Goal: Task Accomplishment & Management: Use online tool/utility

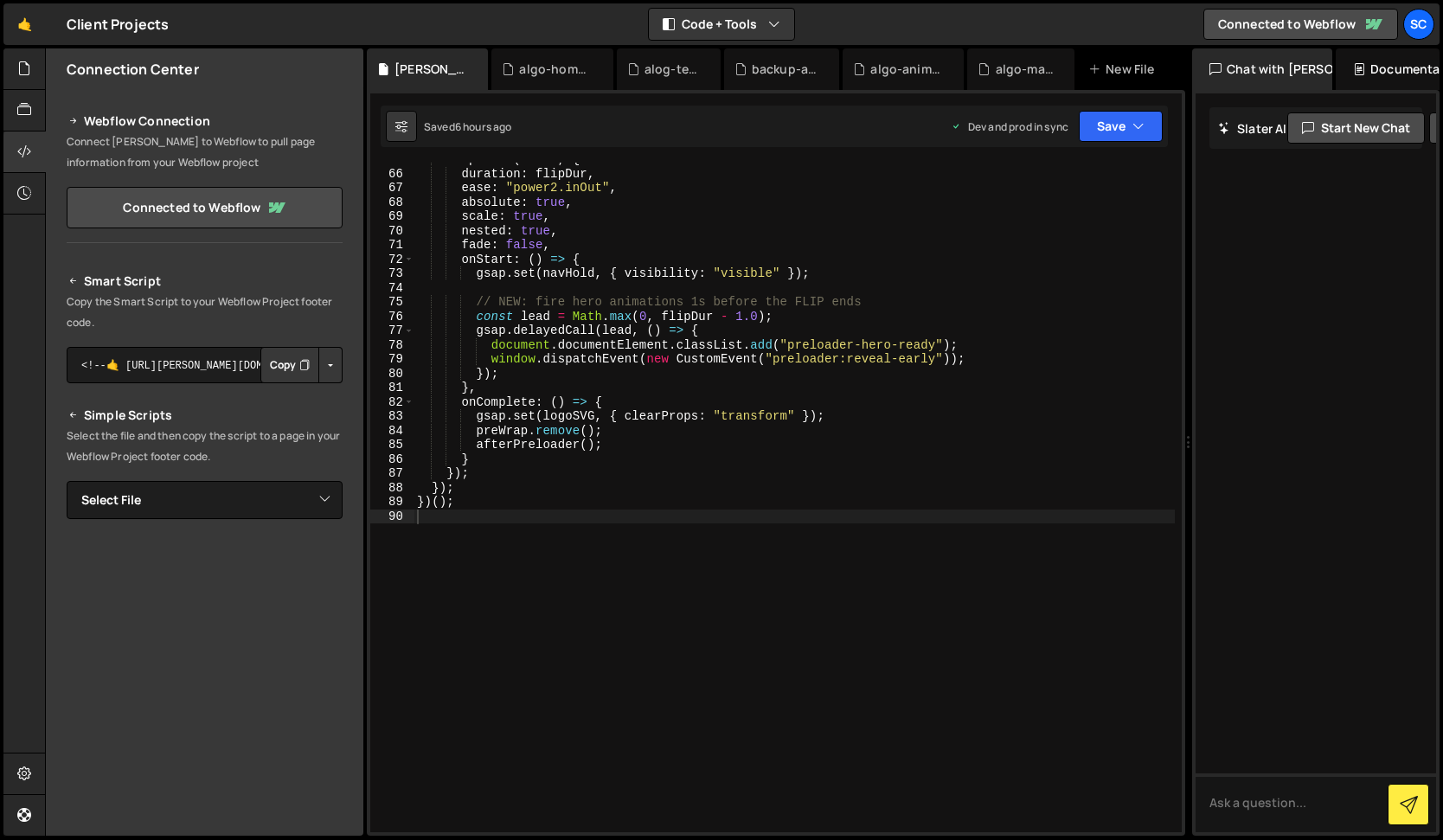
scroll to position [924, 0]
click at [512, 327] on div "Flip . from ( state , { duration : flipDur , ease : "power2.inOut" , absolute :…" at bounding box center [794, 501] width 762 height 698
type textarea "})();"
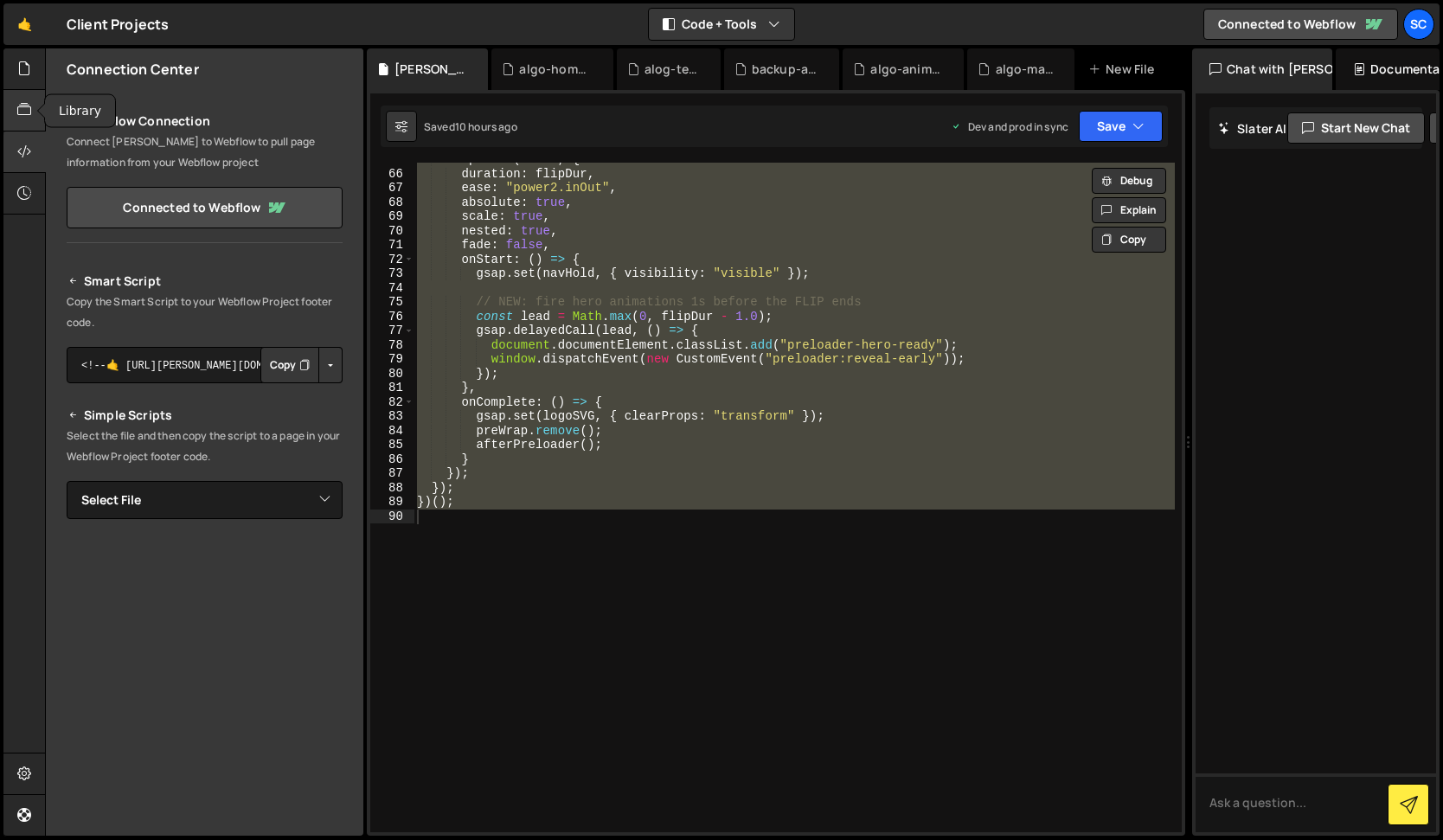
drag, startPoint x: 113, startPoint y: 2, endPoint x: 37, endPoint y: 91, distance: 117.0
click at [0, 0] on div "Hold on a sec... Are you certain you wish to leave this page? Any changes you'v…" at bounding box center [722, 420] width 1443 height 840
click at [488, 289] on div "Flip . from ( state , { duration : flipDur , ease : "power2.inOut" , absolute :…" at bounding box center [794, 497] width 762 height 669
paste textarea
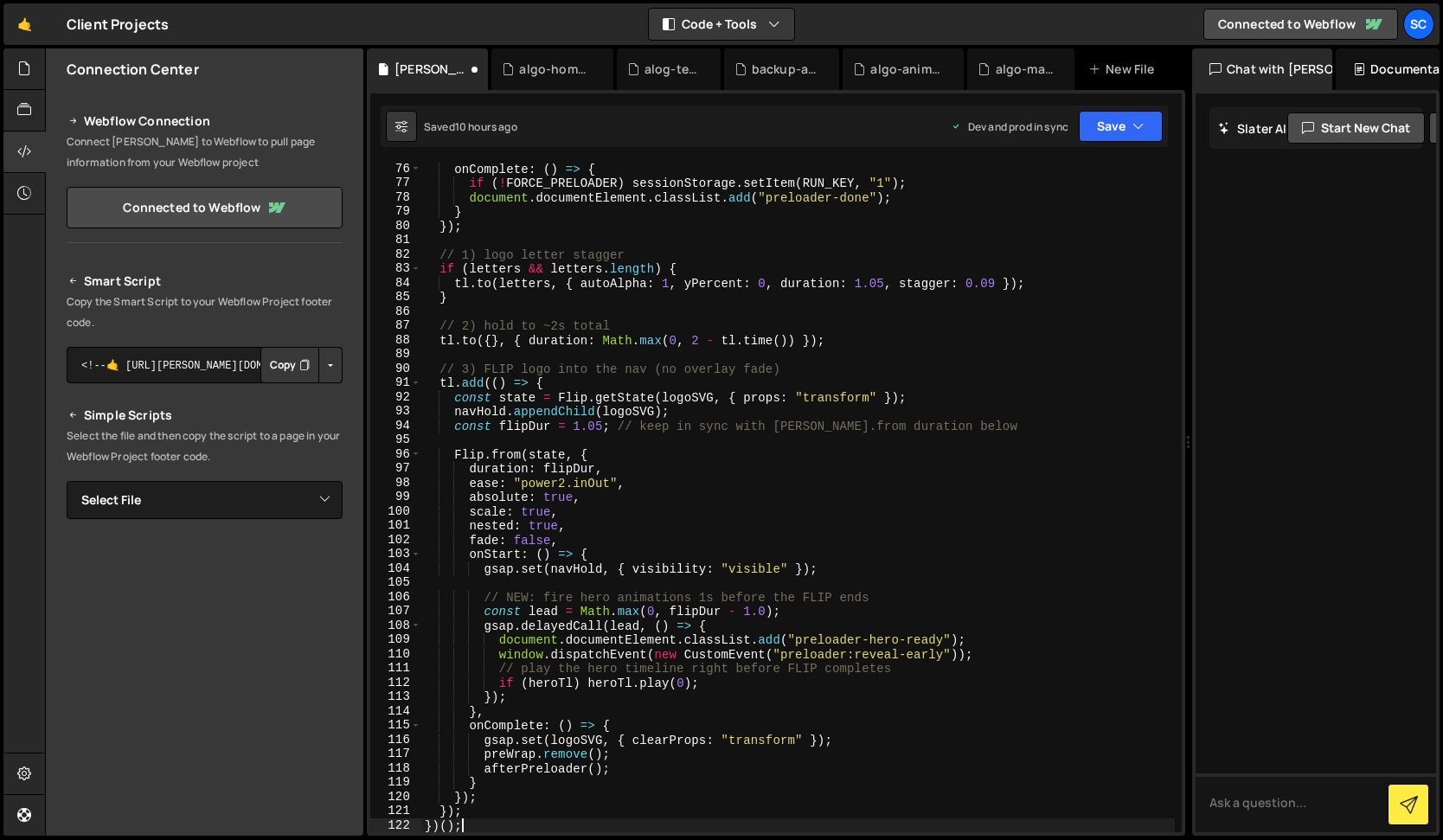
scroll to position [1071, 0]
click at [1122, 125] on button "Save" at bounding box center [1120, 126] width 84 height 31
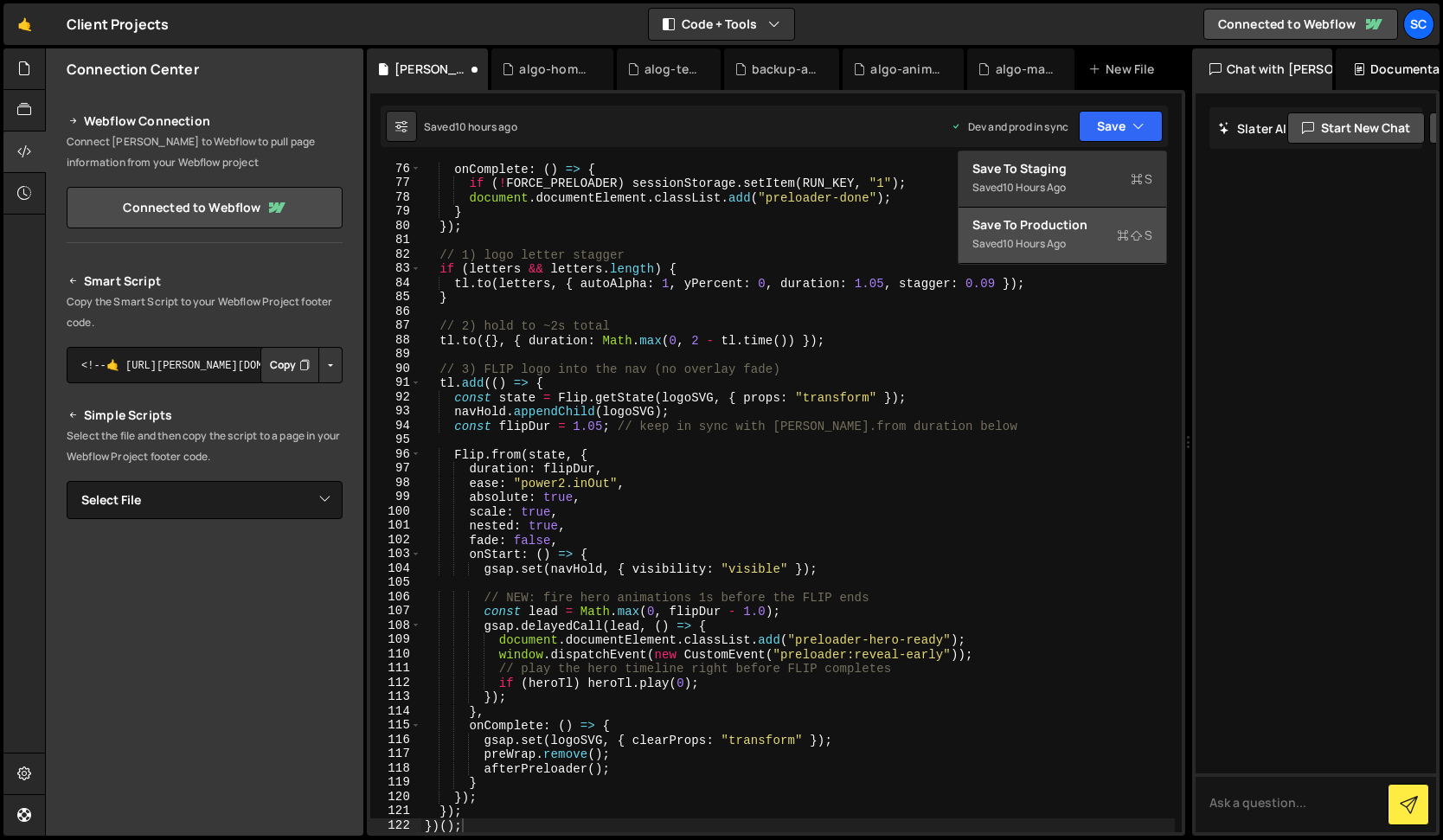
click at [1100, 215] on button "Save to Production S Saved 10 hours ago" at bounding box center [1063, 235] width 208 height 56
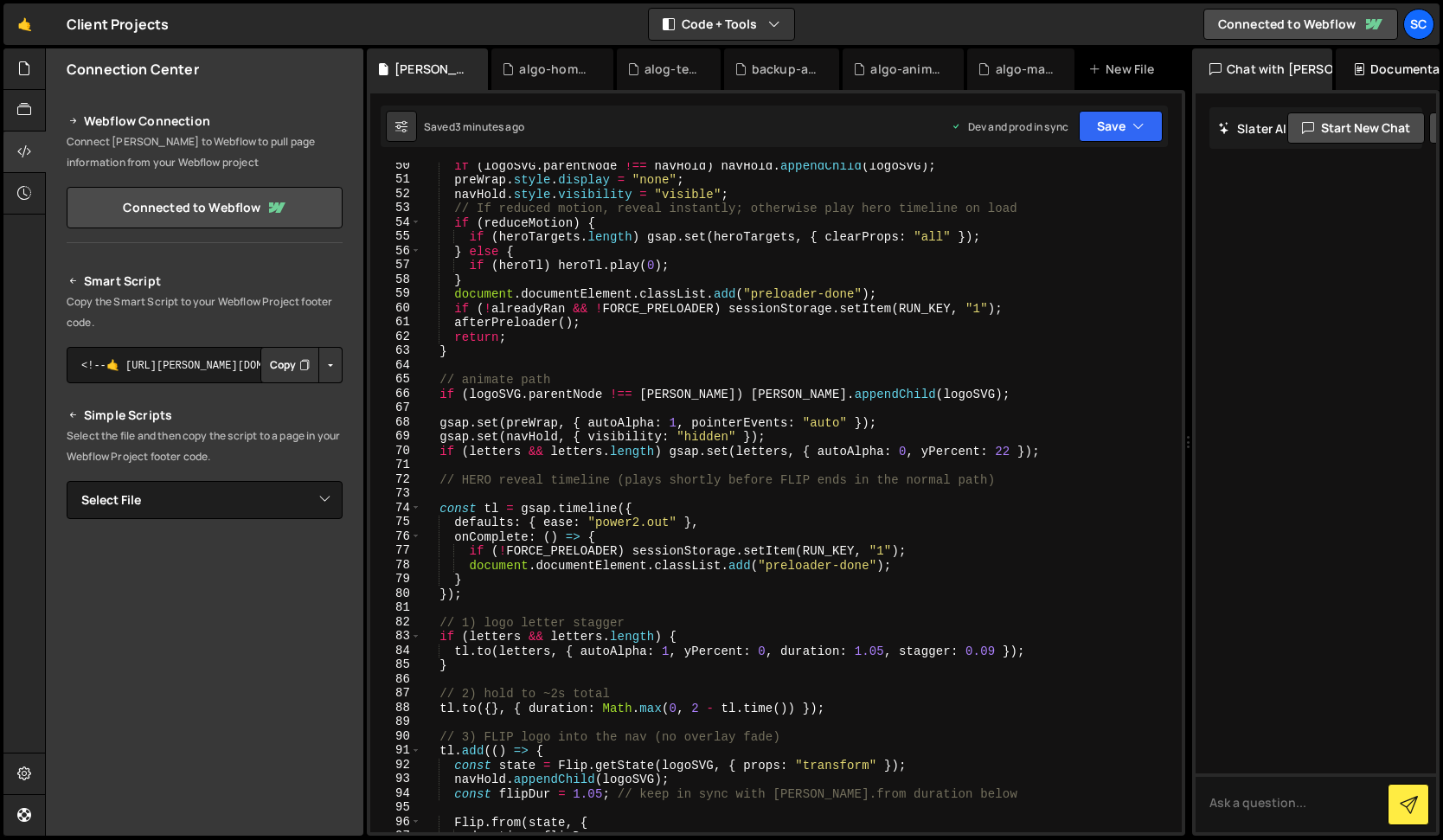
scroll to position [668, 0]
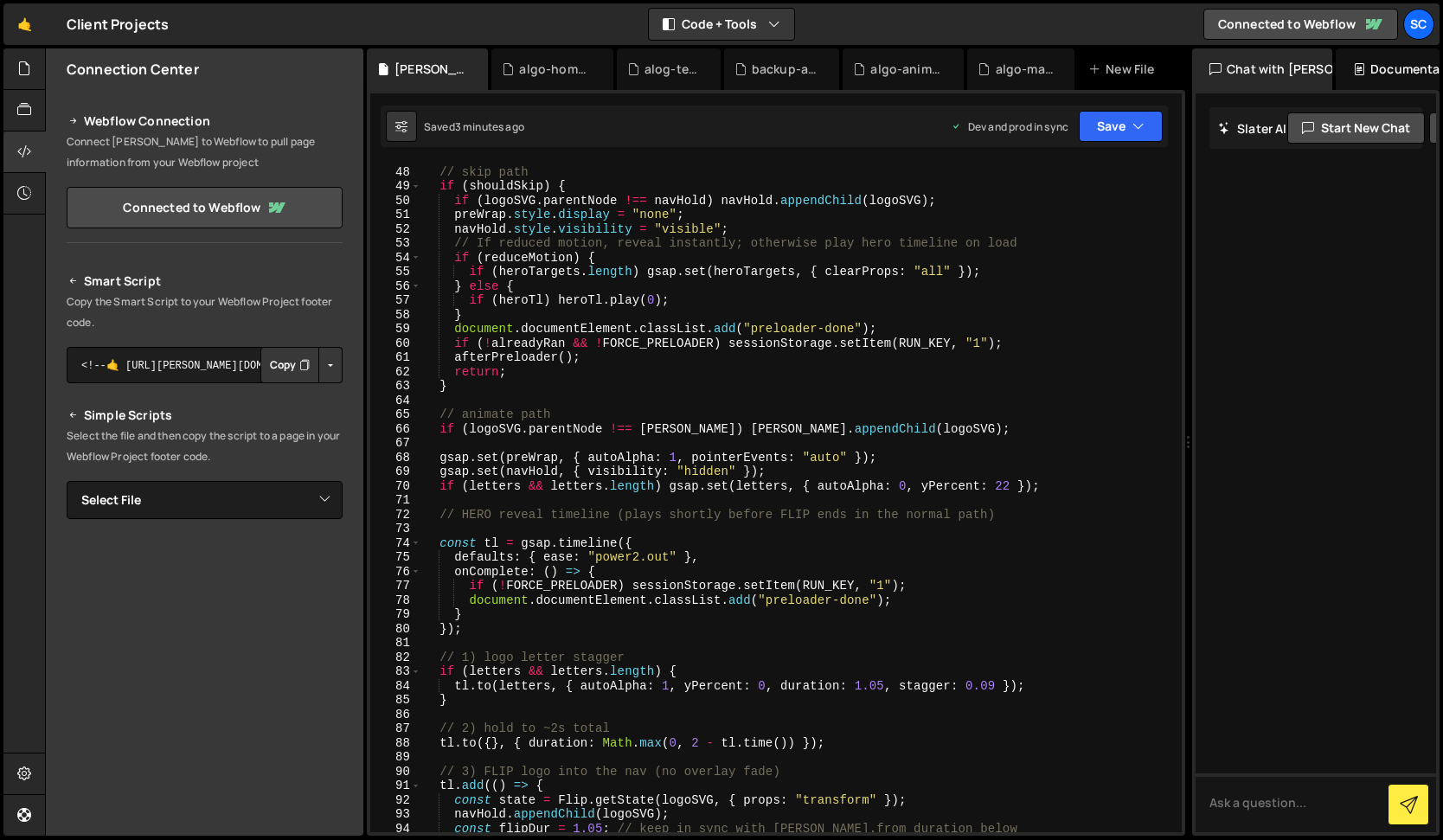
click at [657, 291] on div "// skip path if ( shouldSkip ) { if ( logoSVG . parentNode !== navHold ) navHol…" at bounding box center [798, 500] width 754 height 698
type textarea "})();"
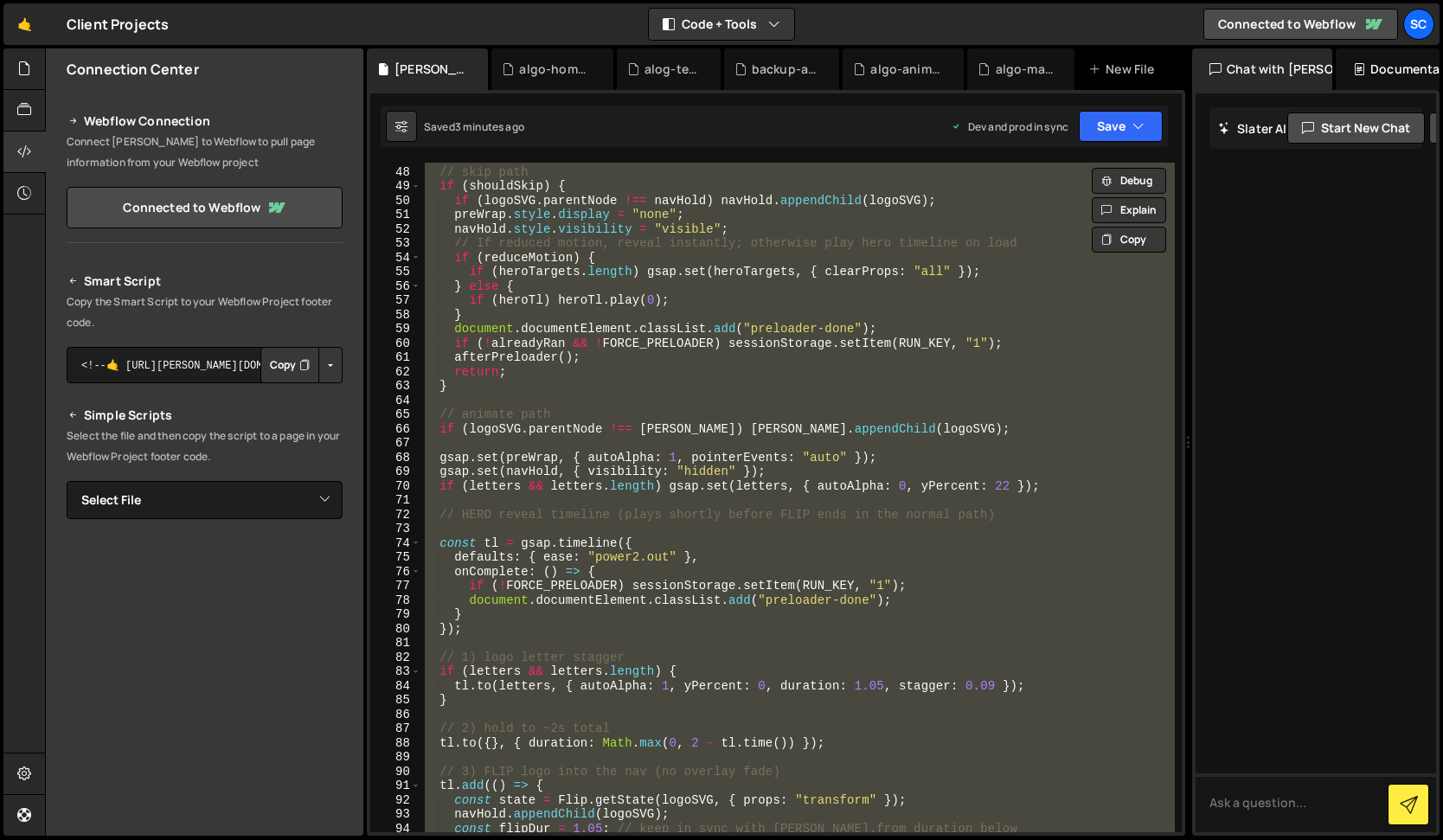
paste textarea
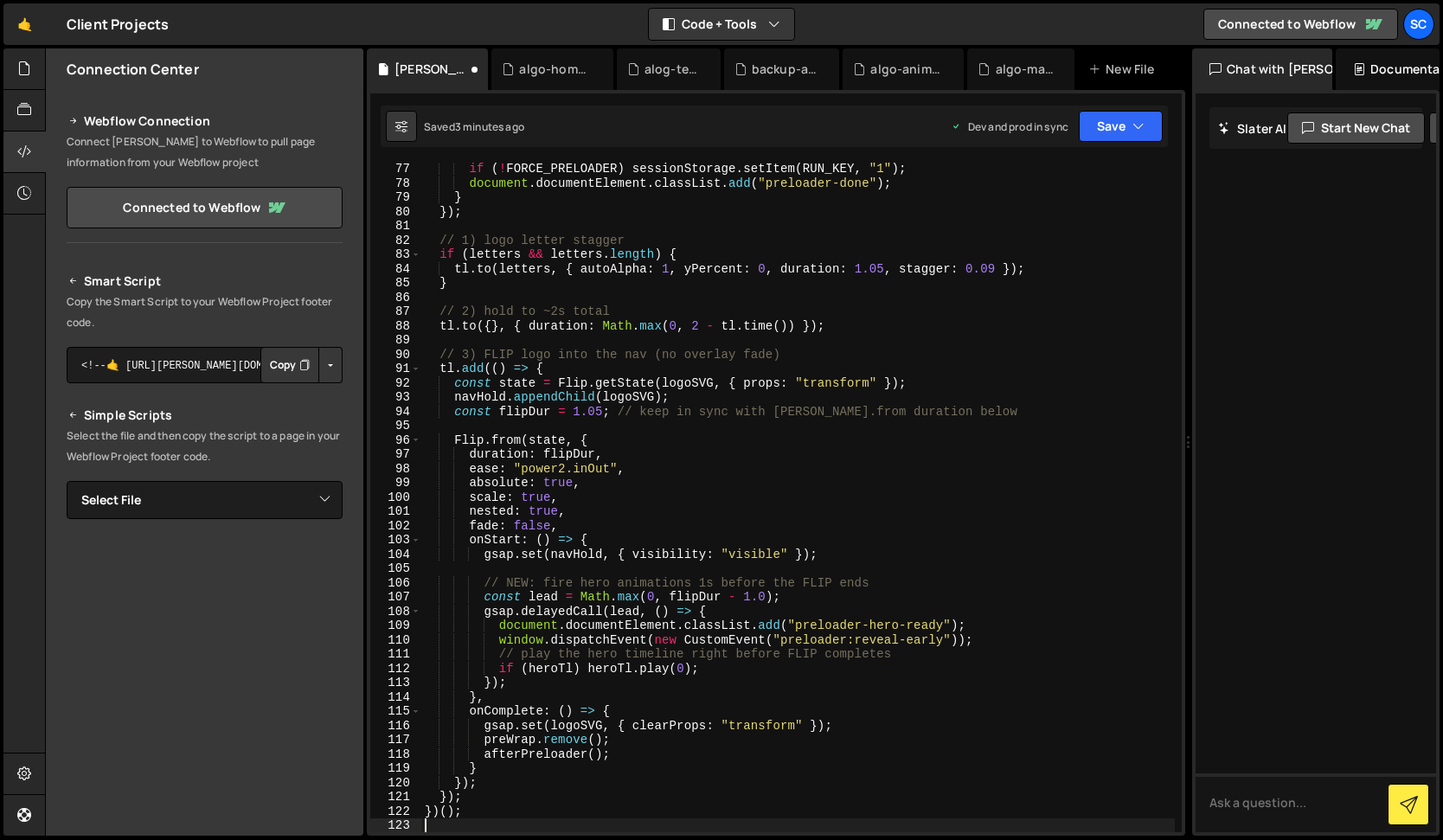
scroll to position [1086, 0]
click at [1118, 128] on button "Save" at bounding box center [1120, 126] width 84 height 31
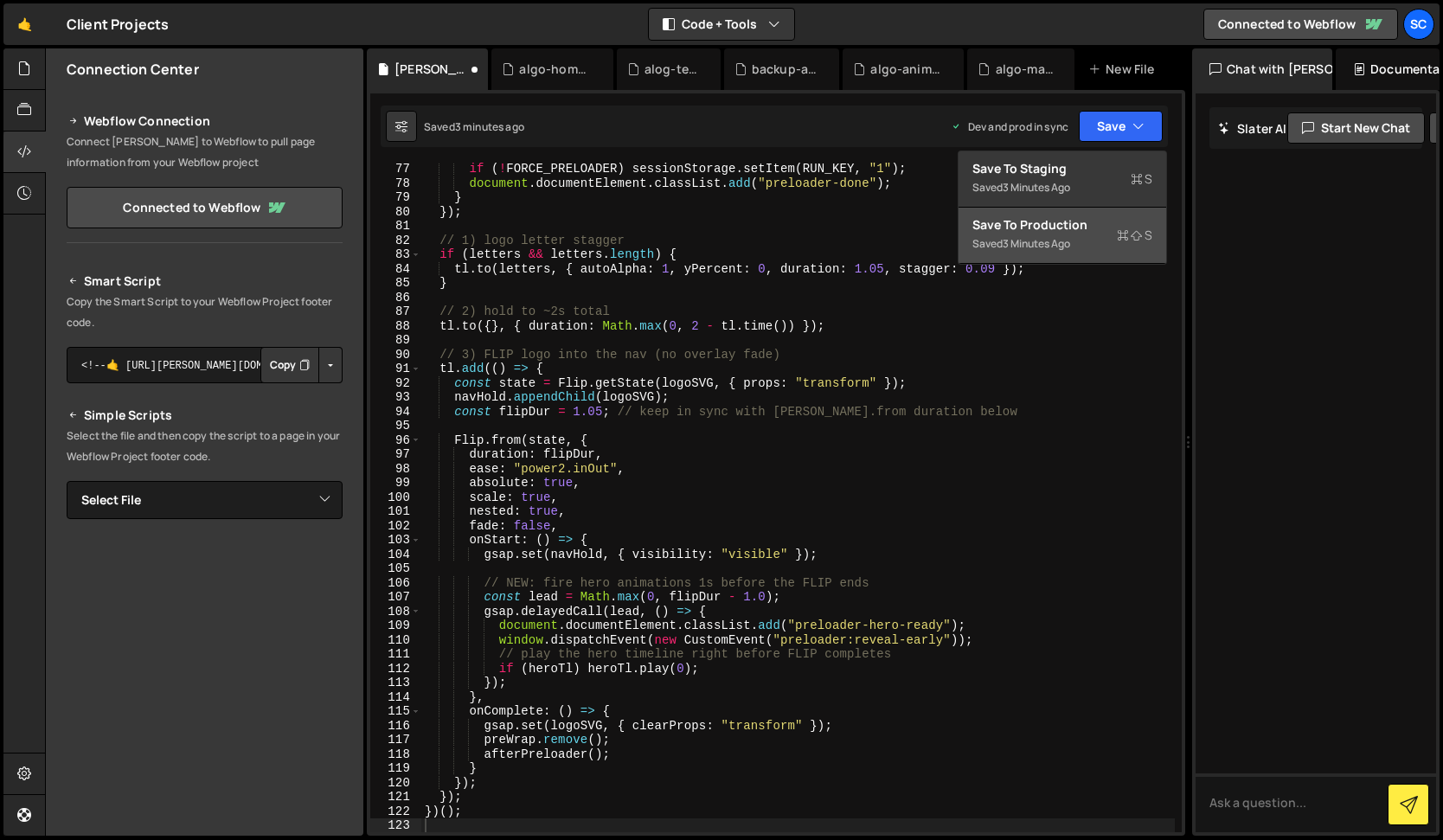
click at [1090, 223] on div "Save to Production S" at bounding box center [1063, 225] width 180 height 18
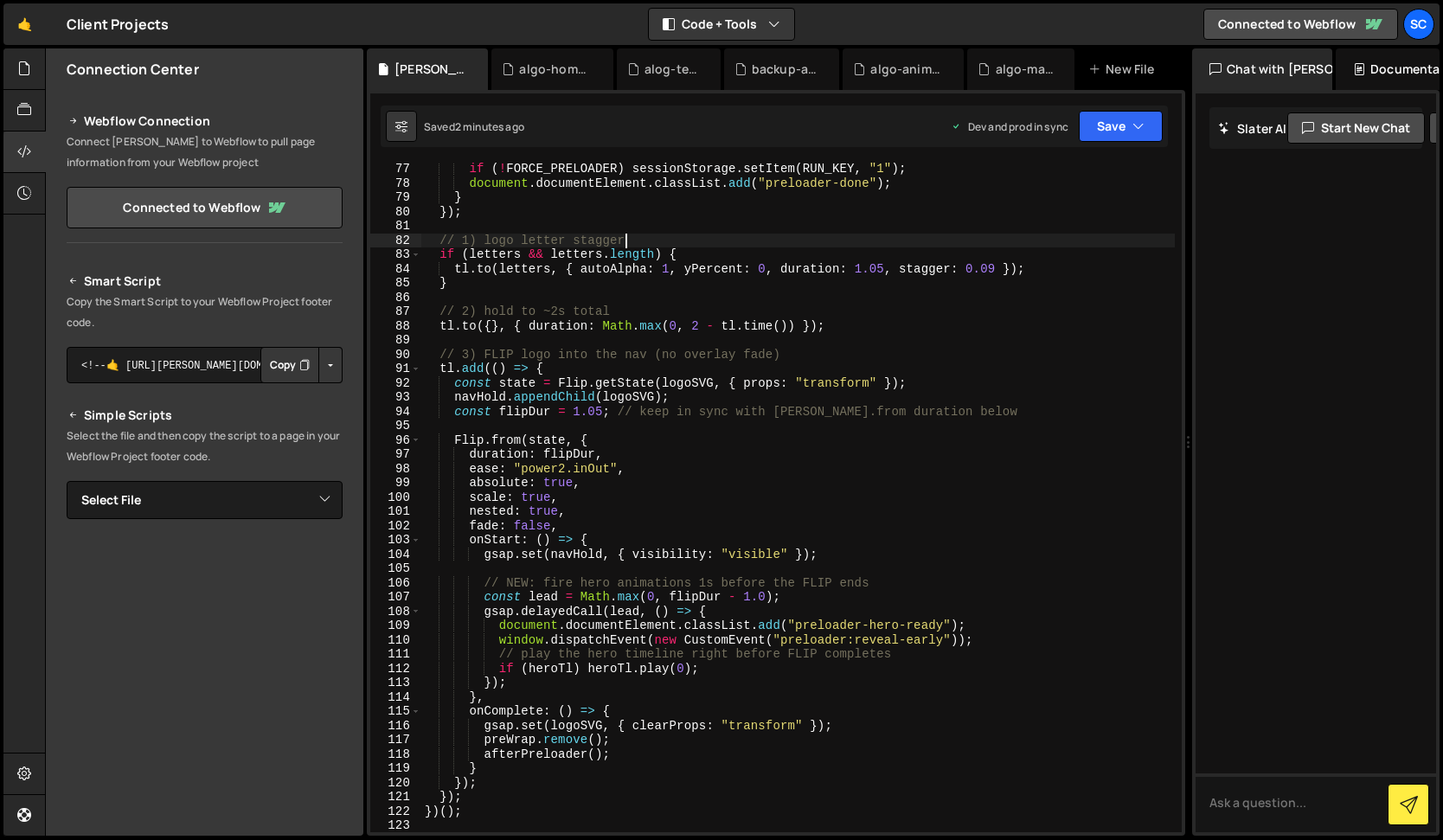
click at [733, 241] on div "if ( ! FORCE_PRELOADER ) sessionStorage . setItem ( RUN_KEY , "1" ) ; document …" at bounding box center [798, 511] width 754 height 698
type textarea "})();"
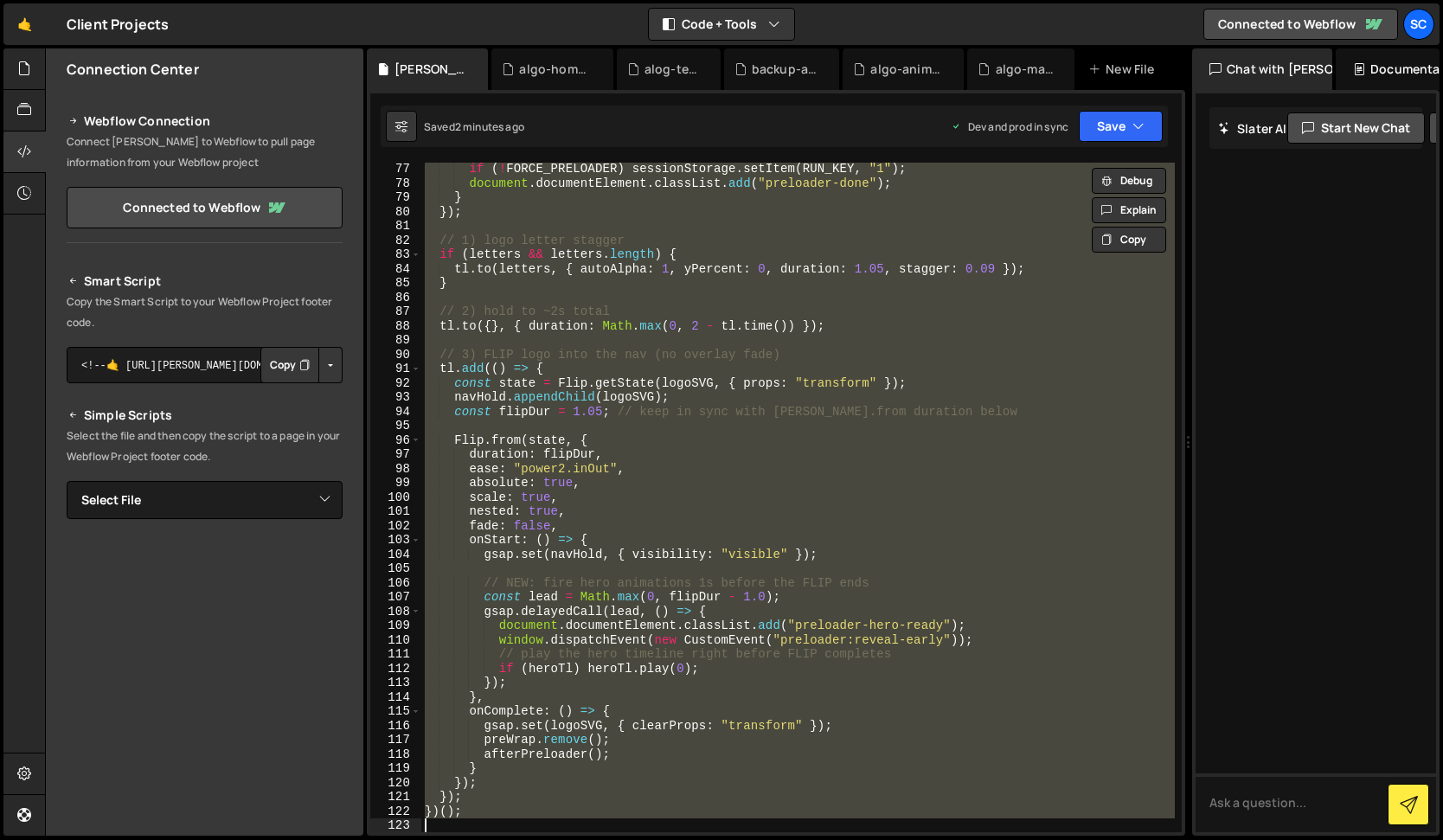
paste textarea
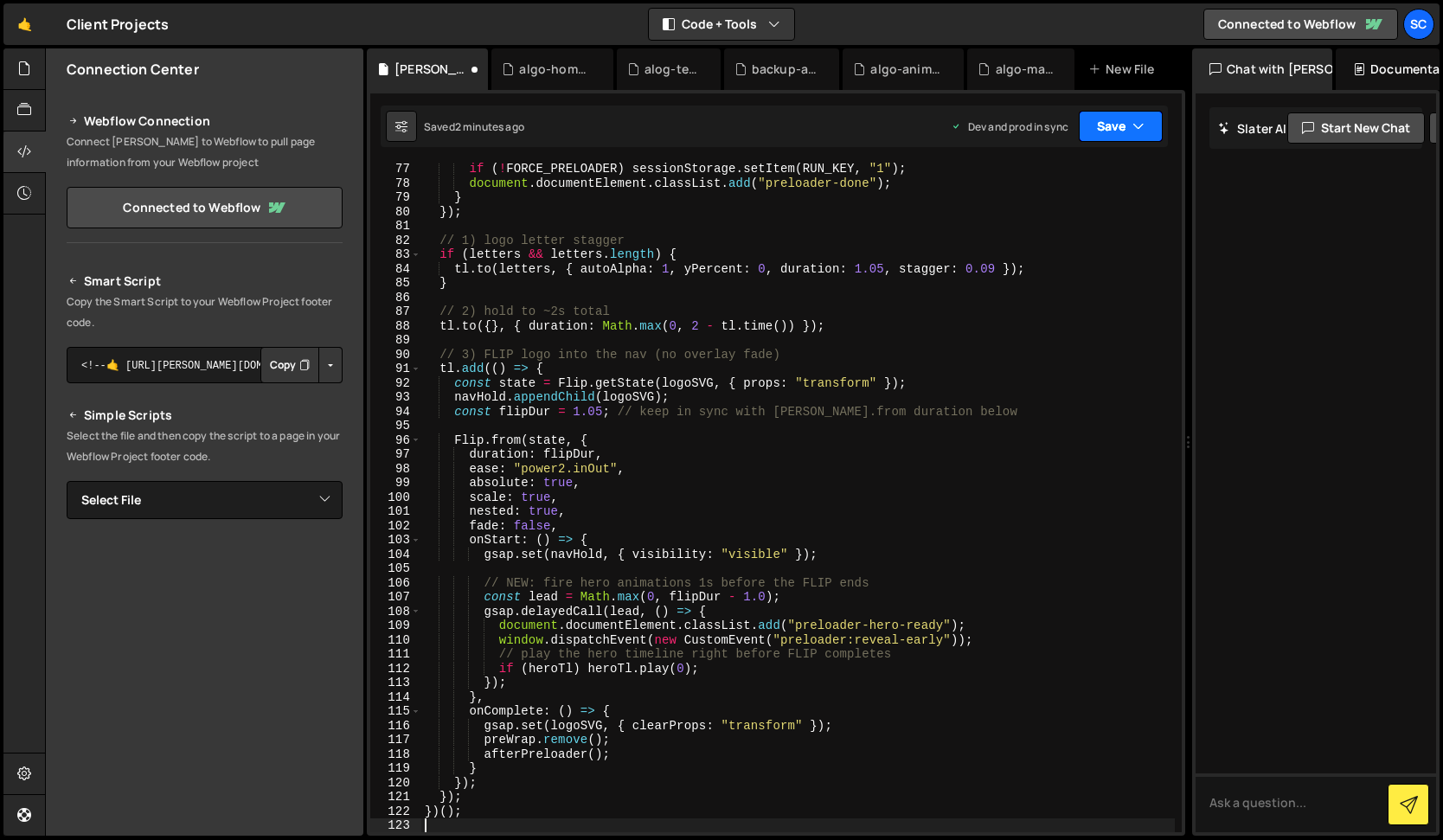
click at [1130, 138] on button "Save" at bounding box center [1120, 126] width 84 height 31
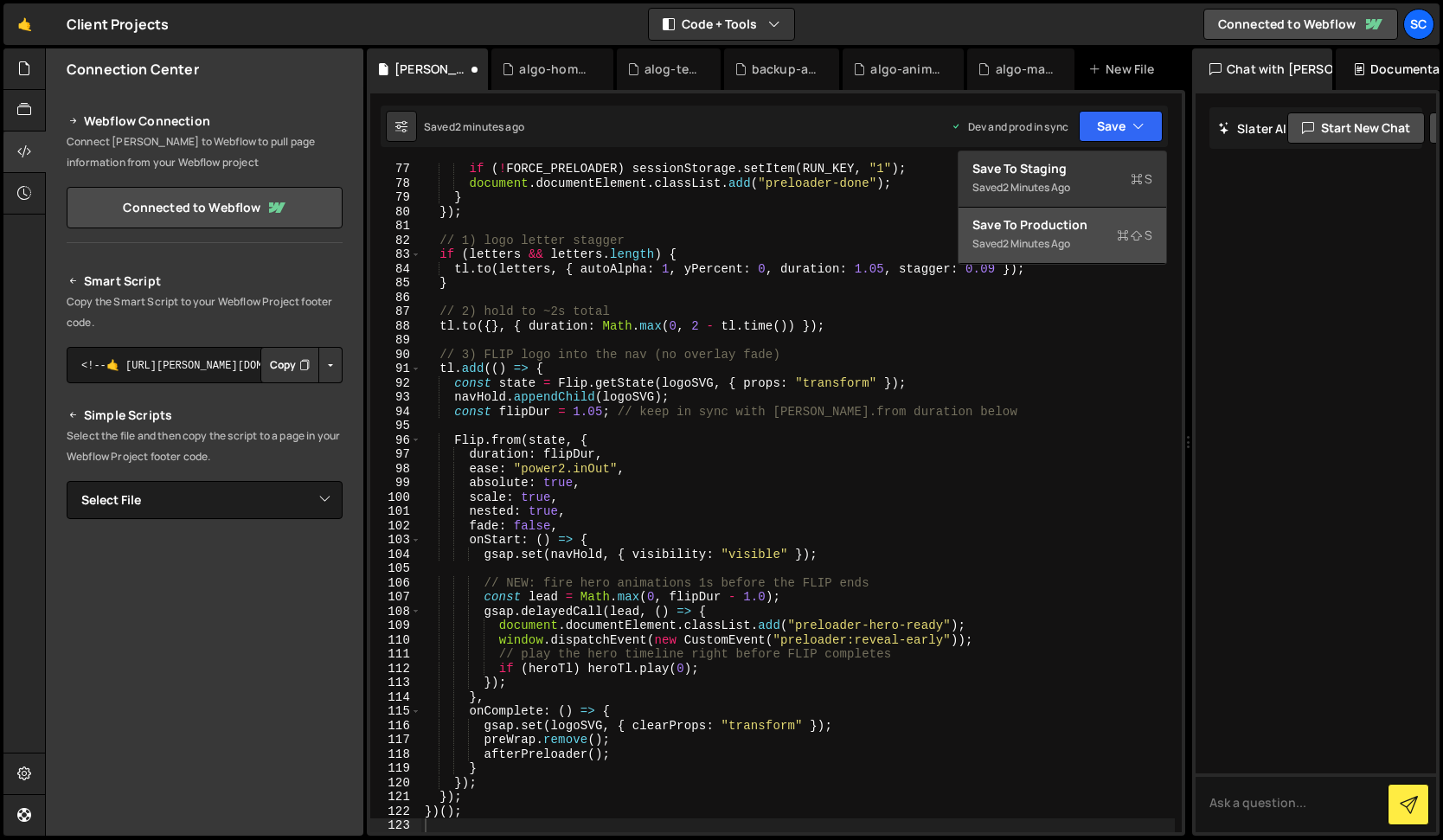
click at [1108, 218] on div "Save to Production S" at bounding box center [1063, 225] width 180 height 18
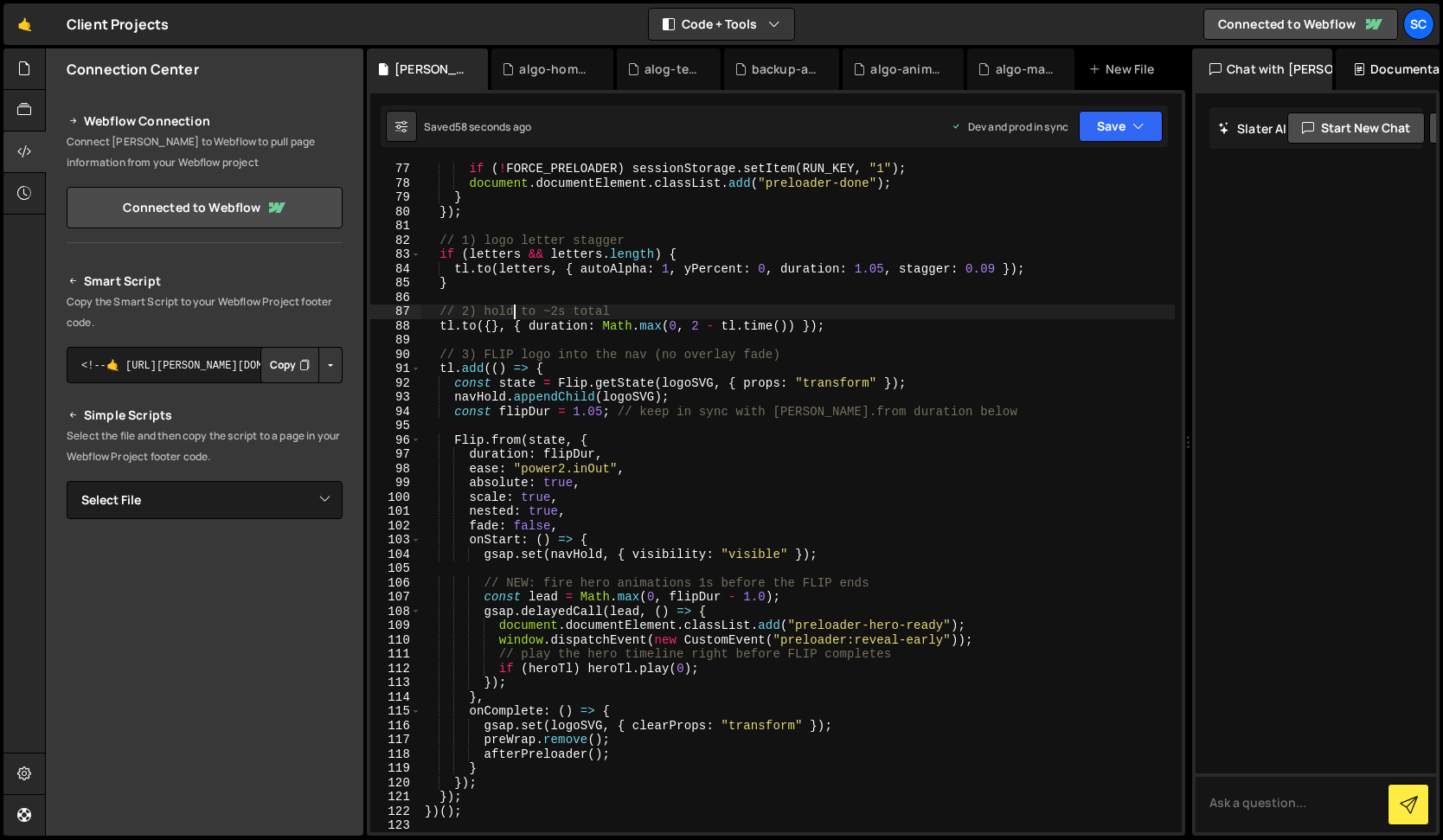
click at [512, 318] on div "if ( ! FORCE_PRELOADER ) sessionStorage . setItem ( RUN_KEY , "1" ) ; document …" at bounding box center [798, 511] width 754 height 698
type textarea "})();"
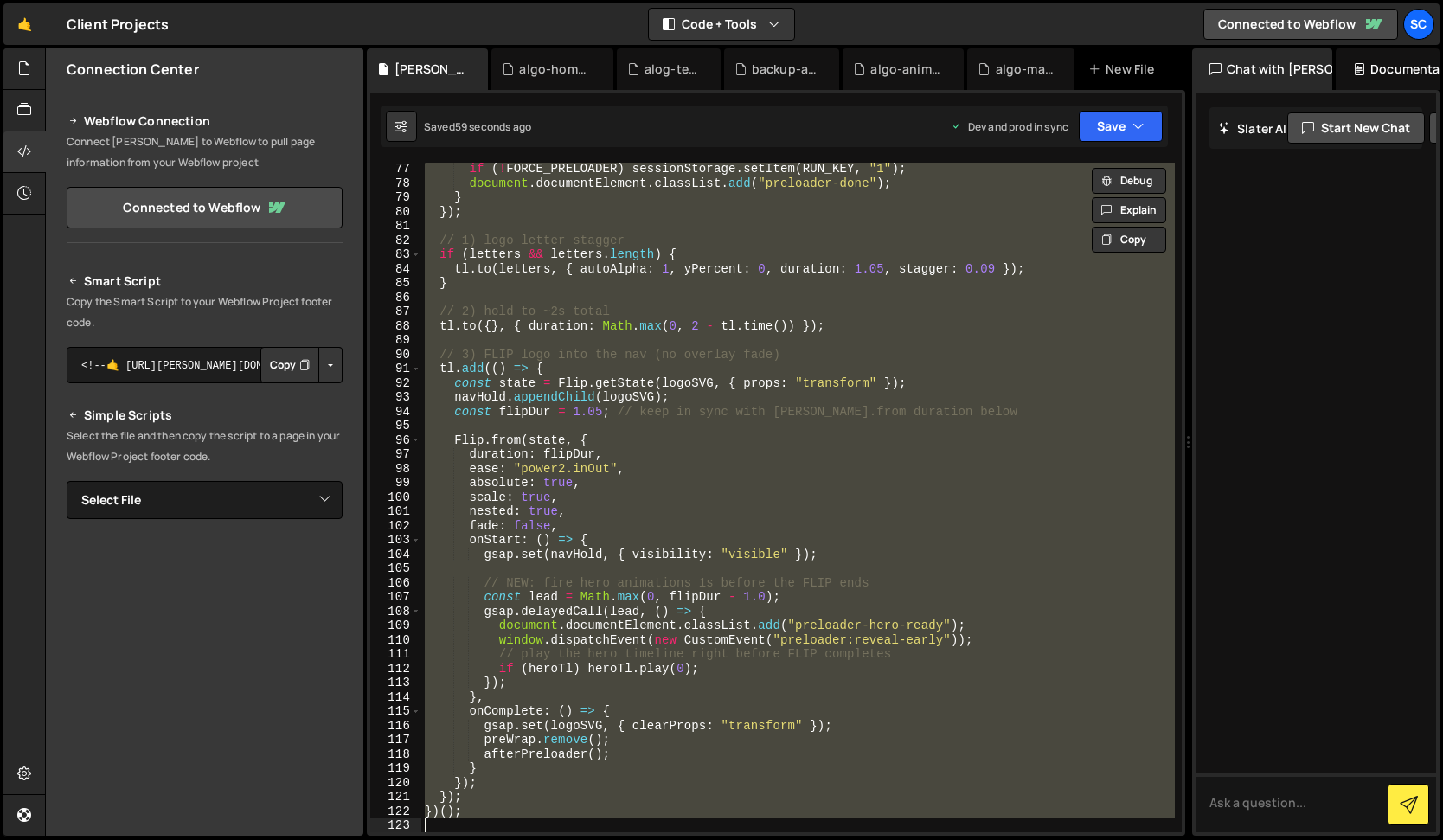
paste textarea
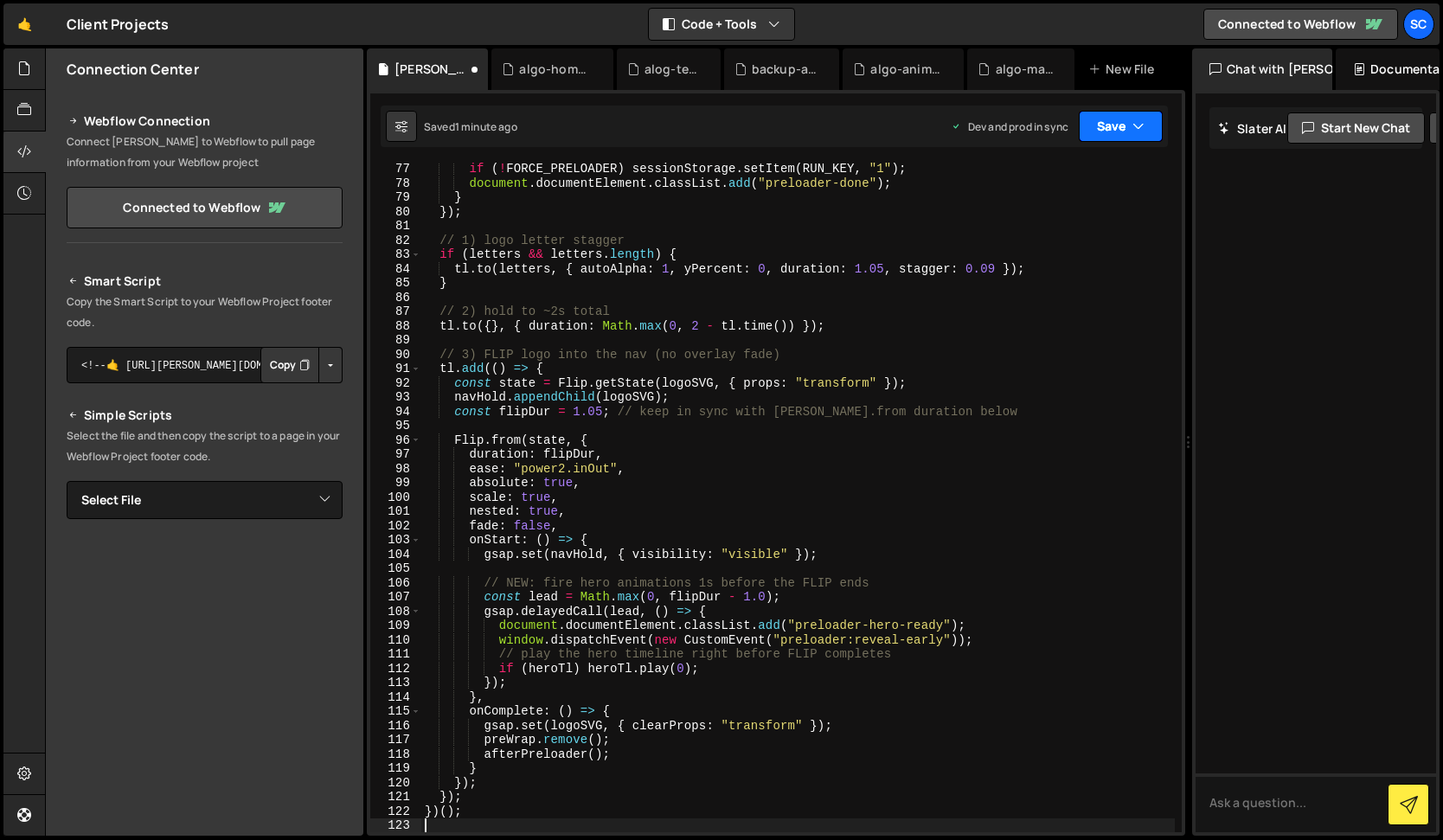
click at [1111, 133] on button "Save" at bounding box center [1120, 126] width 84 height 31
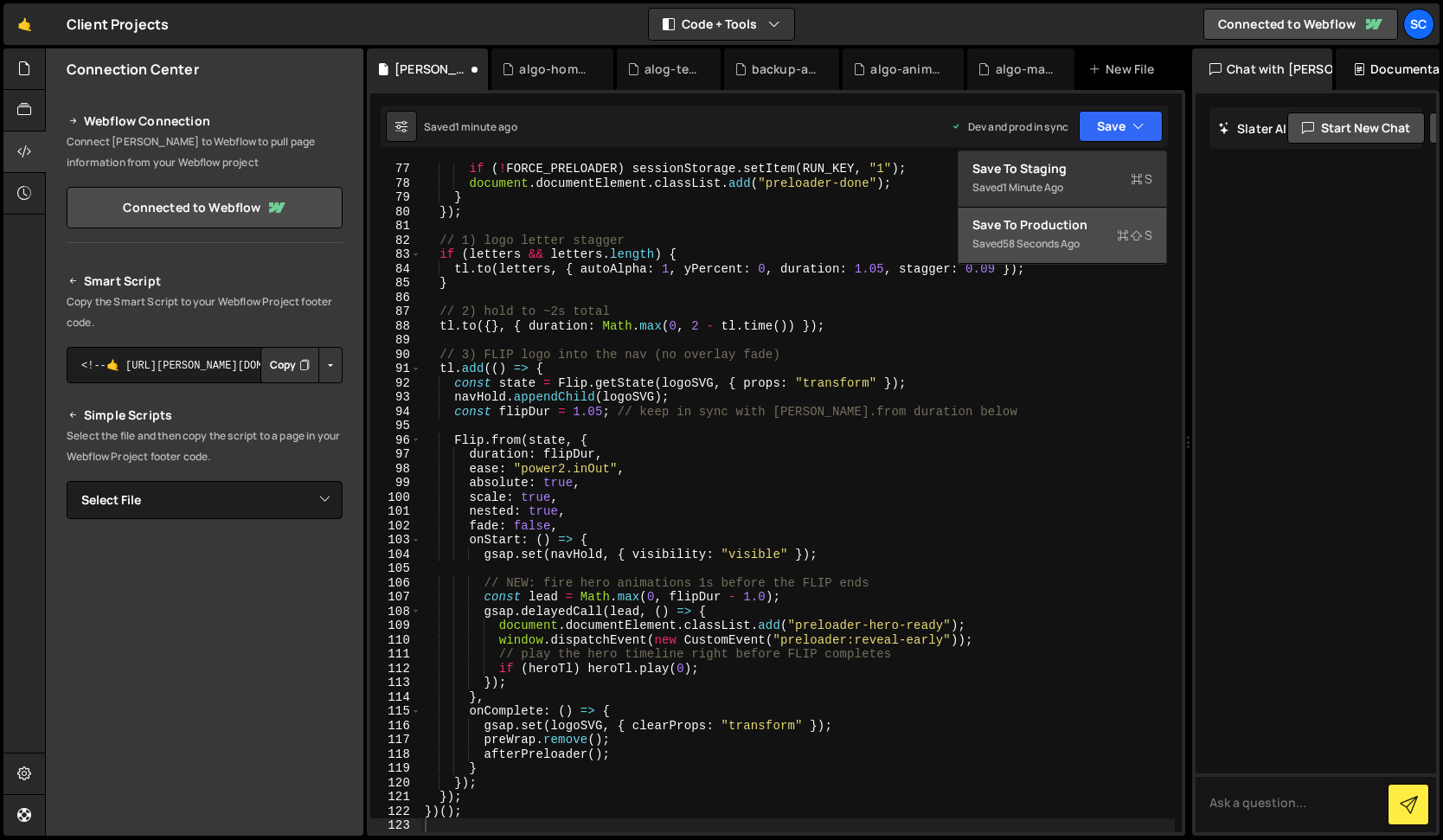
click at [1043, 258] on button "Save to Production S Saved 58 seconds ago" at bounding box center [1063, 235] width 208 height 56
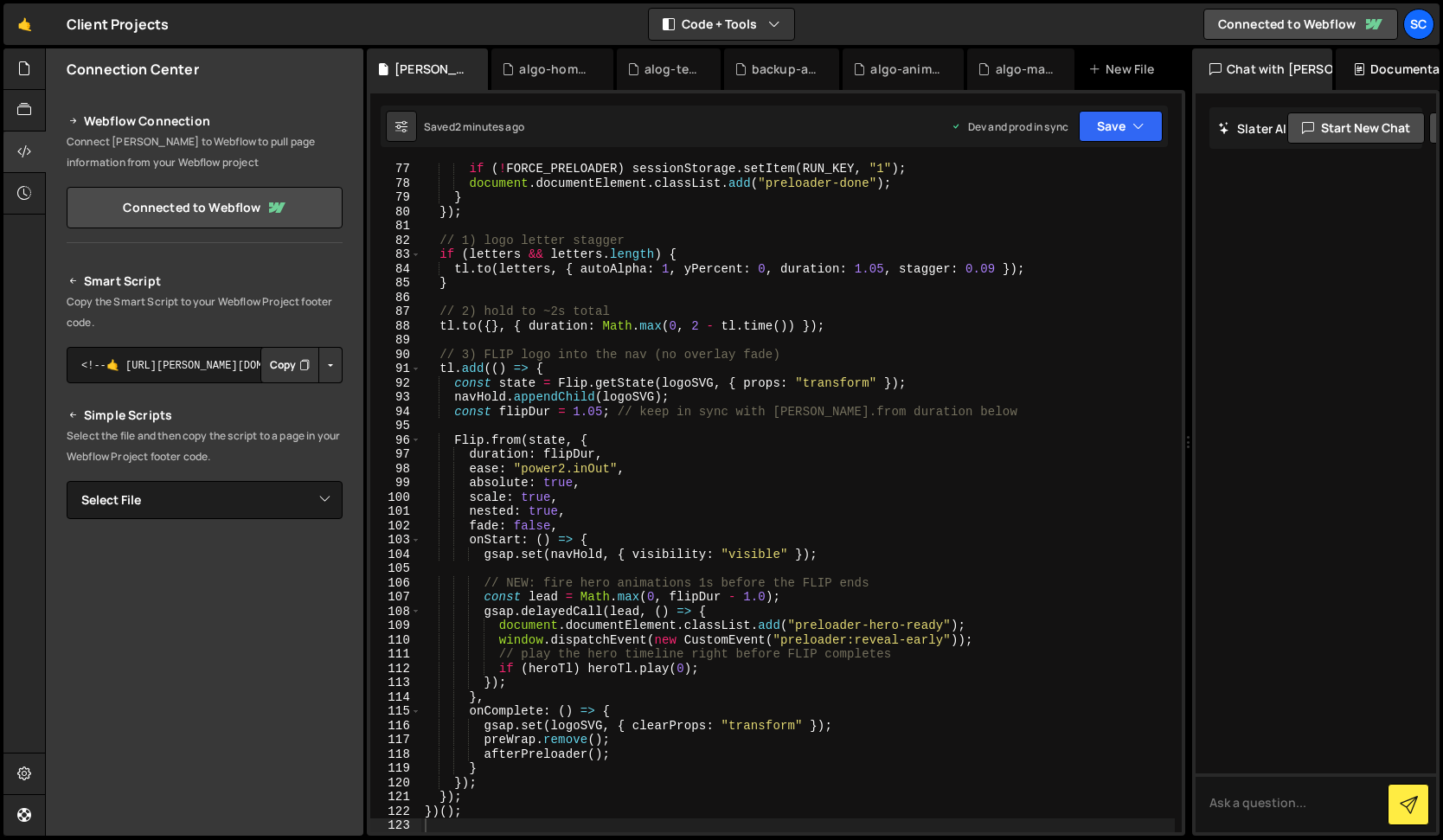
click at [570, 450] on div "if ( ! FORCE_PRELOADER ) sessionStorage . setItem ( RUN_KEY , "1" ) ; document …" at bounding box center [798, 511] width 754 height 698
type textarea "})();"
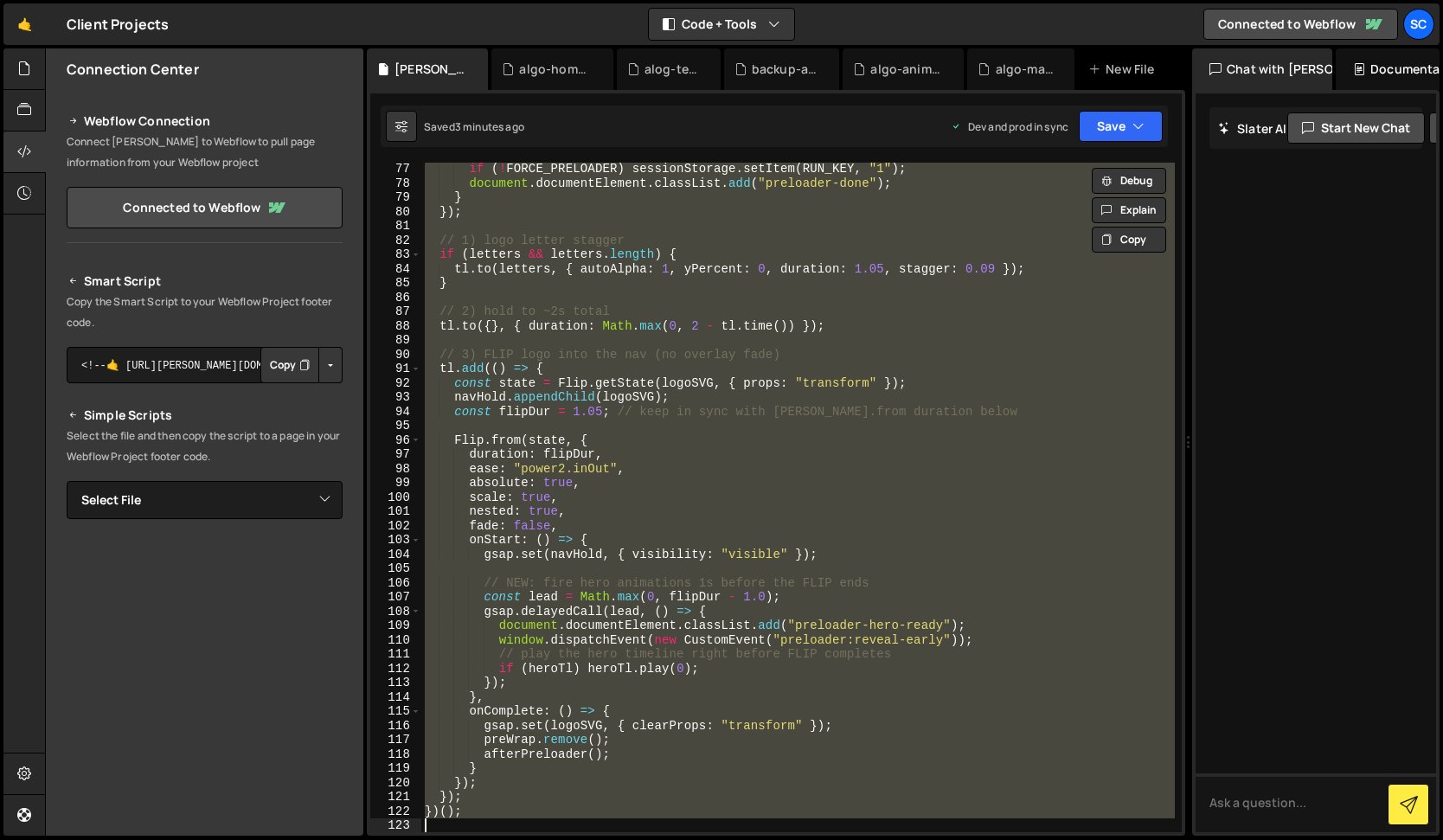
paste textarea
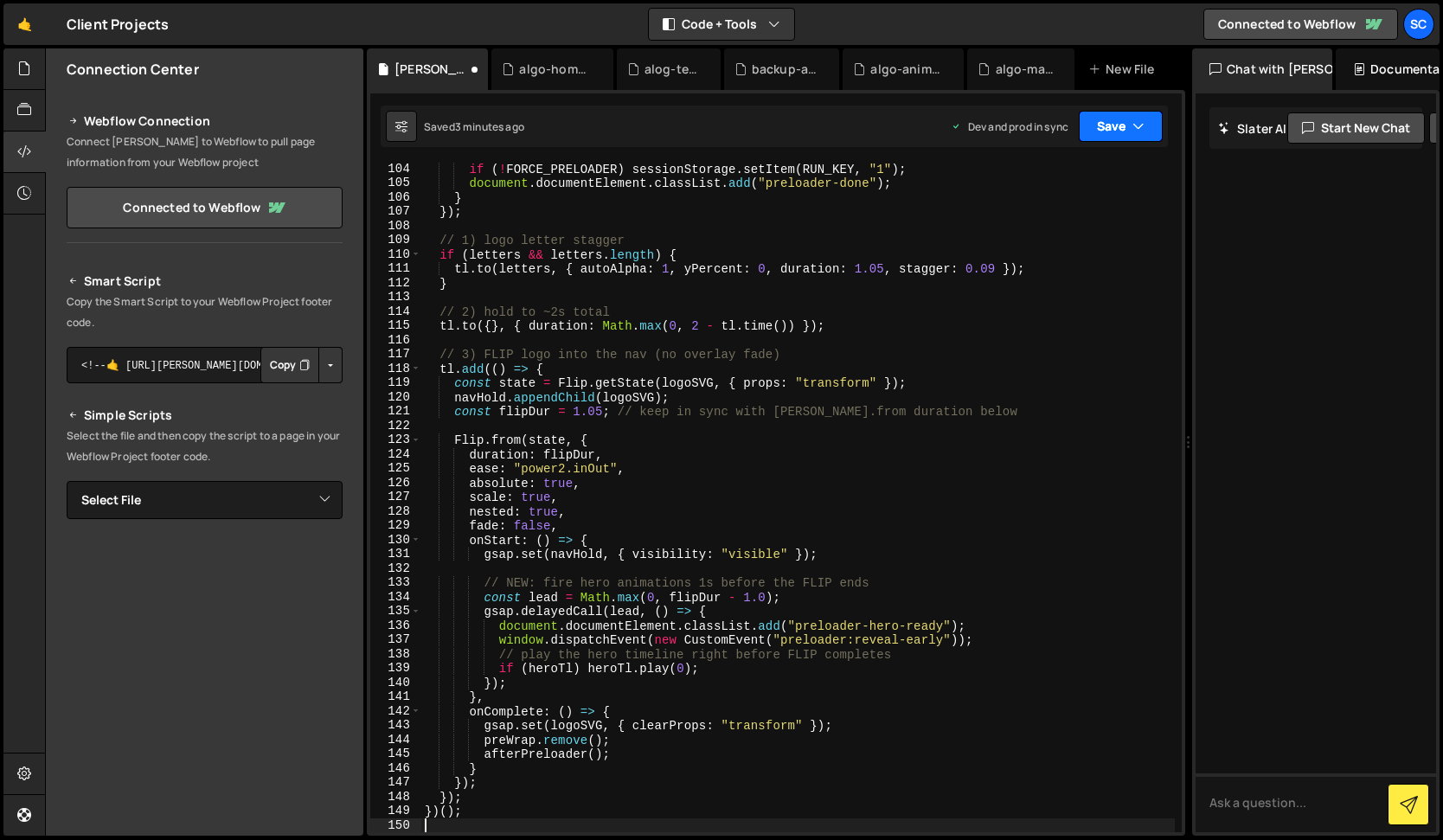
click at [1134, 136] on button "Save" at bounding box center [1120, 126] width 84 height 31
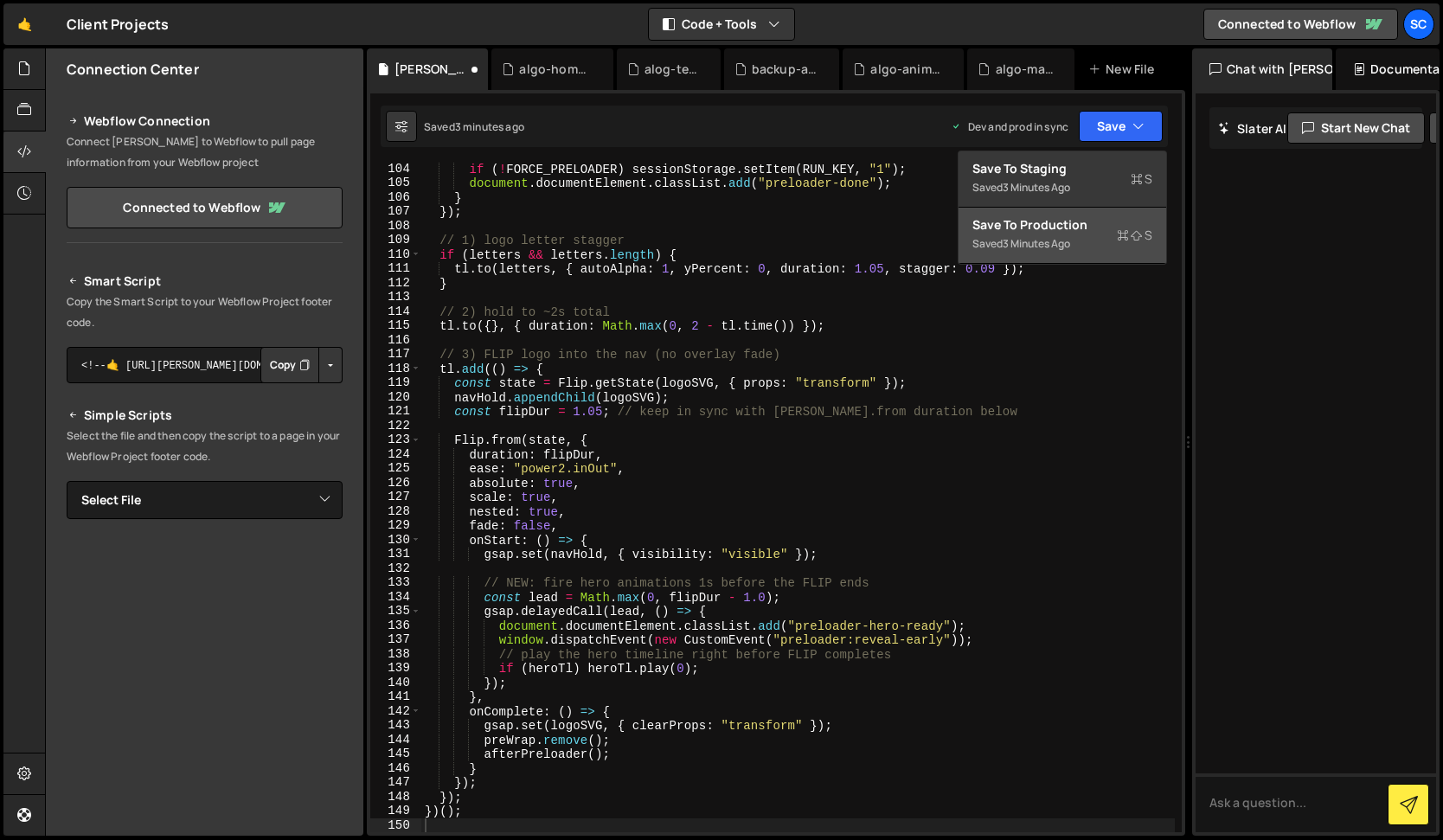
click at [1078, 224] on div "Save to Production S" at bounding box center [1063, 225] width 180 height 18
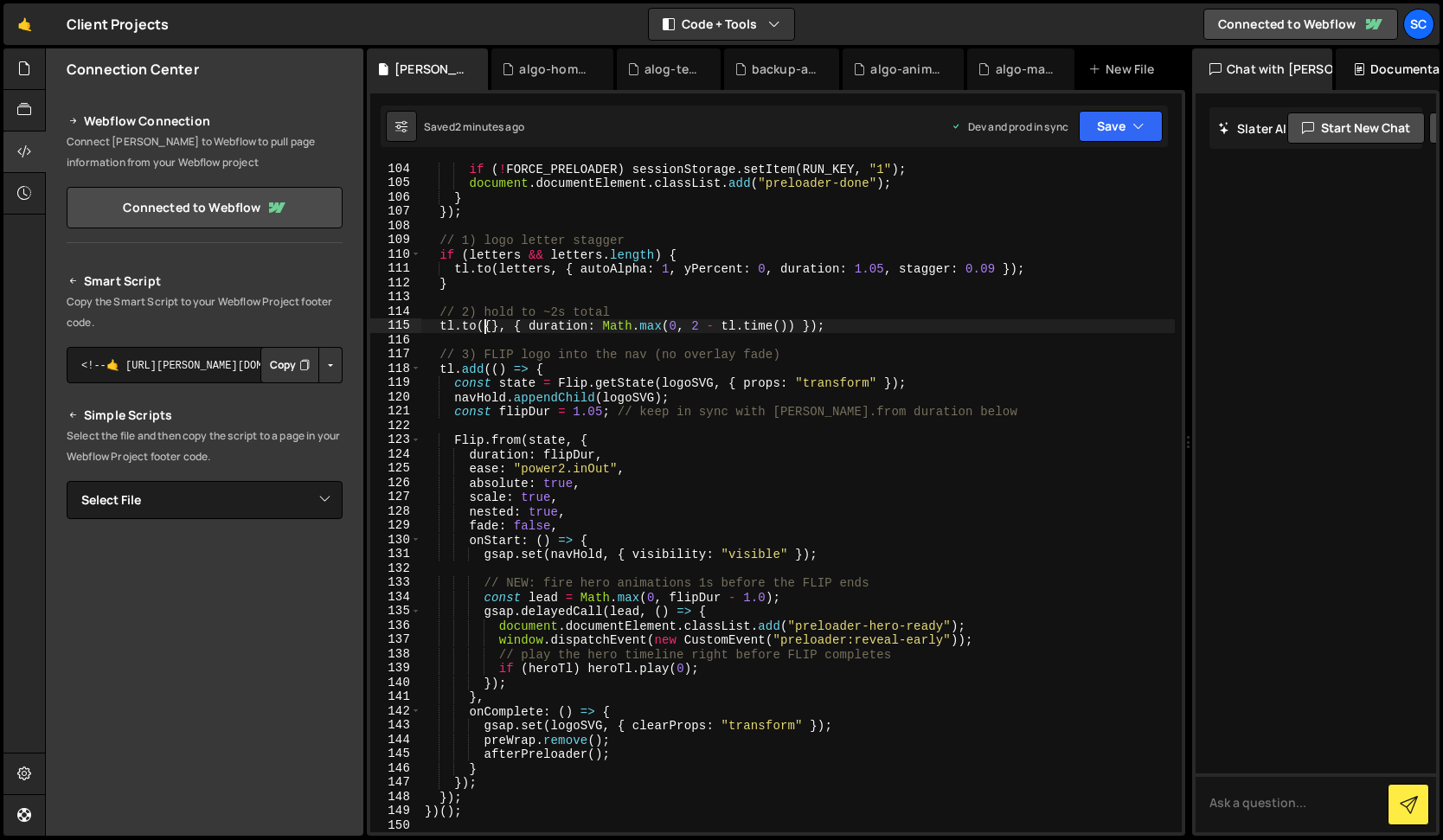
click at [486, 321] on div "if ( ! FORCE_PRELOADER ) sessionStorage . setItem ( RUN_KEY , "1" ) ; document …" at bounding box center [798, 511] width 754 height 698
type textarea "})();"
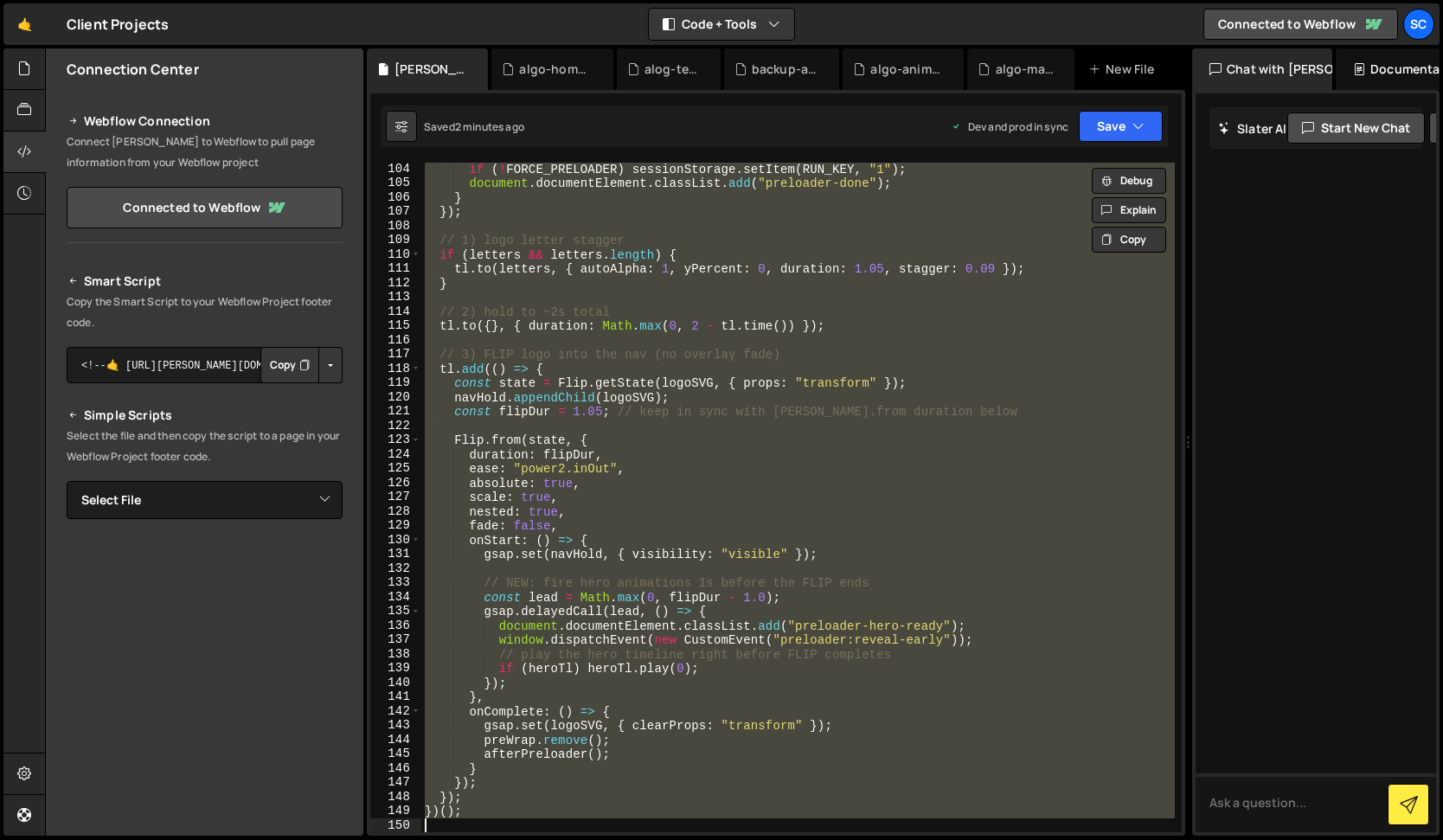
paste textarea
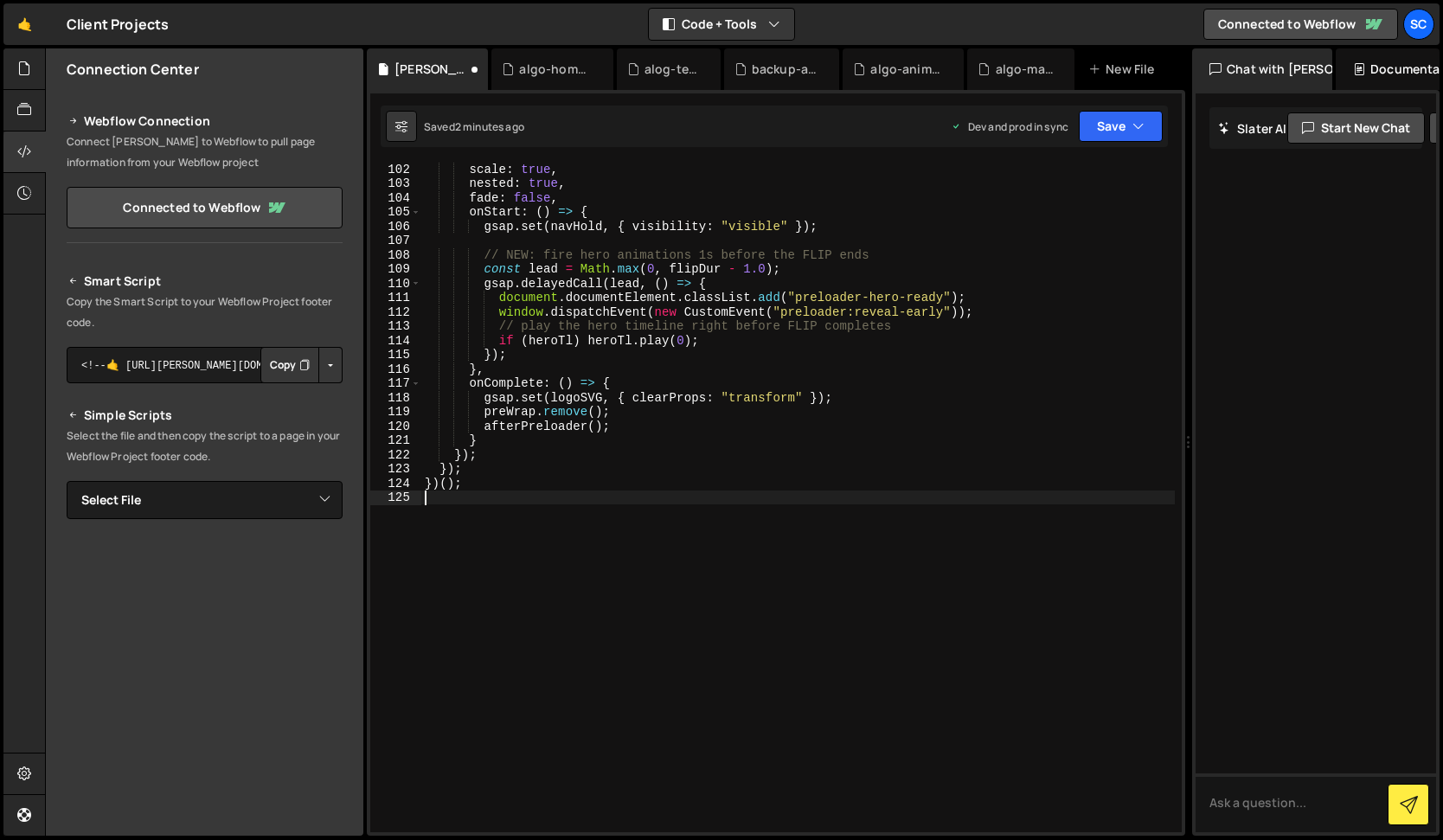
scroll to position [1442, 0]
click at [1130, 113] on button "Save" at bounding box center [1120, 126] width 84 height 31
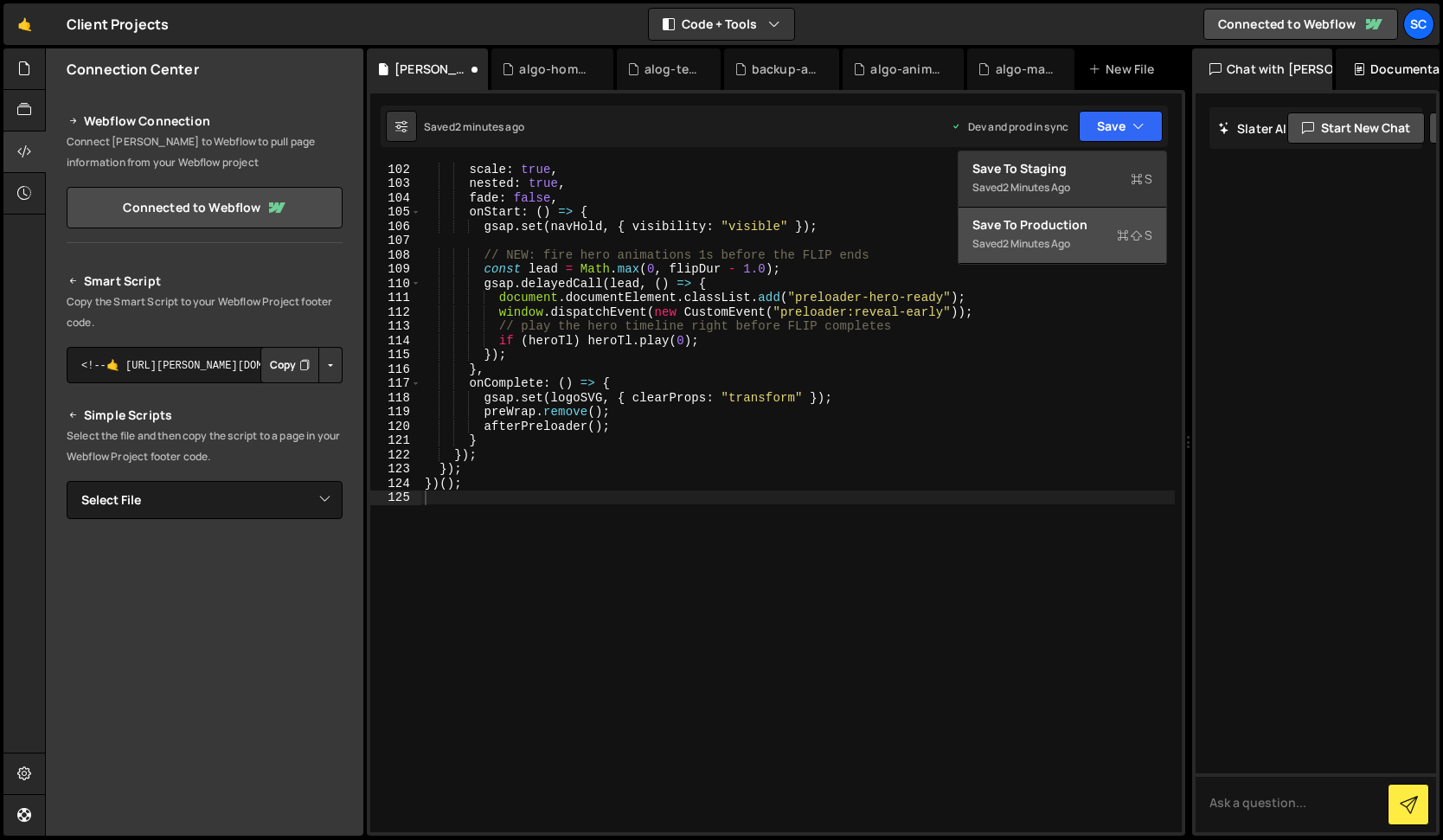
click at [1036, 245] on div "2 minutes ago" at bounding box center [1036, 243] width 68 height 15
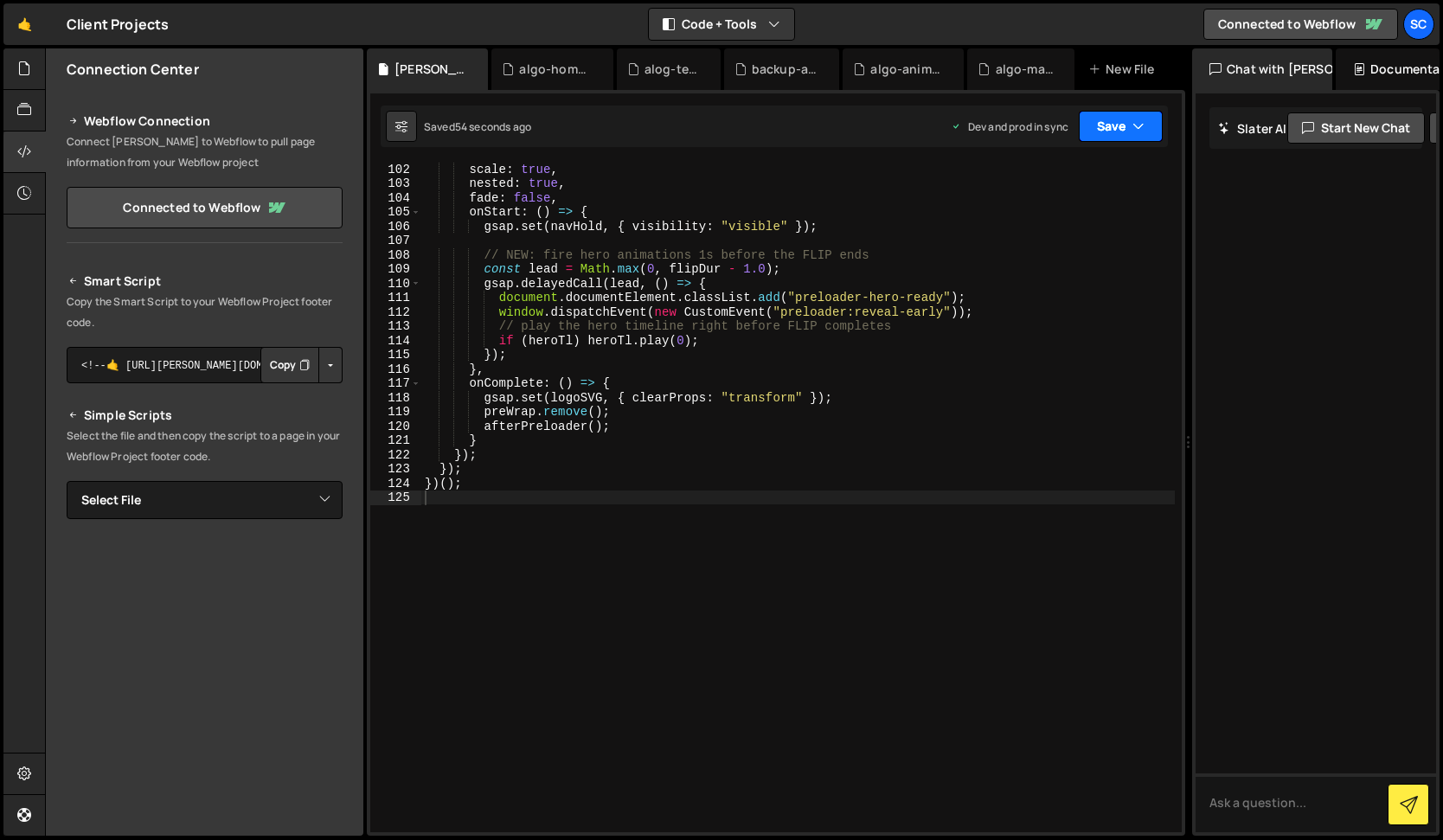
click at [1109, 133] on button "Save" at bounding box center [1120, 126] width 84 height 31
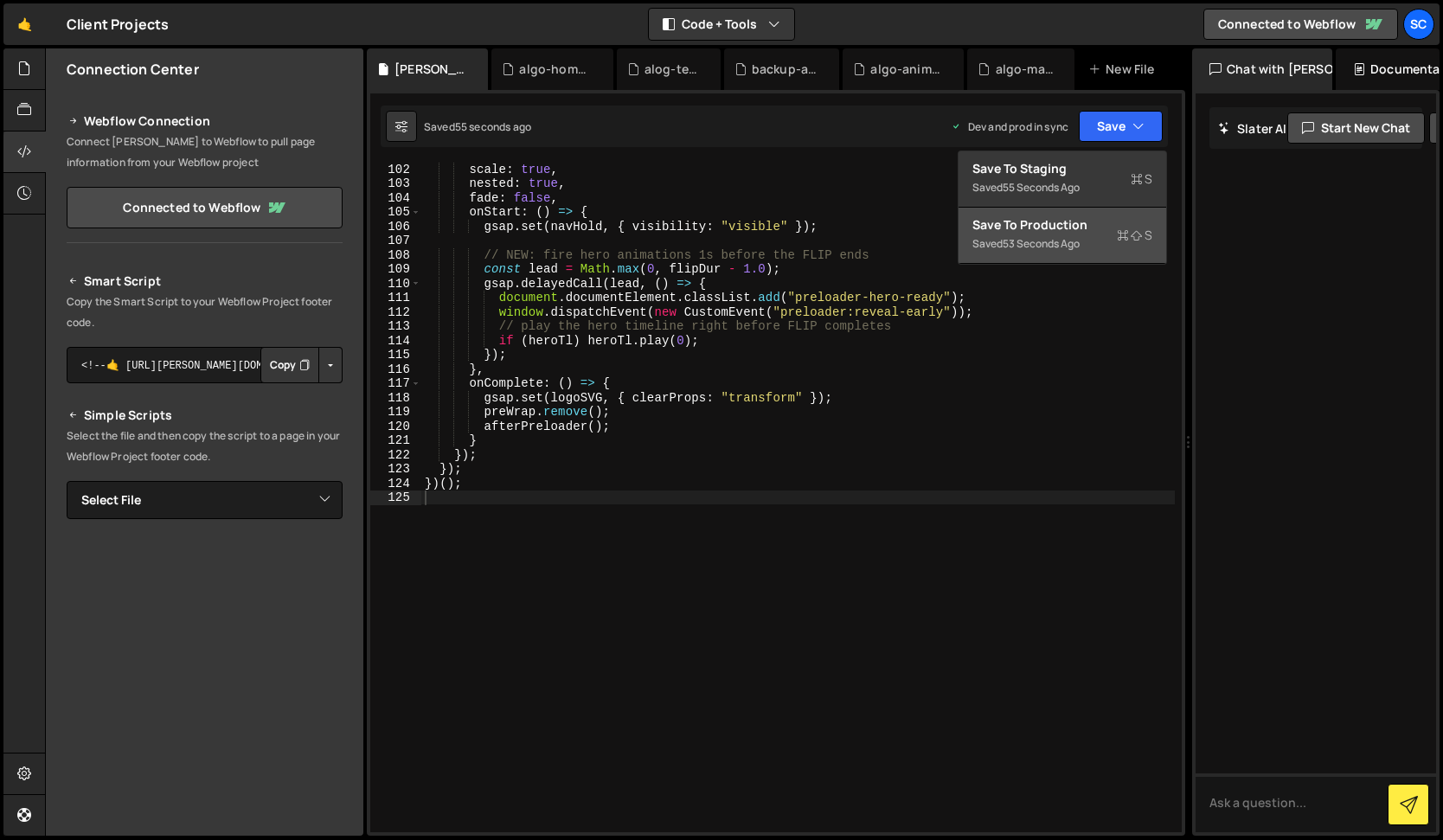
click at [1059, 242] on div "53 seconds ago" at bounding box center [1041, 243] width 77 height 15
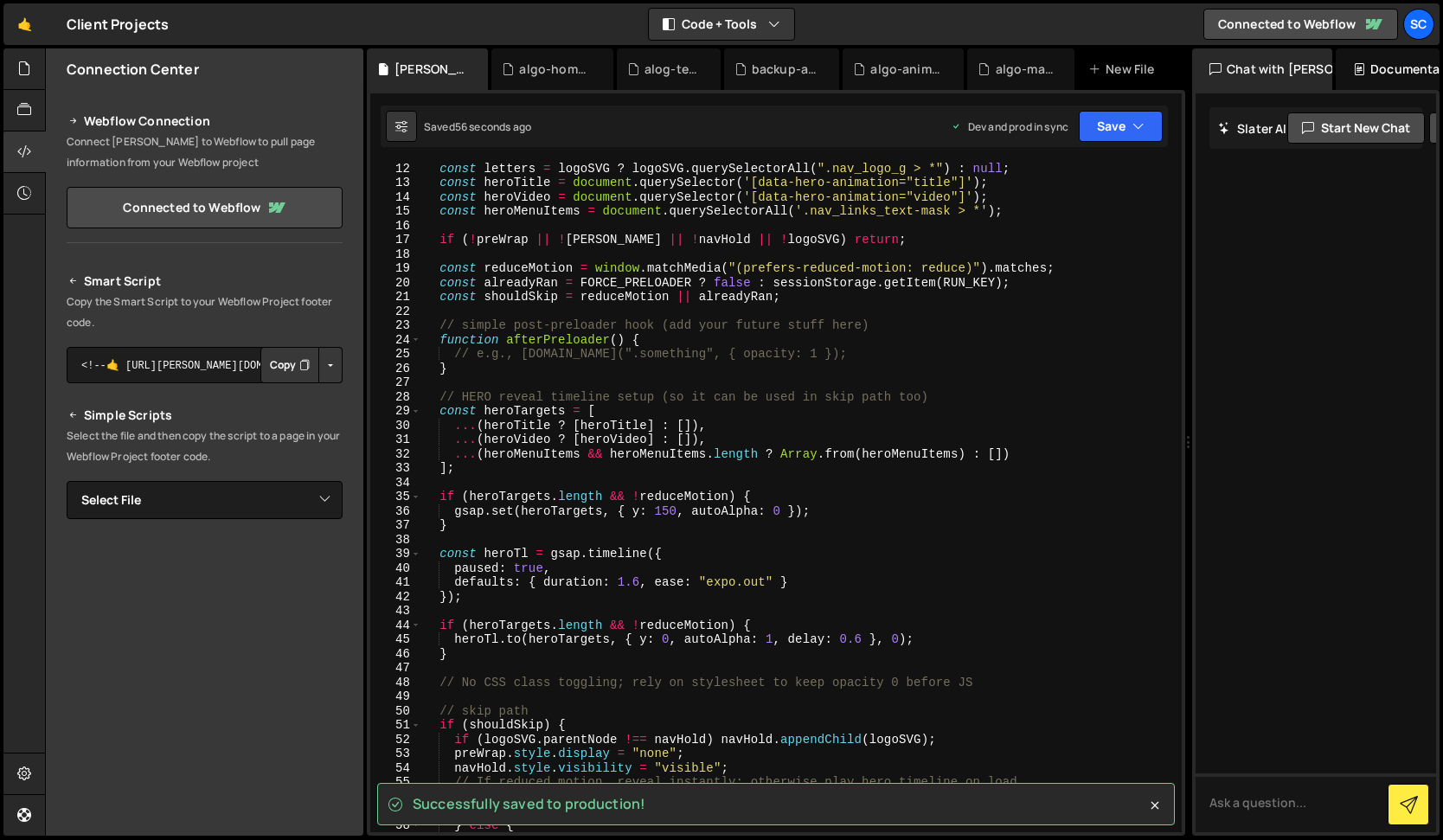
scroll to position [0, 0]
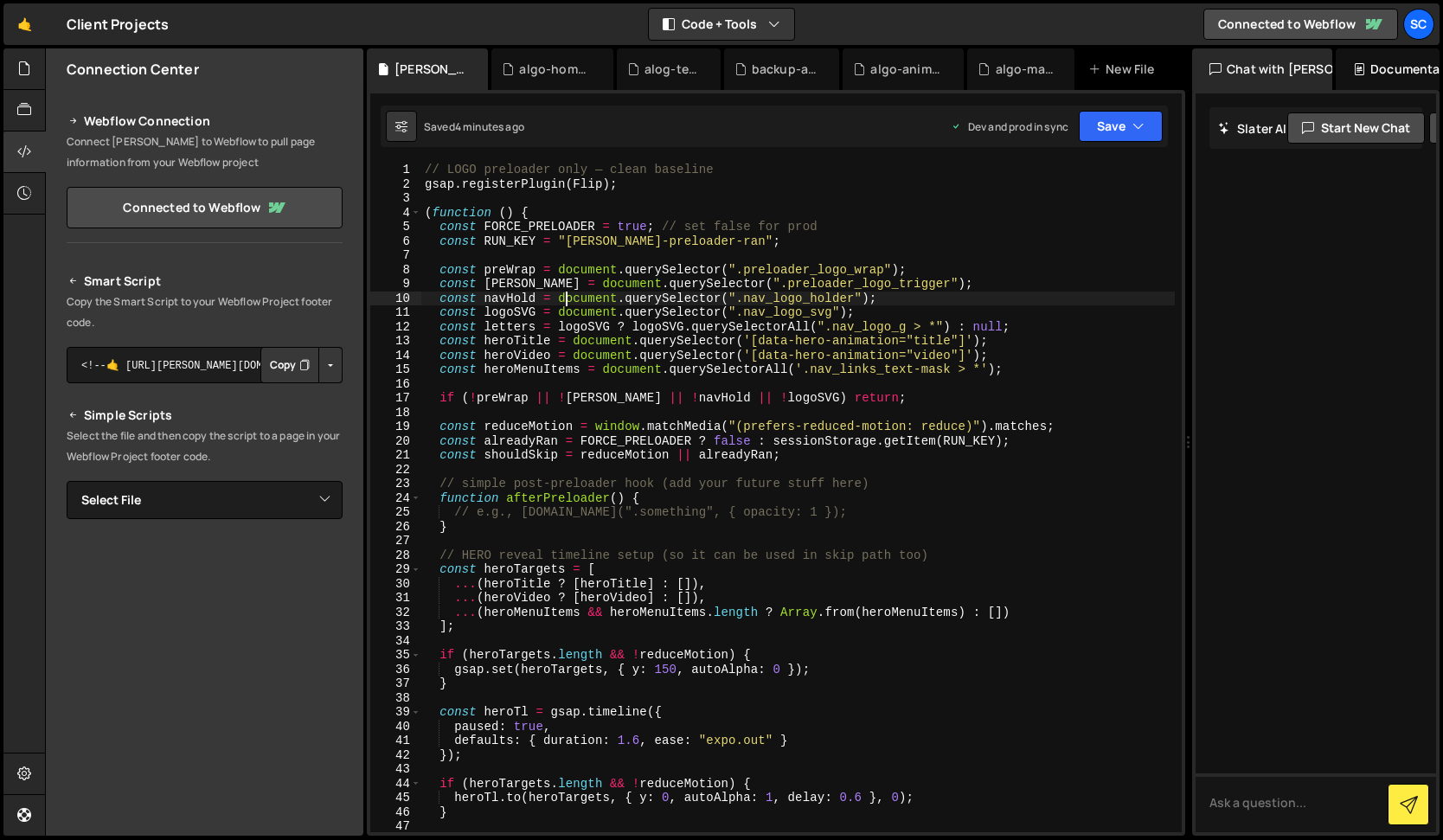
click at [567, 302] on div "// LOGO preloader only — clean baseline gsap . registerPlugin ( Flip ) ; ( func…" at bounding box center [798, 512] width 754 height 698
type textarea "})();"
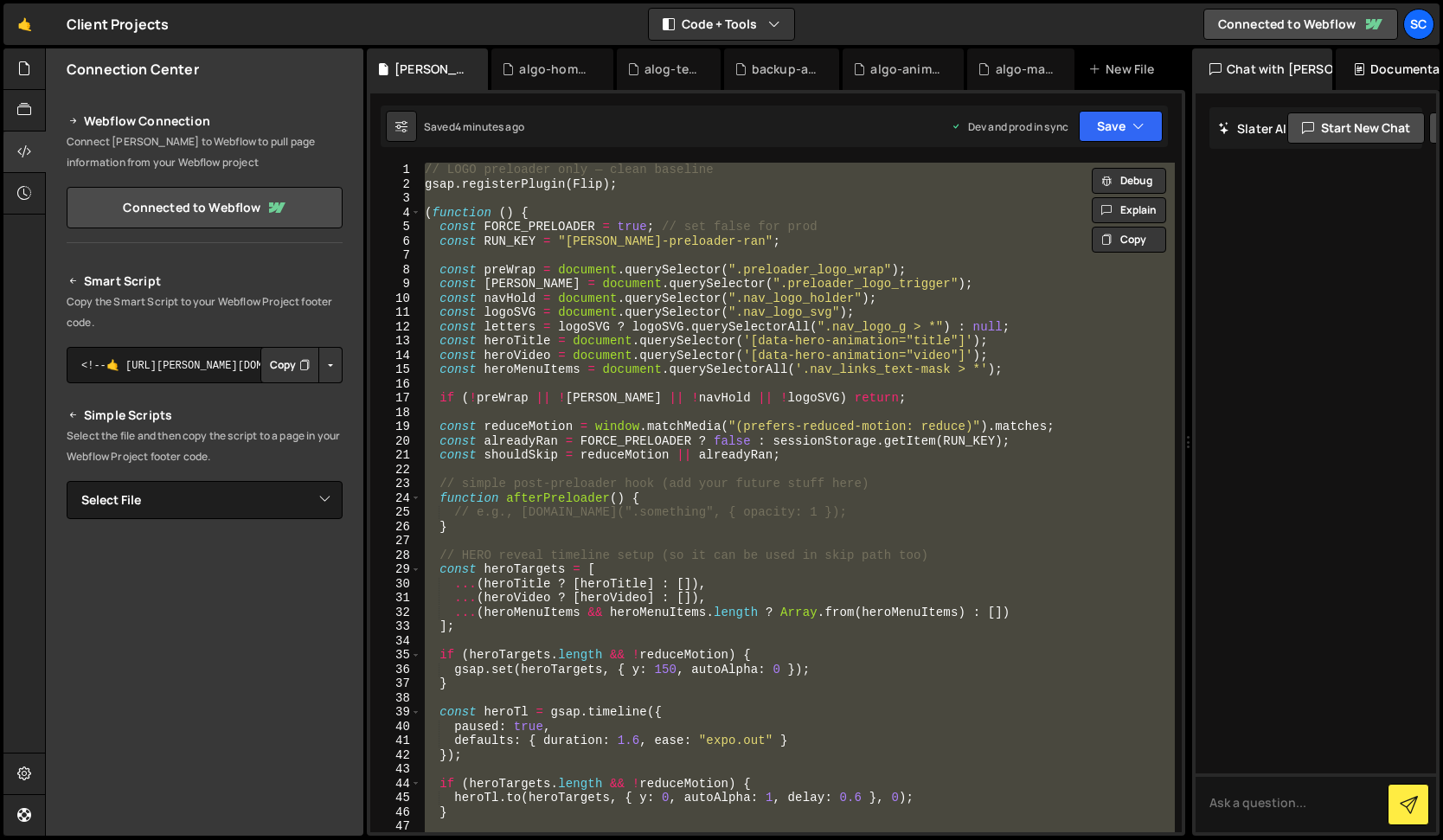
paste textarea
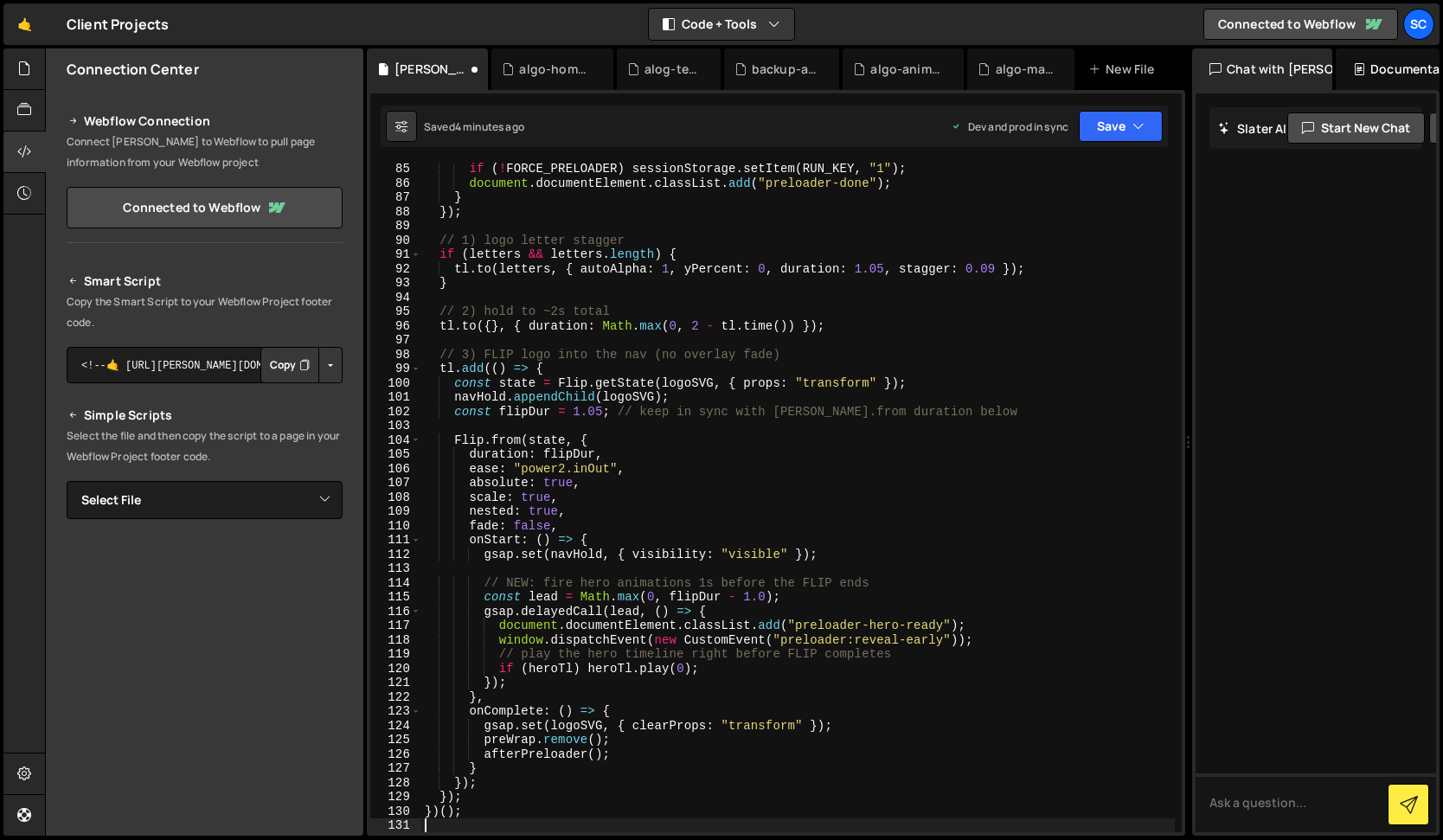
scroll to position [1200, 0]
click at [1150, 127] on button "Save" at bounding box center [1120, 126] width 84 height 31
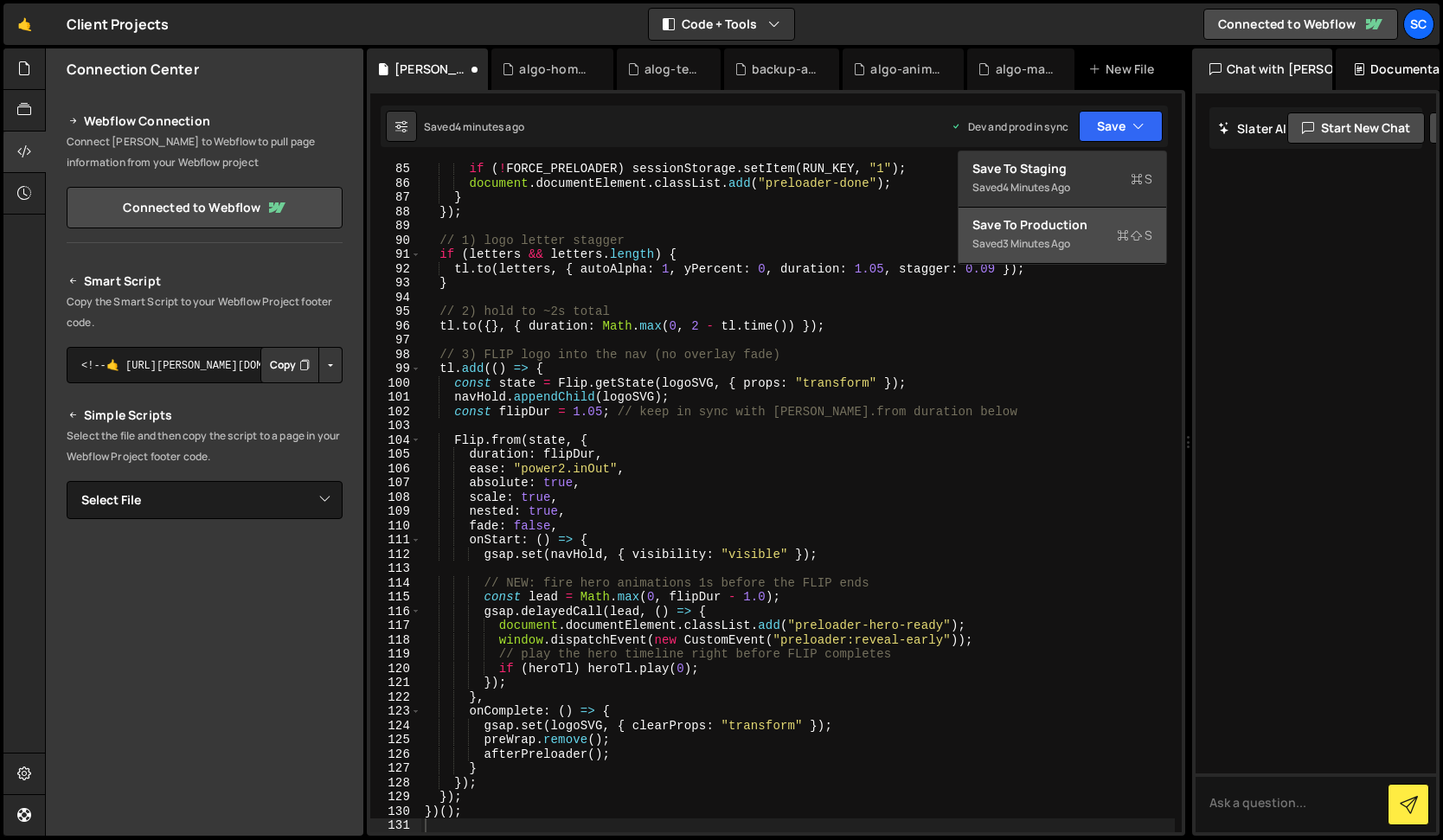
click at [1098, 224] on div "Save to Production S" at bounding box center [1063, 225] width 180 height 18
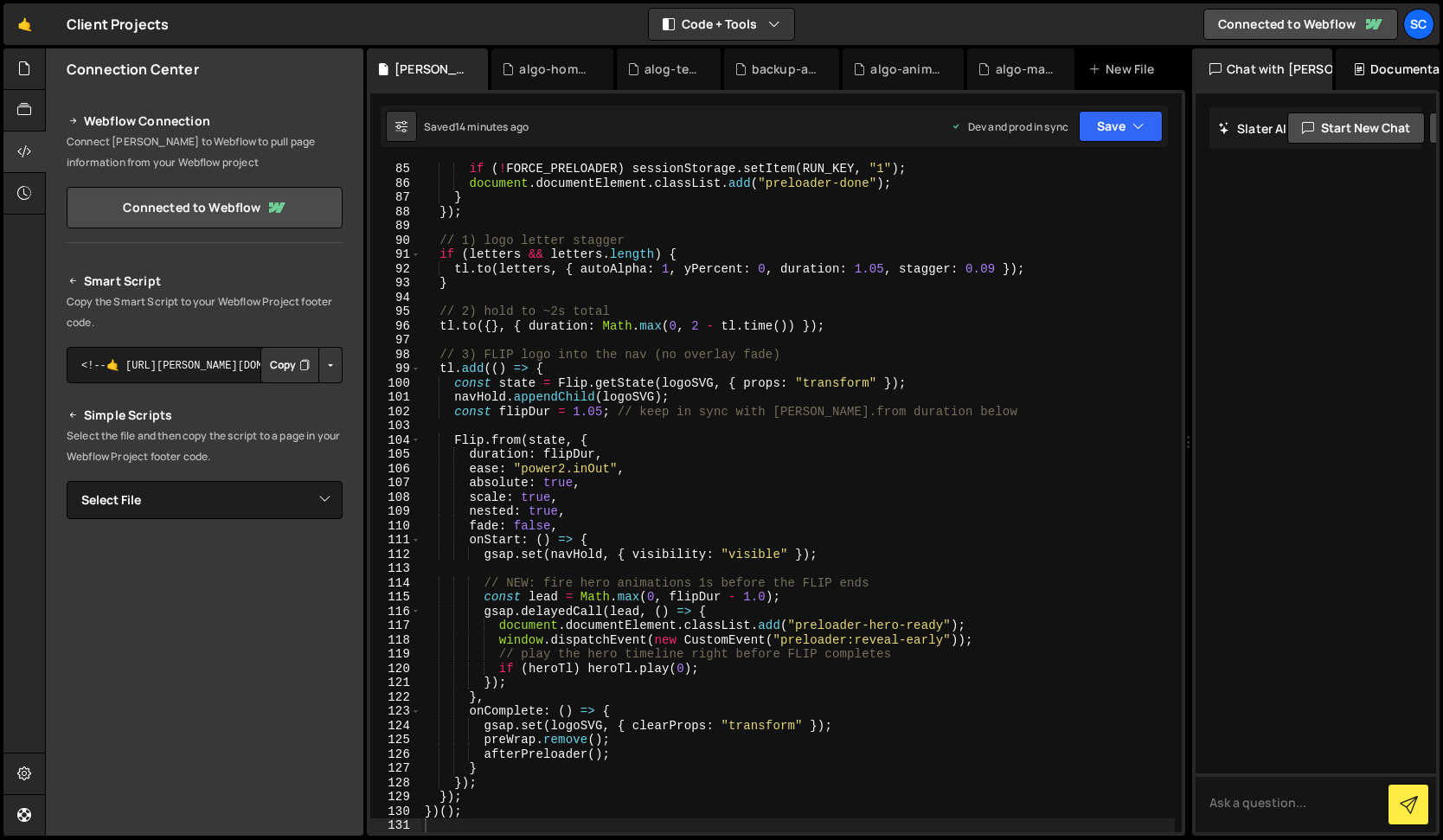
click at [722, 421] on div "if ( ! FORCE_PRELOADER ) sessionStorage . setItem ( RUN_KEY , "1" ) ; document …" at bounding box center [798, 511] width 754 height 698
type textarea "})();"
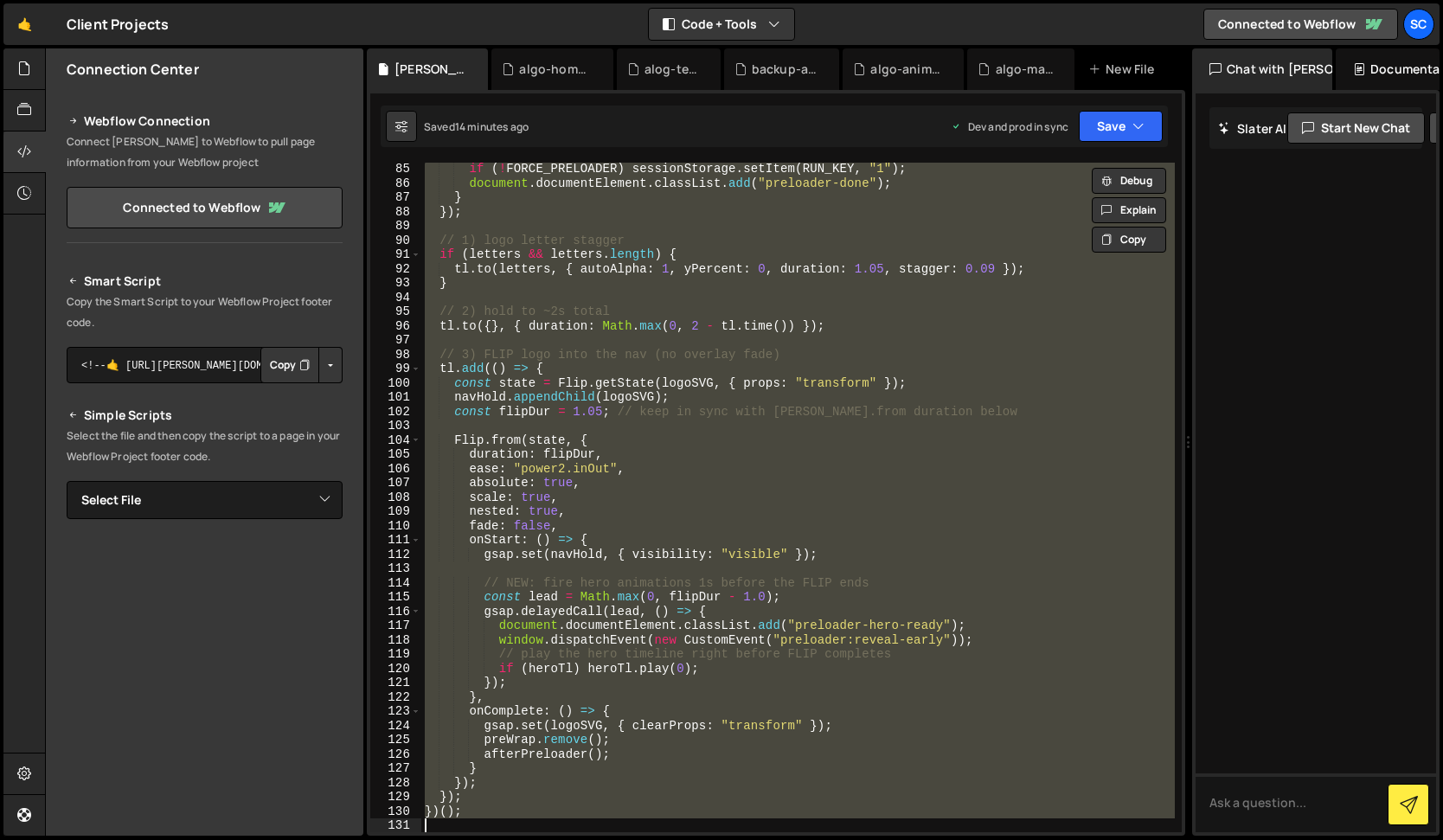
paste textarea
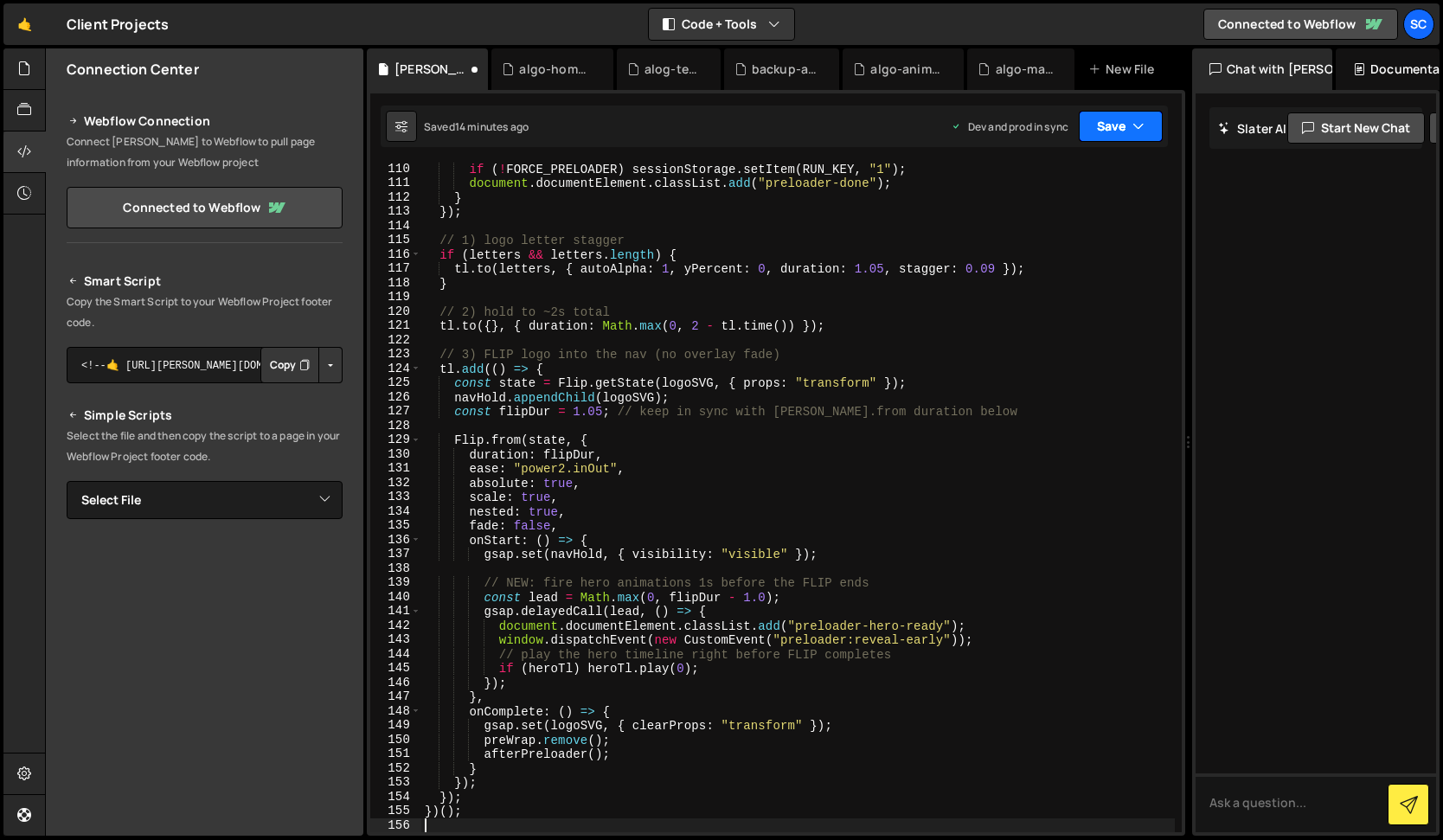
click at [1136, 120] on icon "button" at bounding box center [1138, 126] width 12 height 18
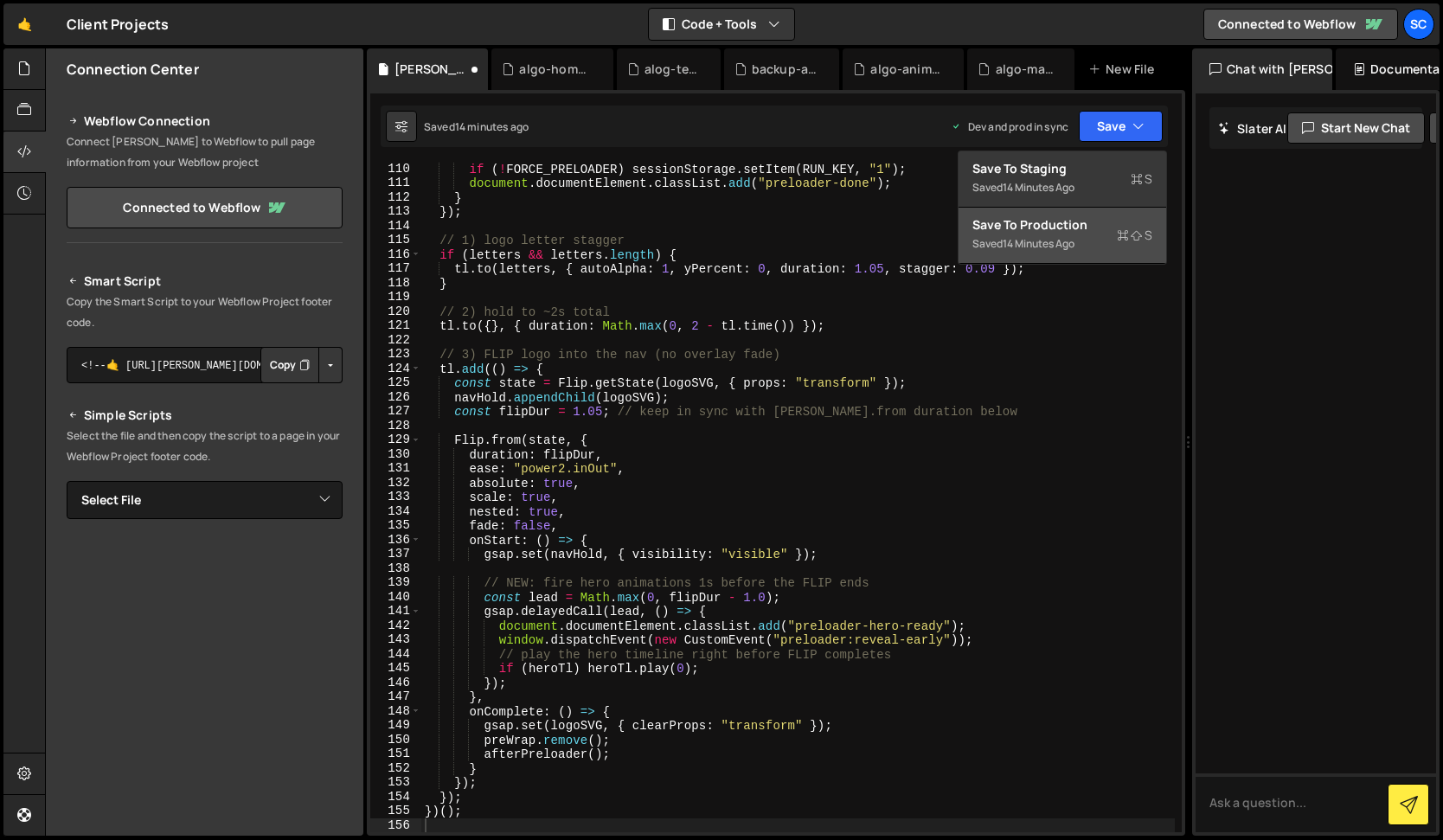
click at [1090, 225] on div "Save to Production S" at bounding box center [1063, 225] width 180 height 18
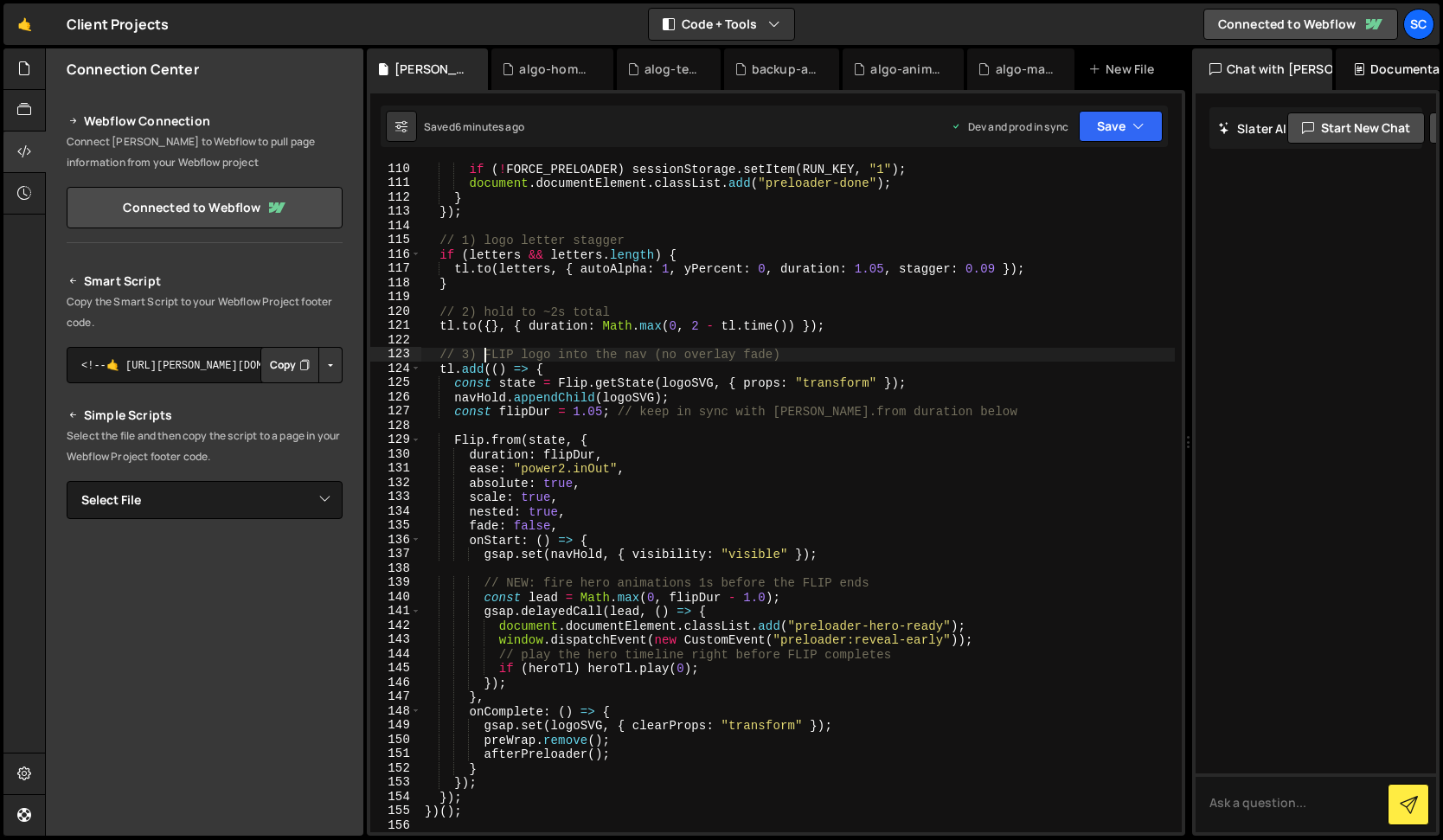
click at [484, 358] on div "if ( ! FORCE_PRELOADER ) sessionStorage . setItem ( RUN_KEY , "1" ) ; document …" at bounding box center [798, 511] width 754 height 698
type textarea "})();"
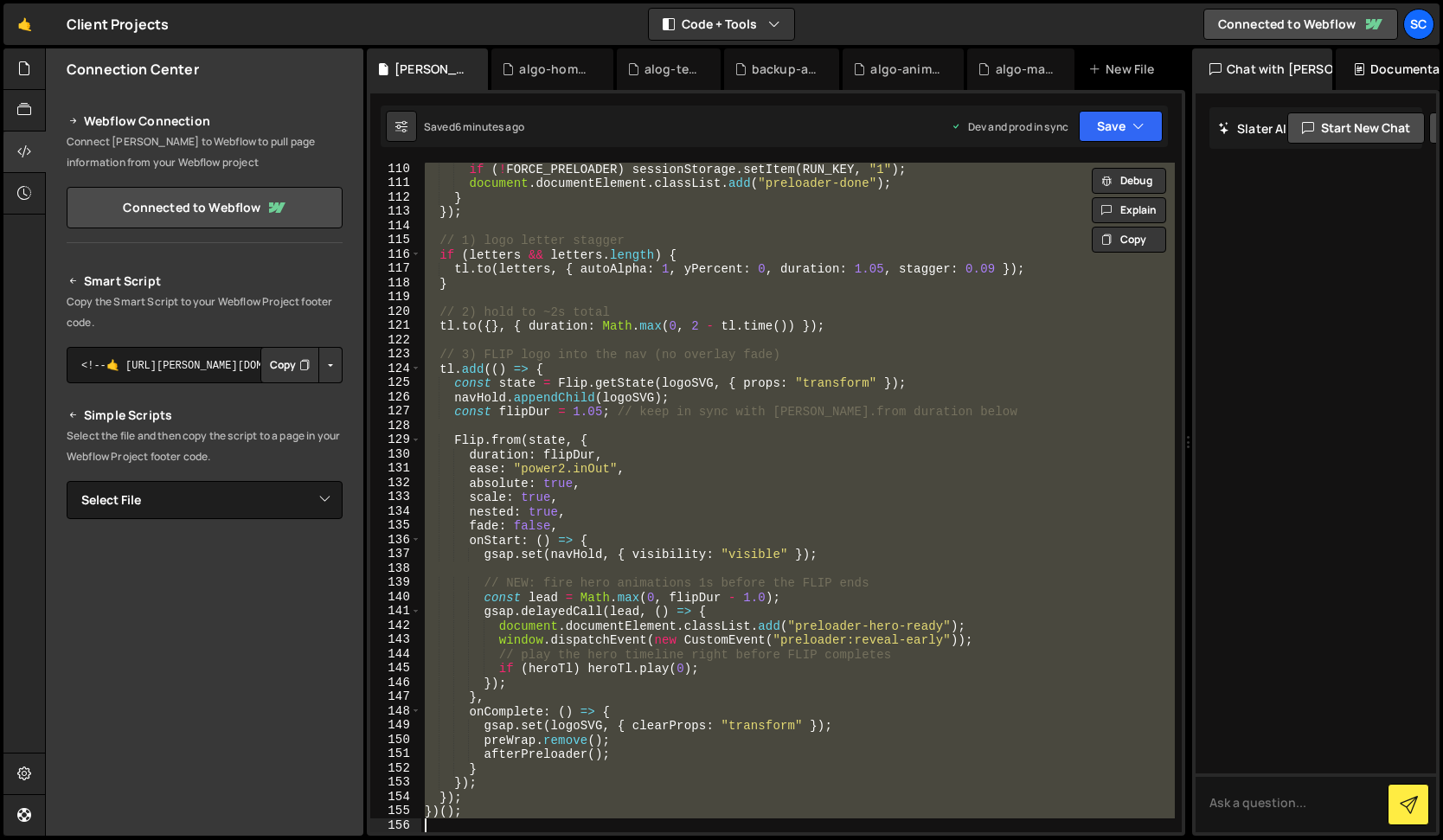
paste textarea
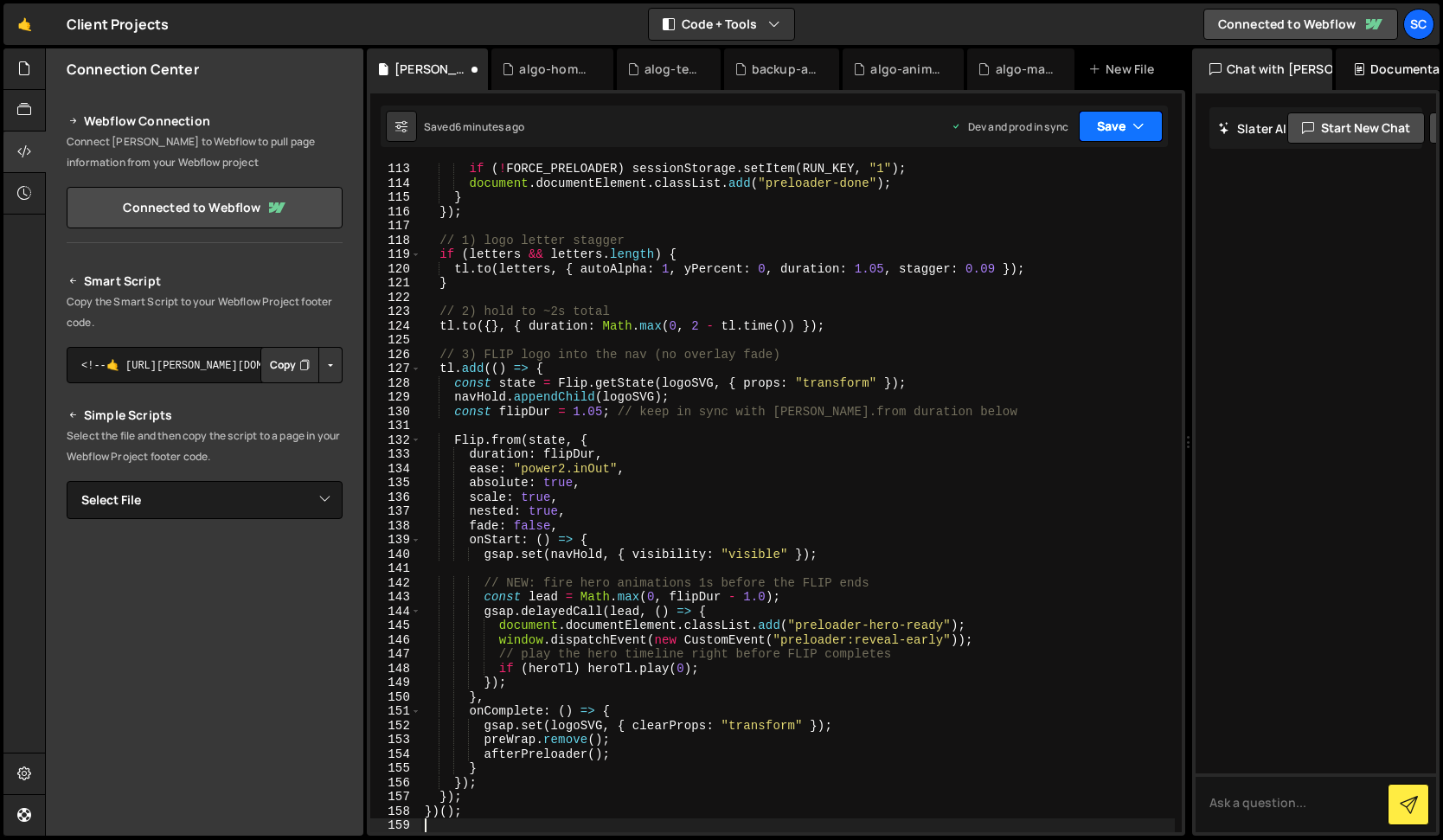
click at [1116, 128] on button "Save" at bounding box center [1120, 126] width 84 height 31
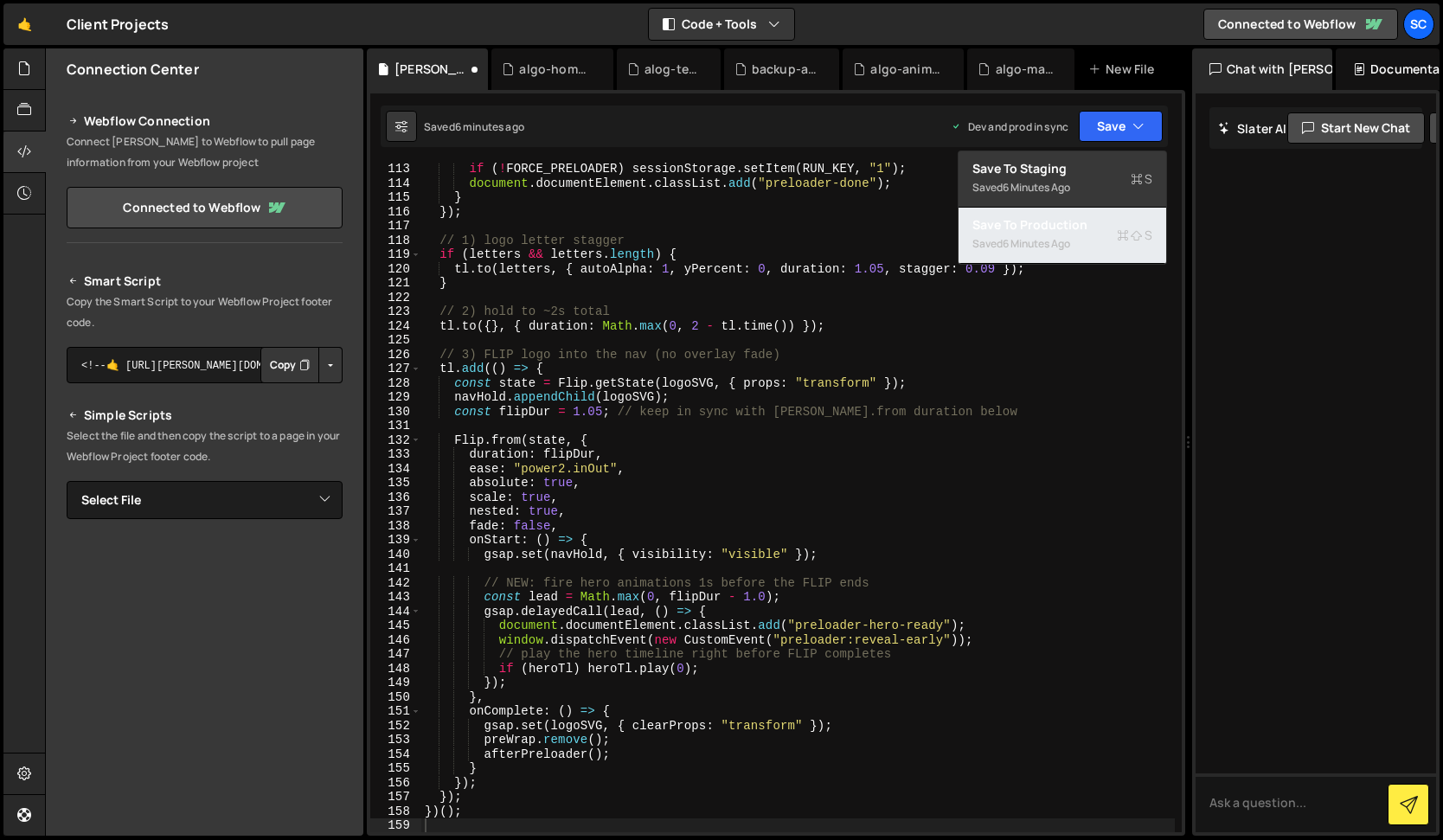
click at [1070, 236] on div "6 minutes ago" at bounding box center [1036, 243] width 68 height 15
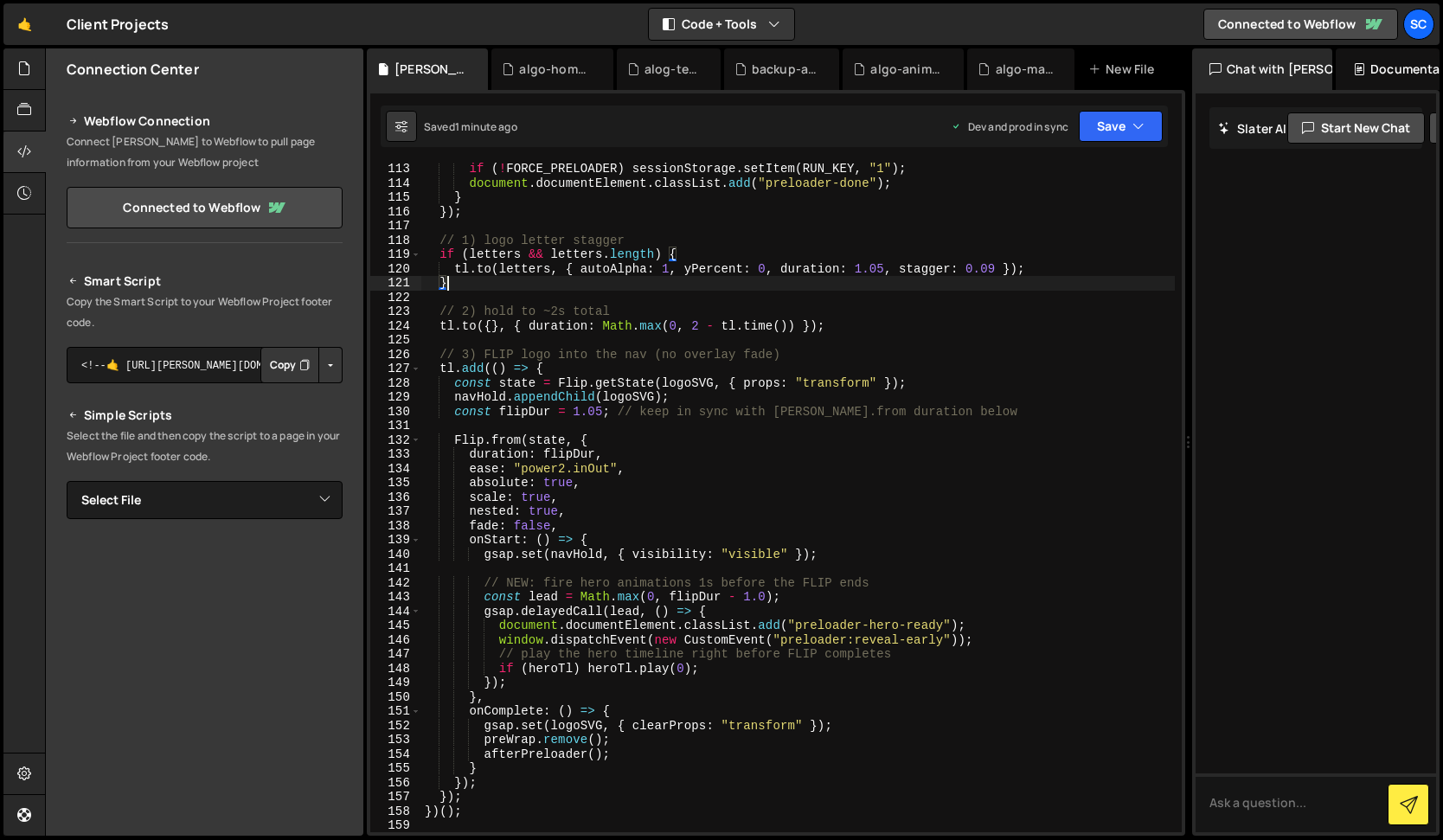
click at [489, 288] on div "if ( ! FORCE_PRELOADER ) sessionStorage . setItem ( RUN_KEY , "1" ) ; document …" at bounding box center [798, 511] width 754 height 698
type textarea "})();"
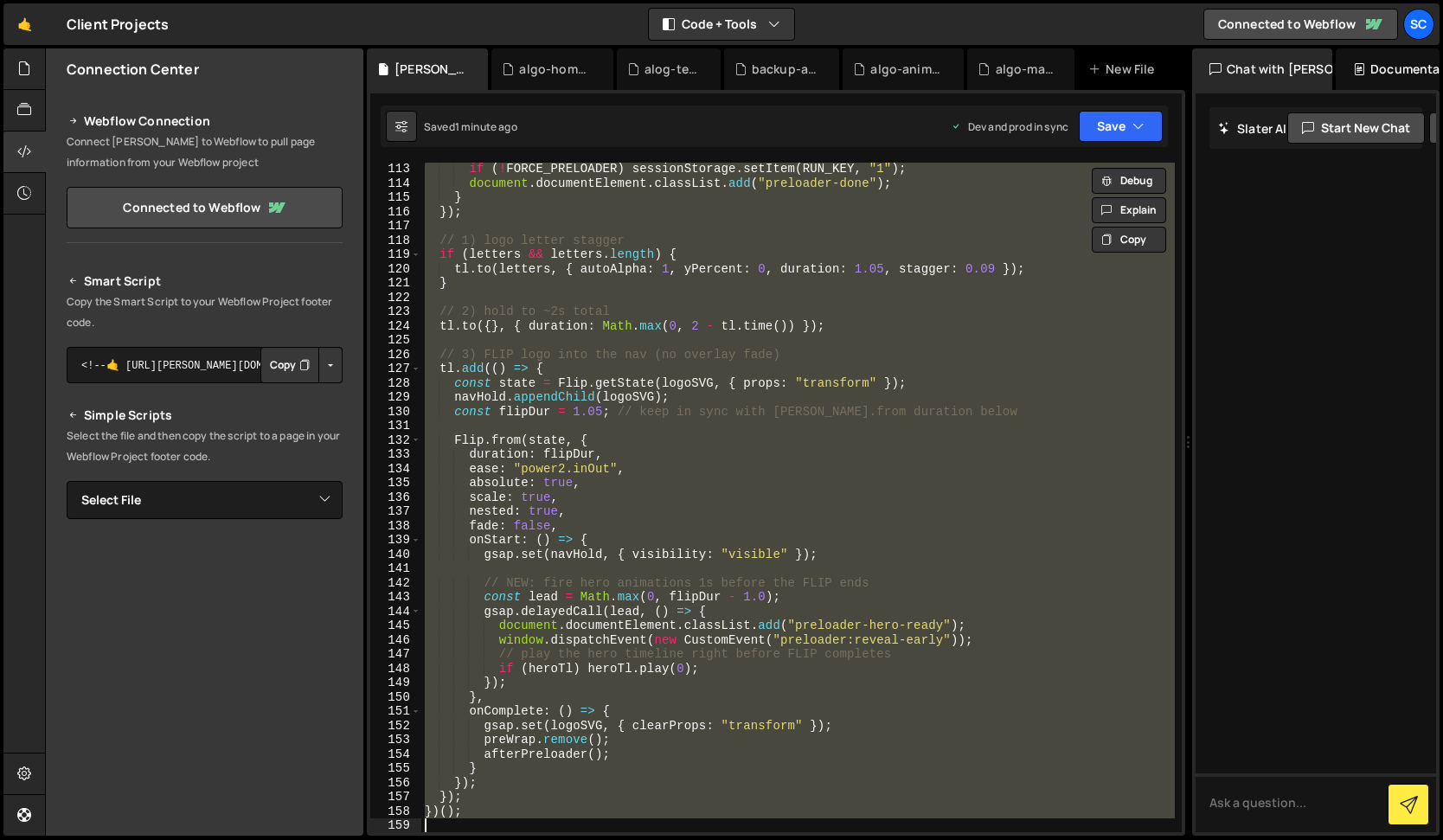
paste textarea
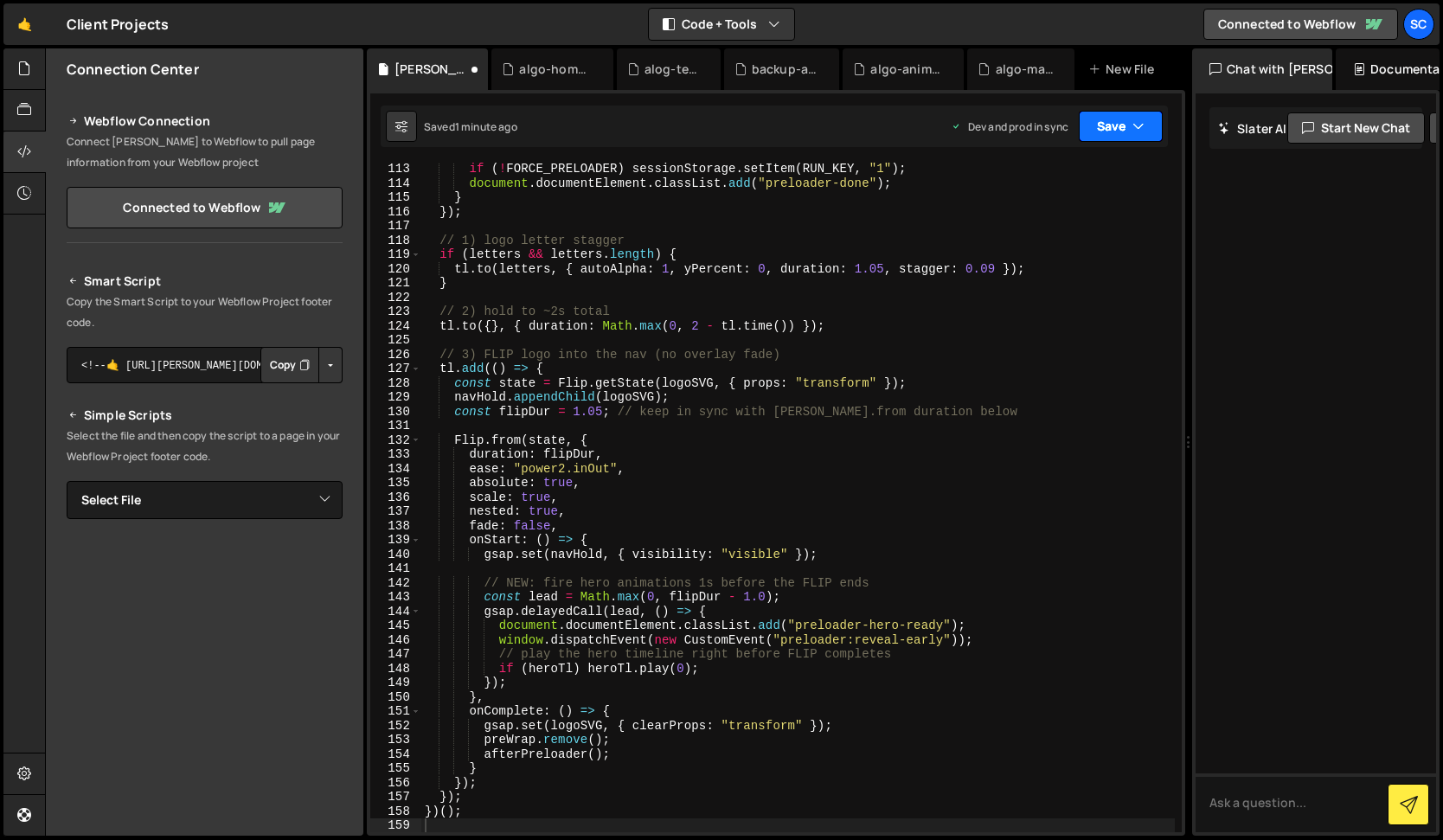
click at [1125, 130] on button "Save" at bounding box center [1120, 126] width 84 height 31
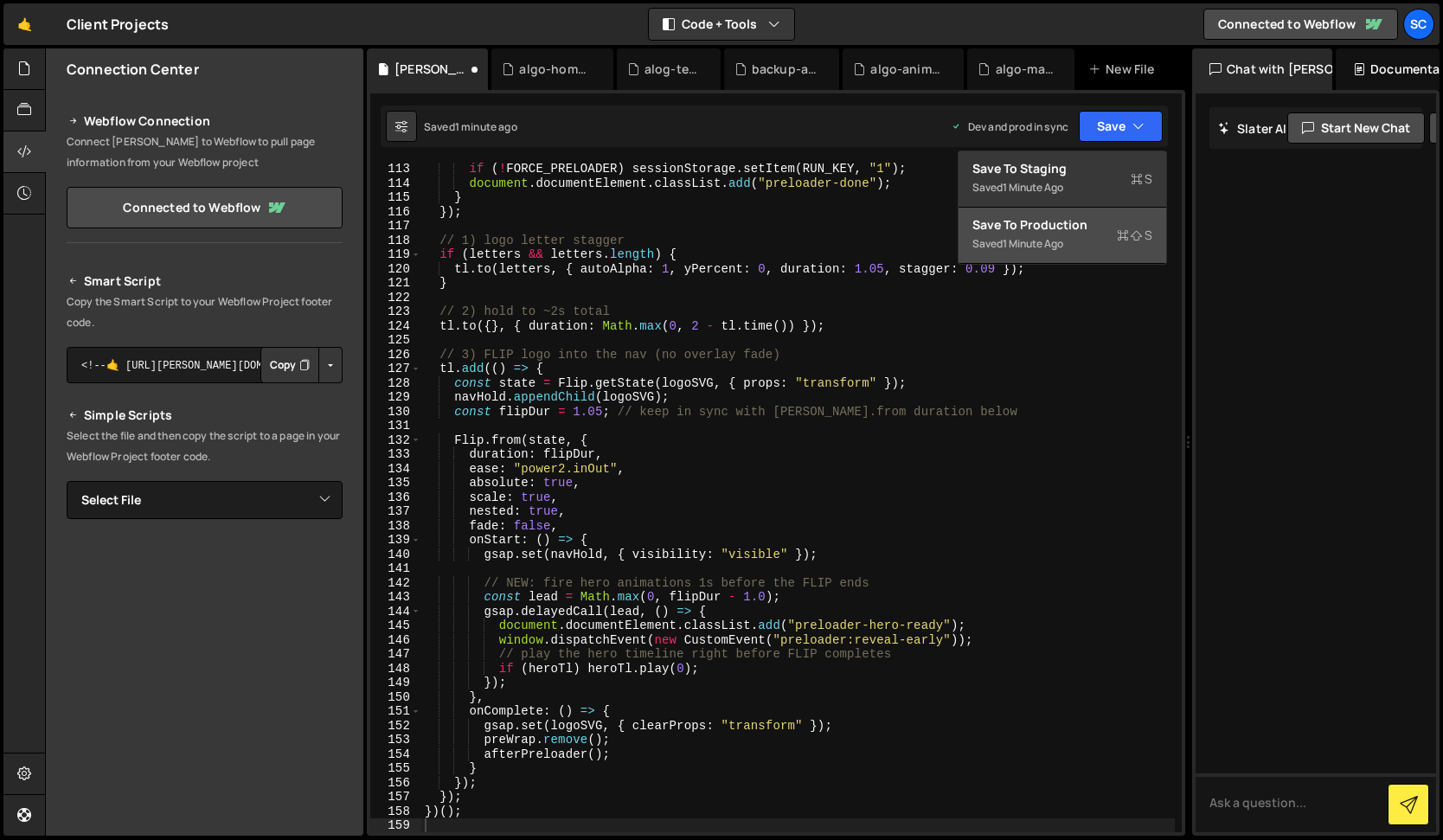
click at [1066, 222] on div "Save to Production S" at bounding box center [1063, 225] width 180 height 18
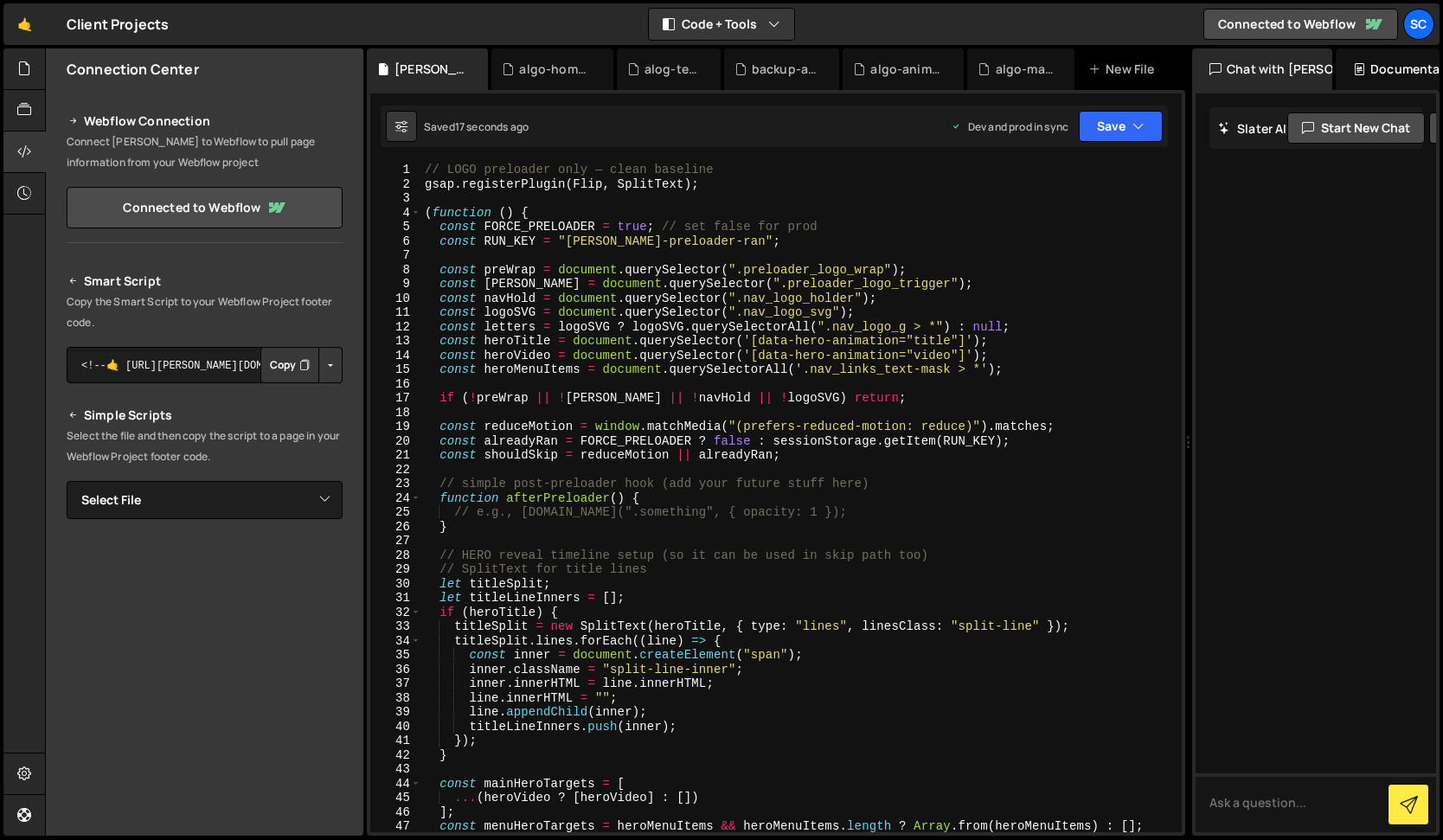
scroll to position [0, 0]
click at [647, 228] on div "// LOGO preloader only — clean baseline gsap . registerPlugin ( Flip , SplitTex…" at bounding box center [798, 512] width 754 height 698
click at [1143, 128] on icon "button" at bounding box center [1138, 126] width 12 height 18
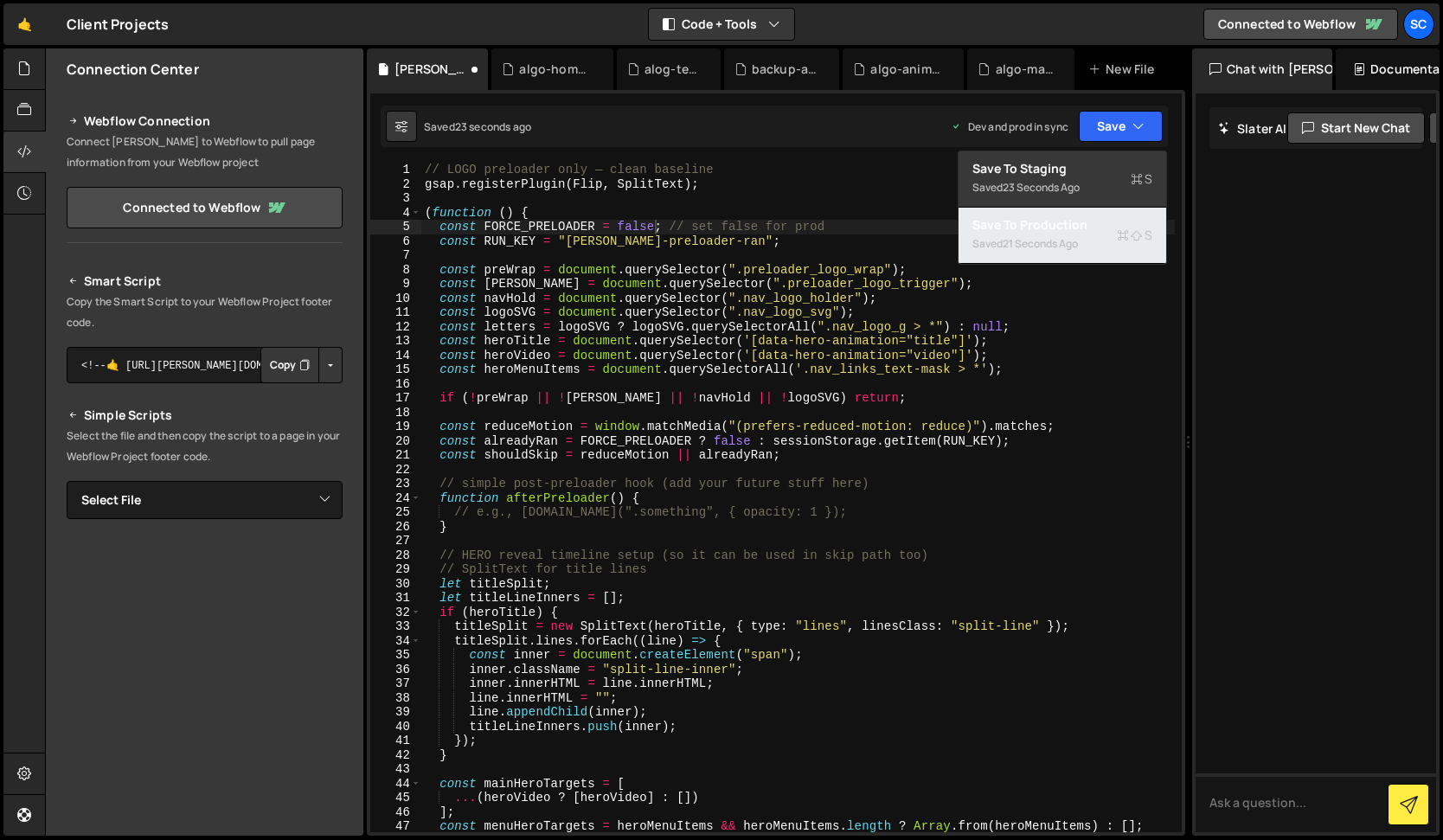
click at [1078, 236] on div "21 seconds ago" at bounding box center [1040, 243] width 75 height 15
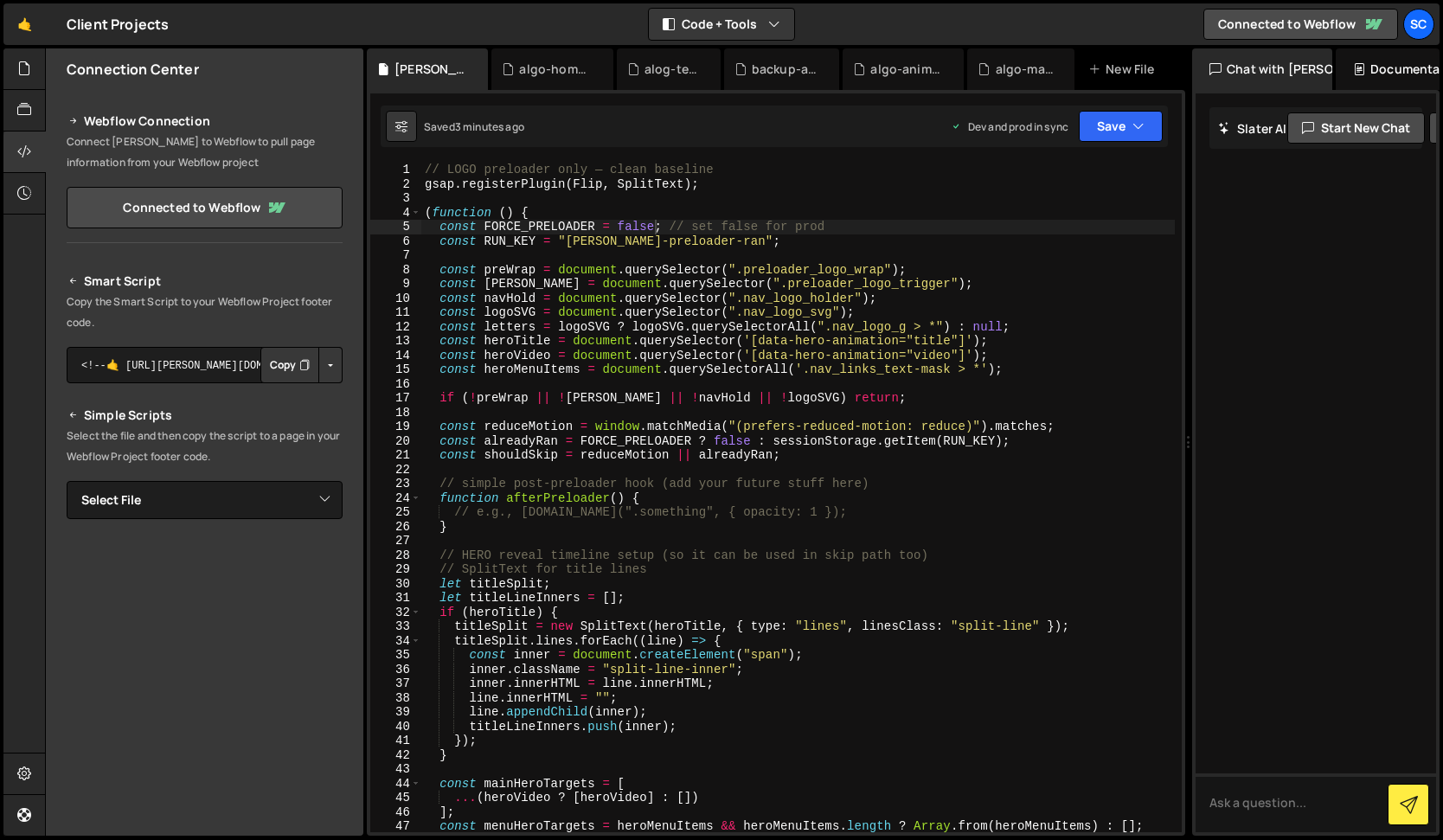
click at [536, 326] on div "// LOGO preloader only — clean baseline gsap . registerPlugin ( Flip , SplitTex…" at bounding box center [798, 512] width 754 height 698
type textarea "})();"
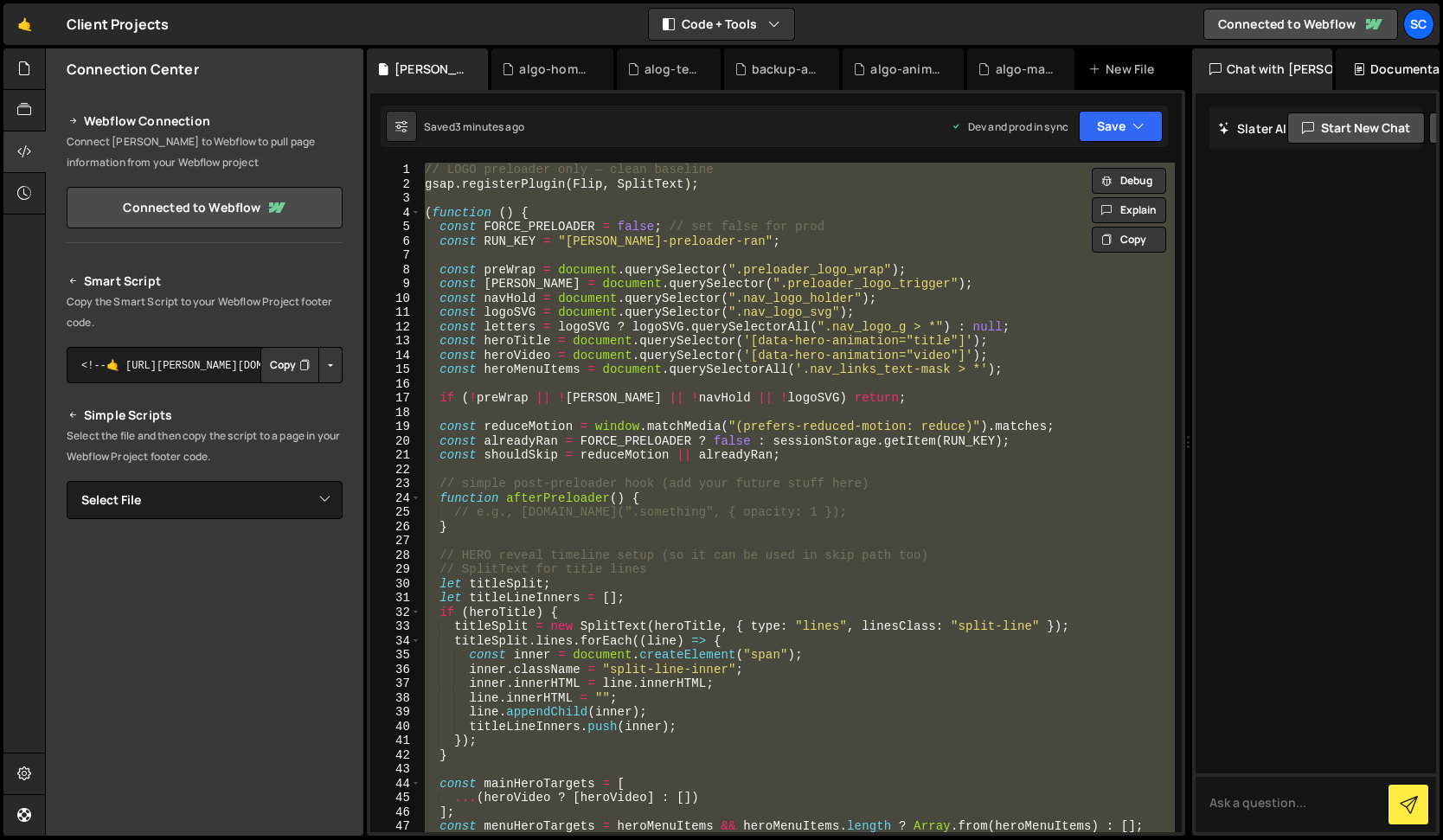
paste textarea
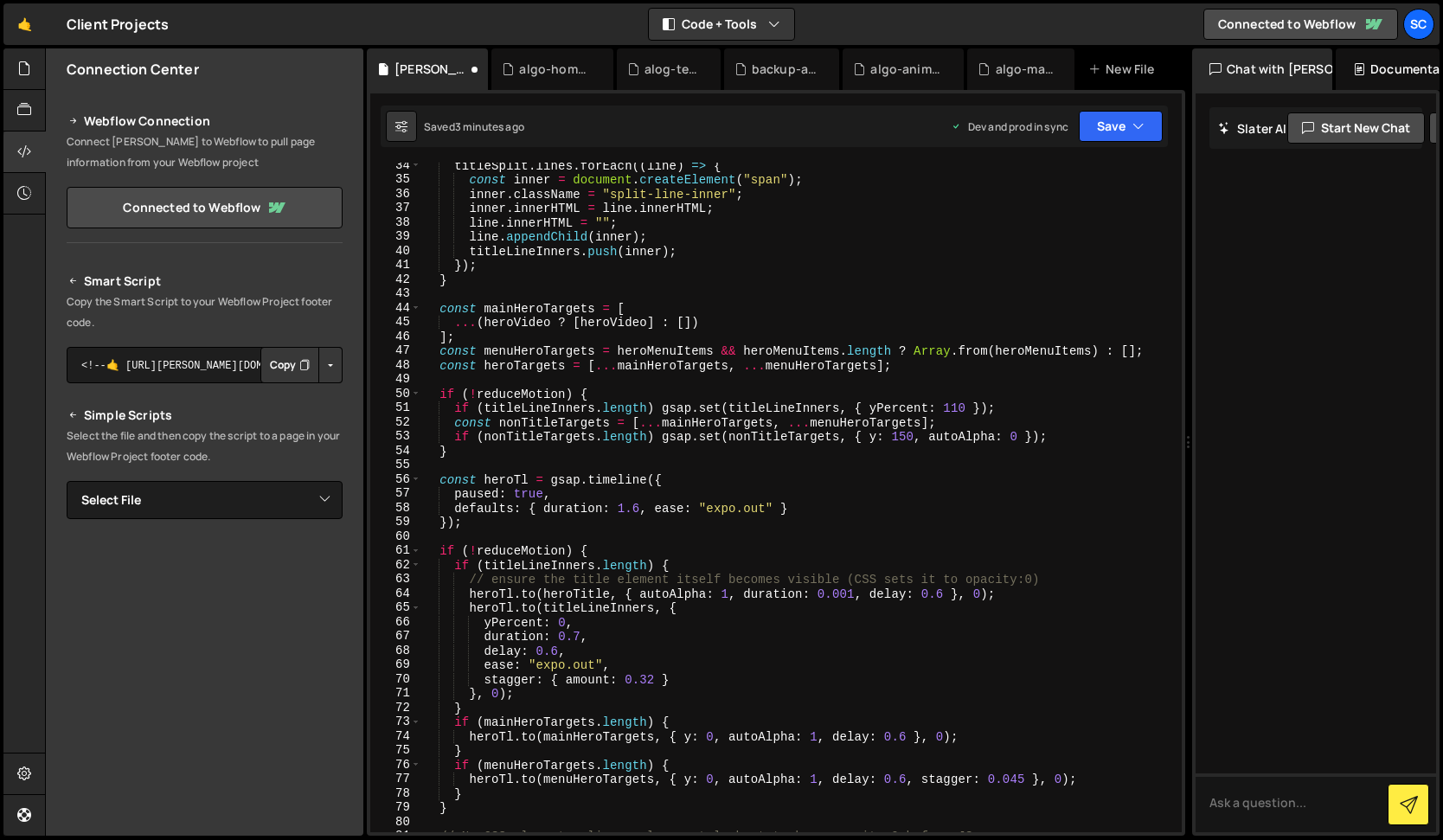
scroll to position [0, 0]
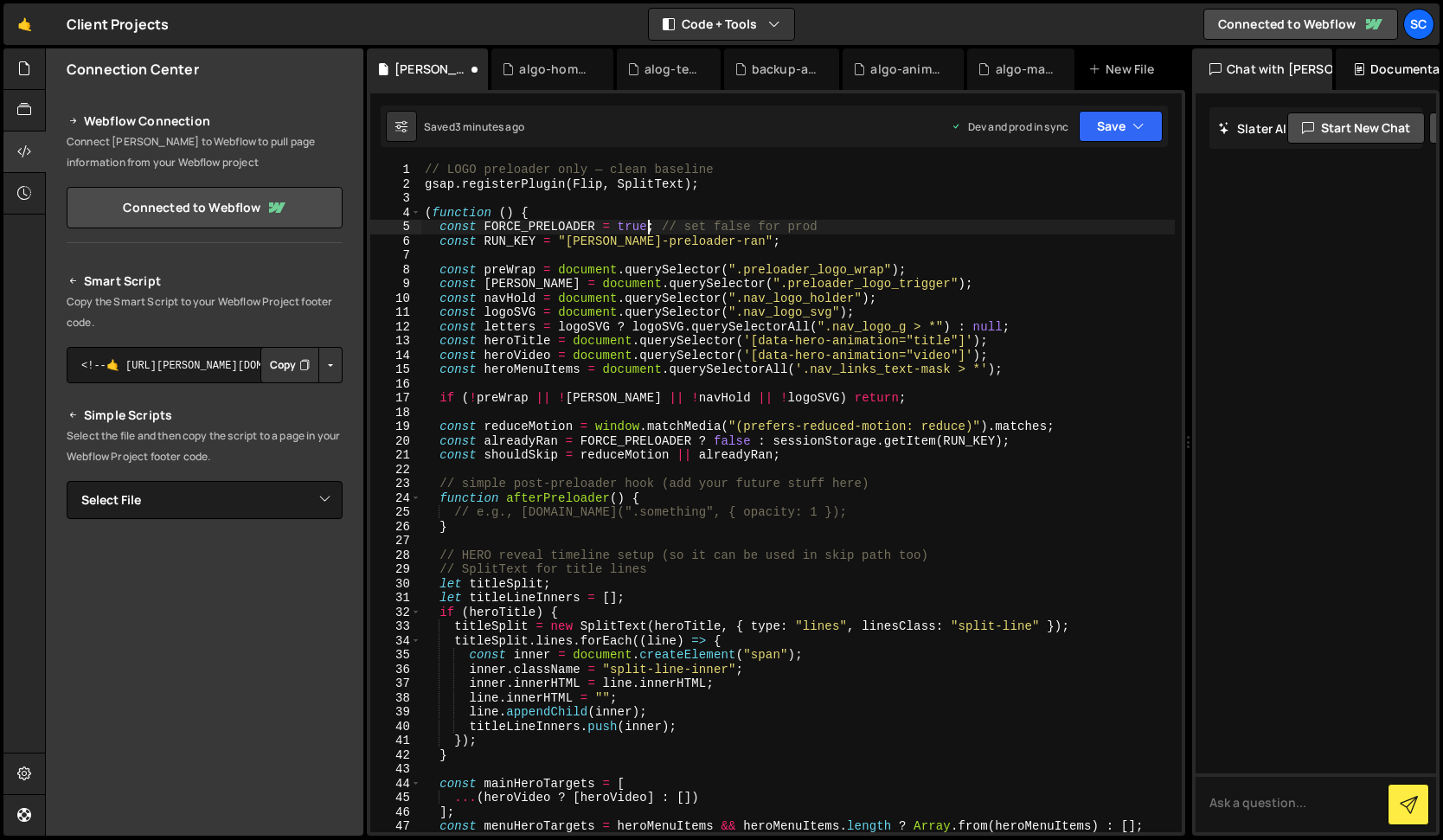
click at [648, 222] on div "// LOGO preloader only — clean baseline gsap . registerPlugin ( Flip , SplitTex…" at bounding box center [798, 512] width 754 height 698
click at [1115, 123] on button "Save" at bounding box center [1120, 126] width 84 height 31
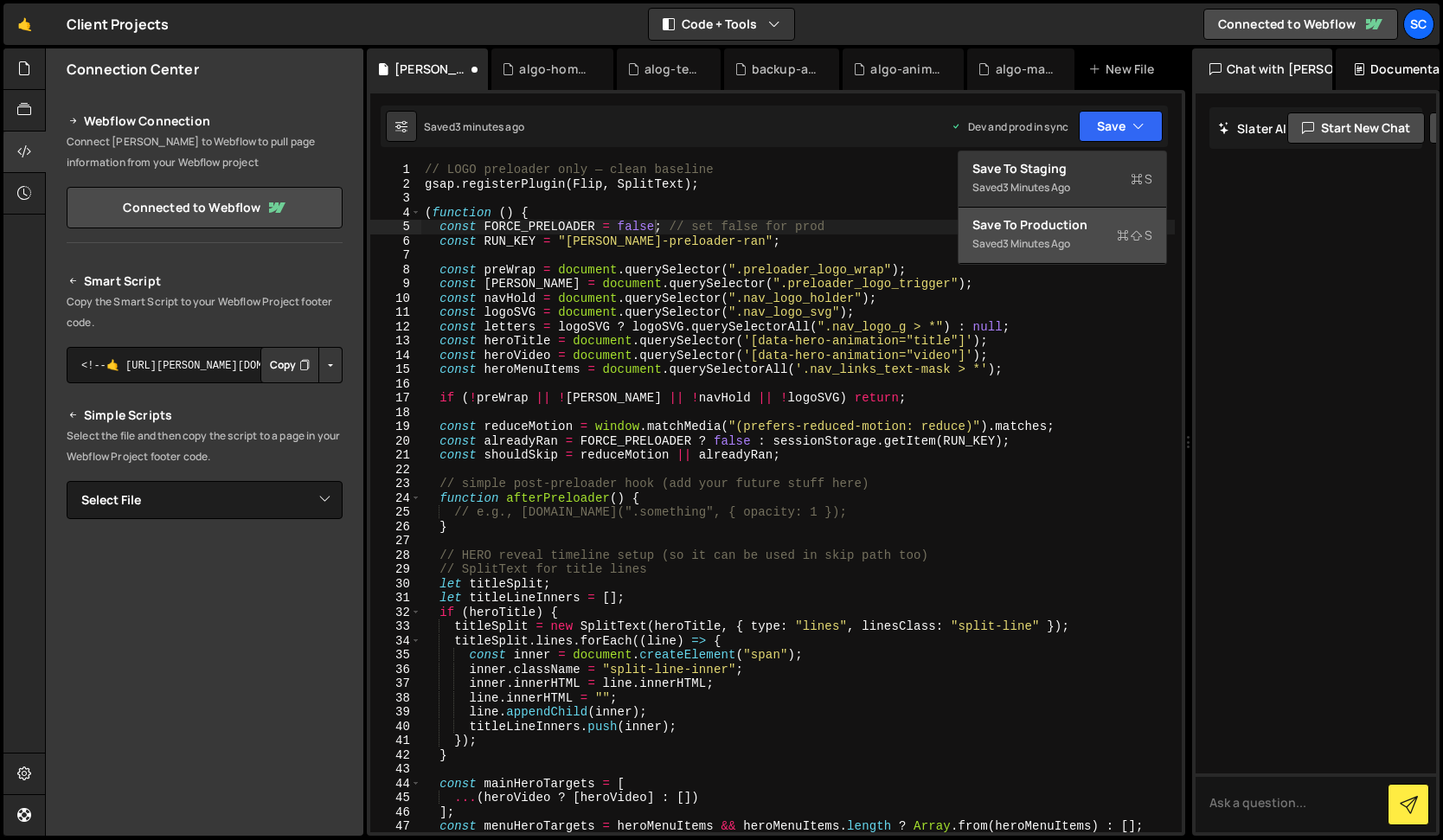
click at [1063, 229] on div "Save to Production S" at bounding box center [1063, 225] width 180 height 18
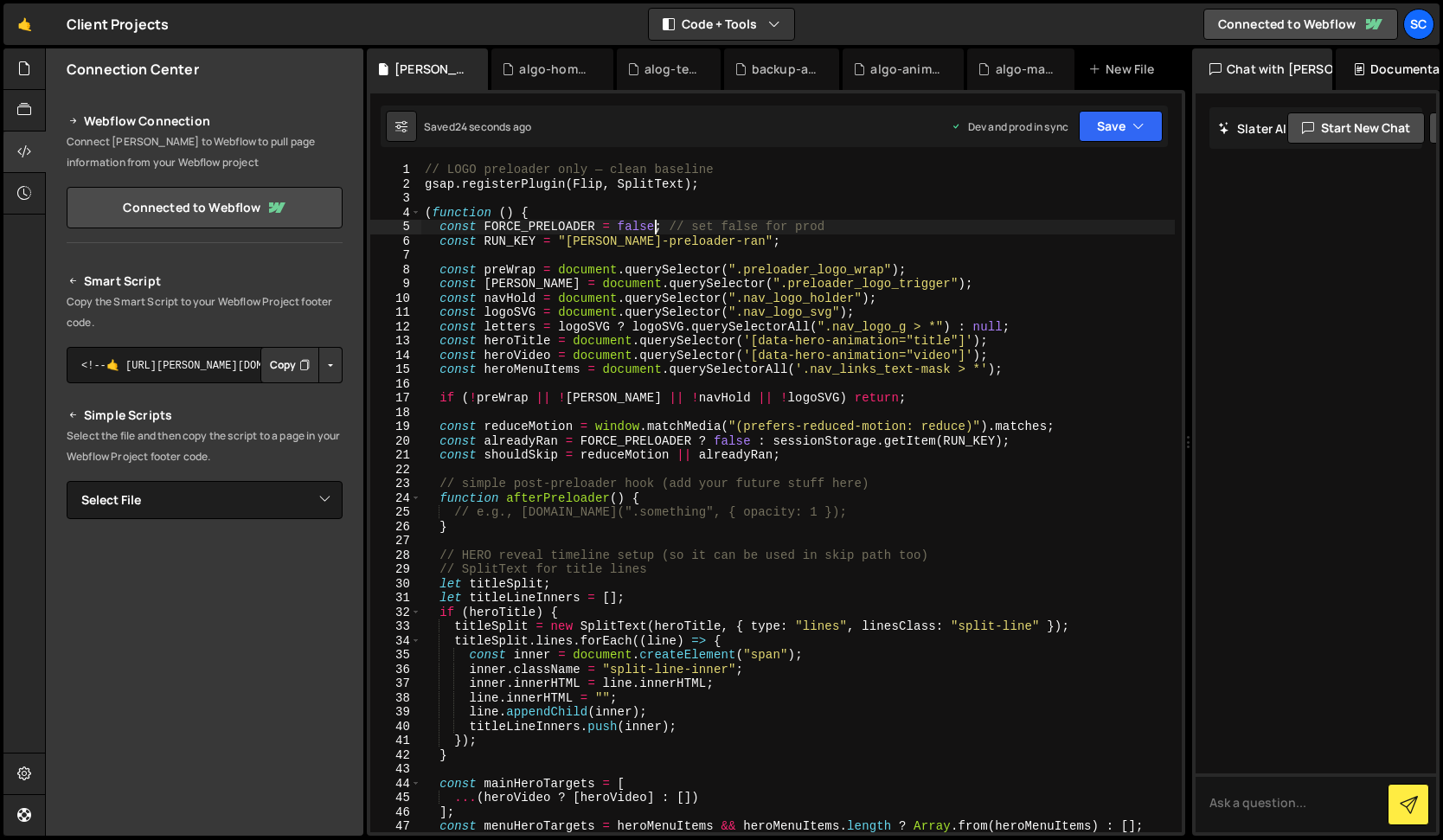
click at [655, 229] on div "// LOGO preloader only — clean baseline gsap . registerPlugin ( Flip , SplitTex…" at bounding box center [798, 512] width 754 height 698
click at [1114, 135] on button "Save" at bounding box center [1120, 126] width 84 height 31
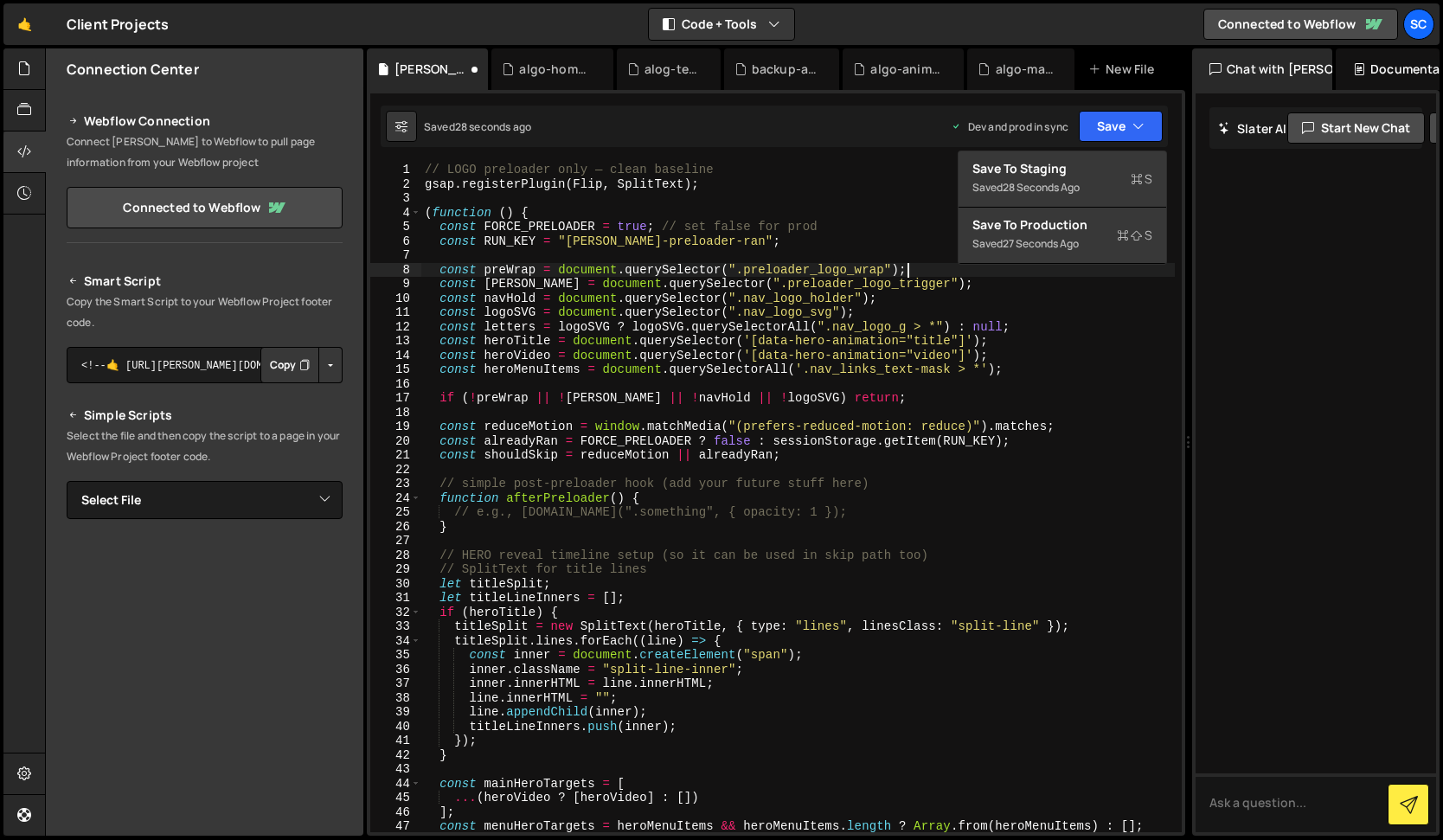
click at [1057, 274] on div "// LOGO preloader only — clean baseline gsap . registerPlugin ( Flip , SplitTex…" at bounding box center [798, 512] width 754 height 698
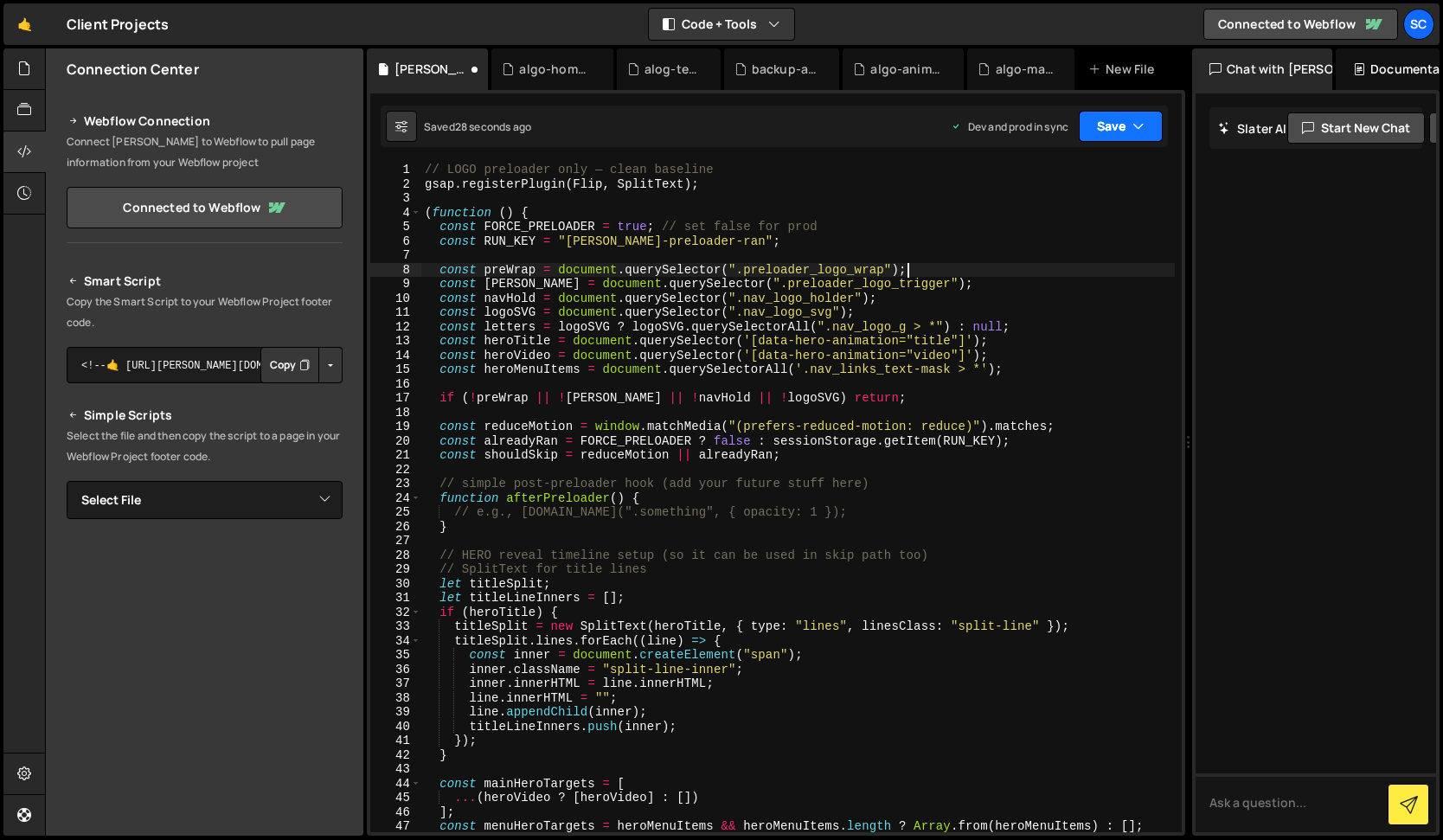
click at [1133, 128] on icon "button" at bounding box center [1138, 126] width 12 height 18
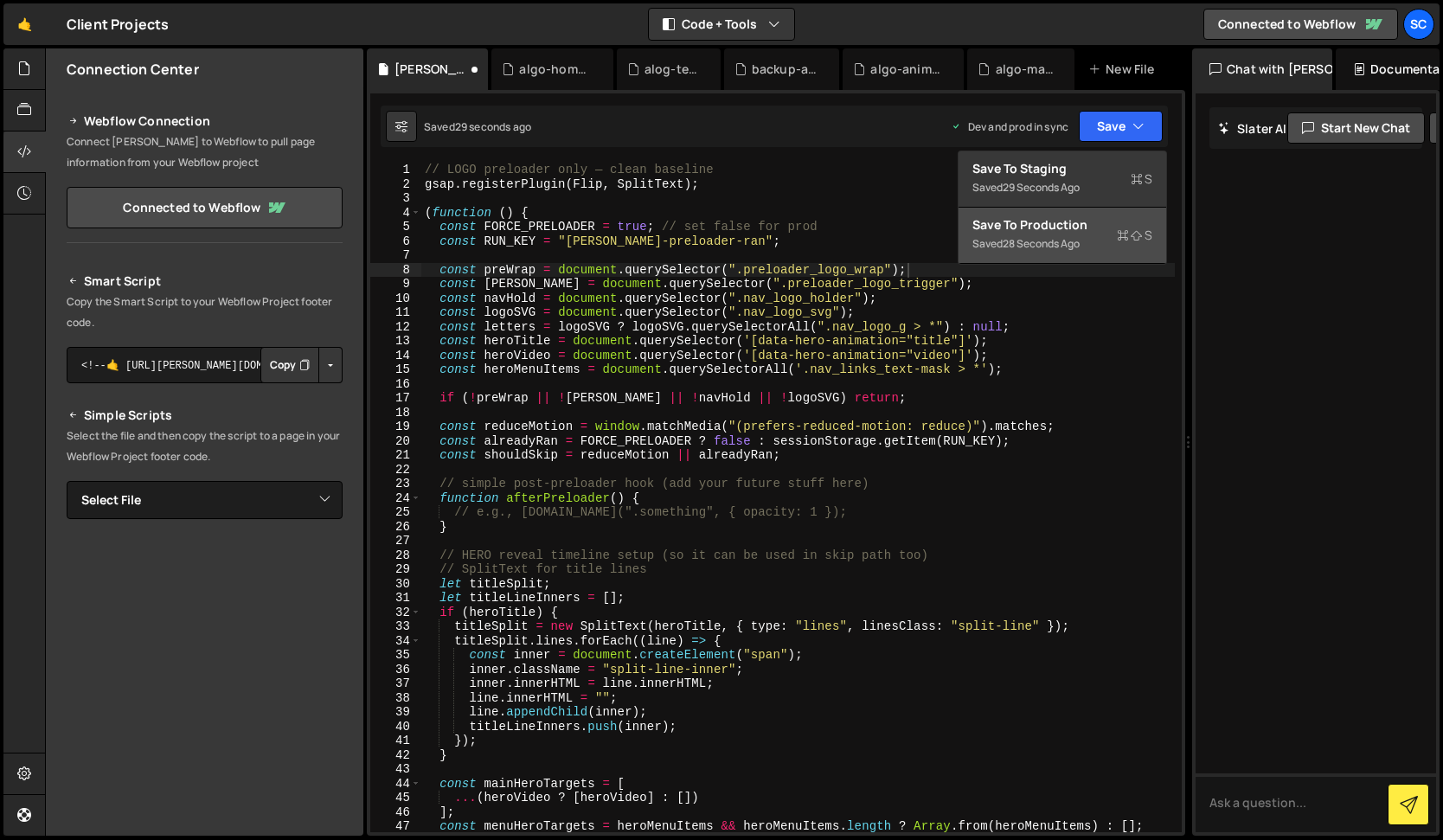
click at [1080, 231] on div "Save to Production S" at bounding box center [1063, 225] width 180 height 18
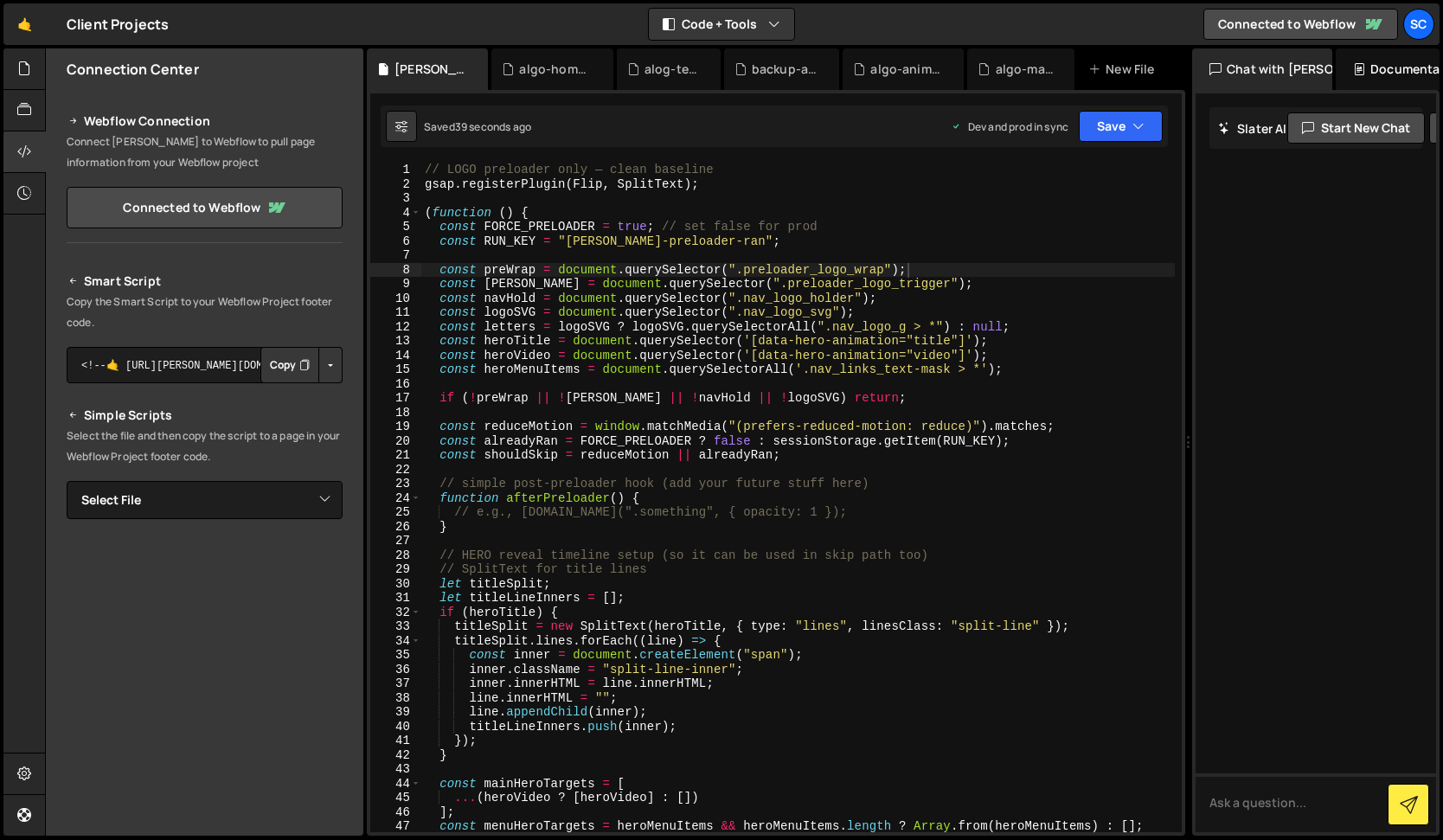
click at [733, 446] on div "// LOGO preloader only — clean baseline gsap . registerPlugin ( Flip , SplitTex…" at bounding box center [798, 512] width 754 height 698
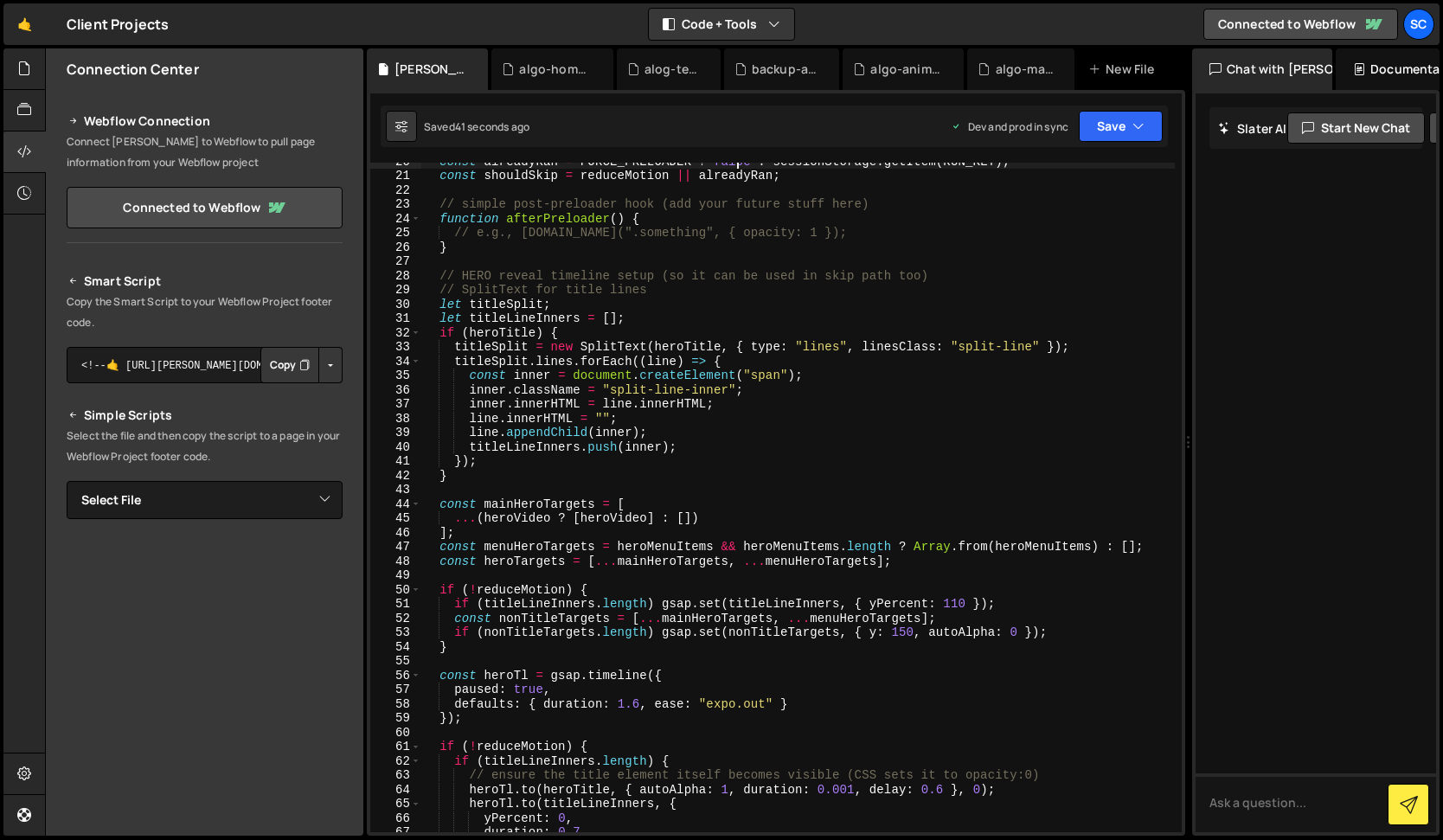
click at [914, 521] on div "const alreadyRan = FORCE_PRELOADER ? false : sessionStorage . getItem ( RUN_KEY…" at bounding box center [798, 503] width 754 height 698
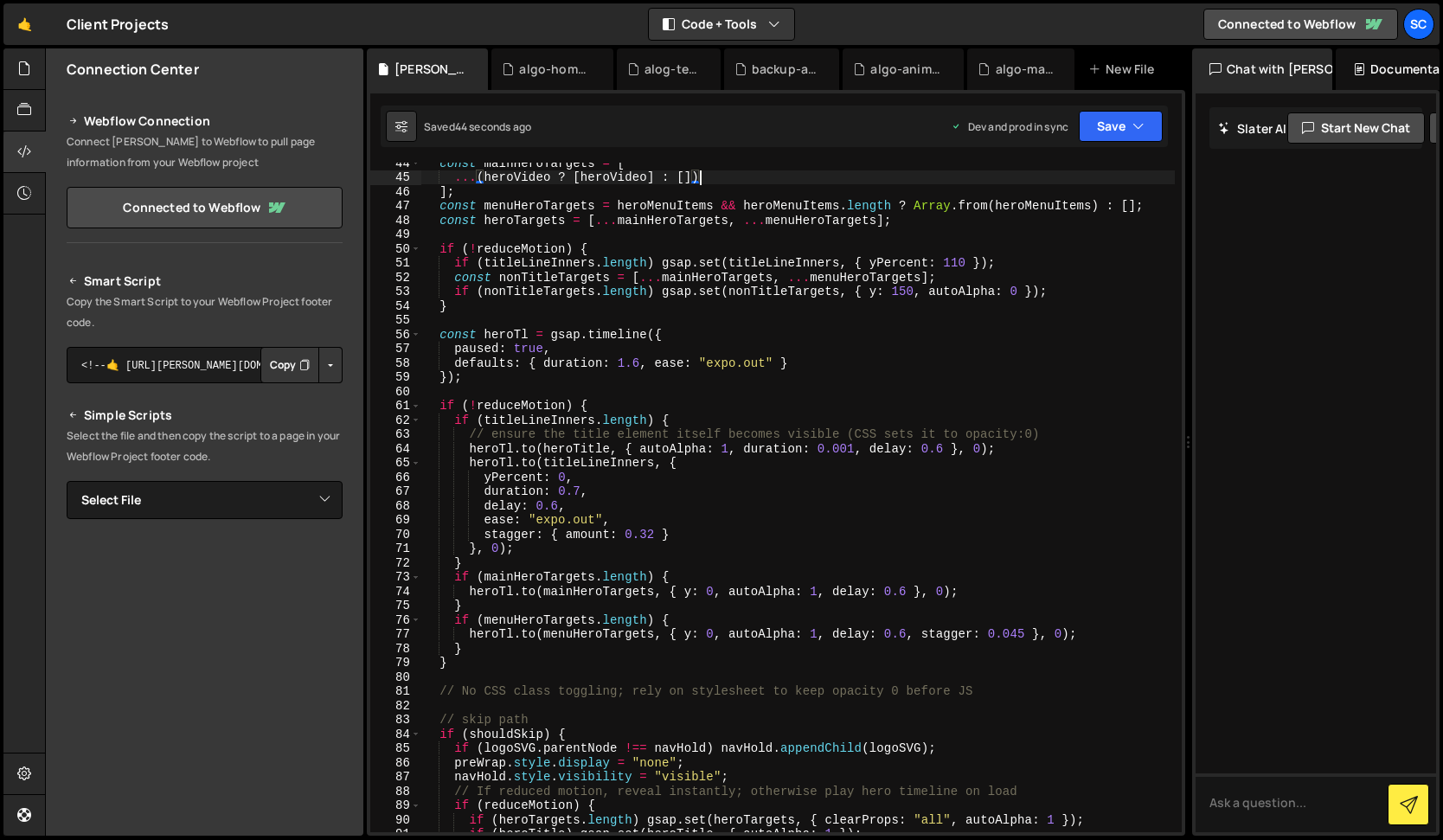
scroll to position [623, 0]
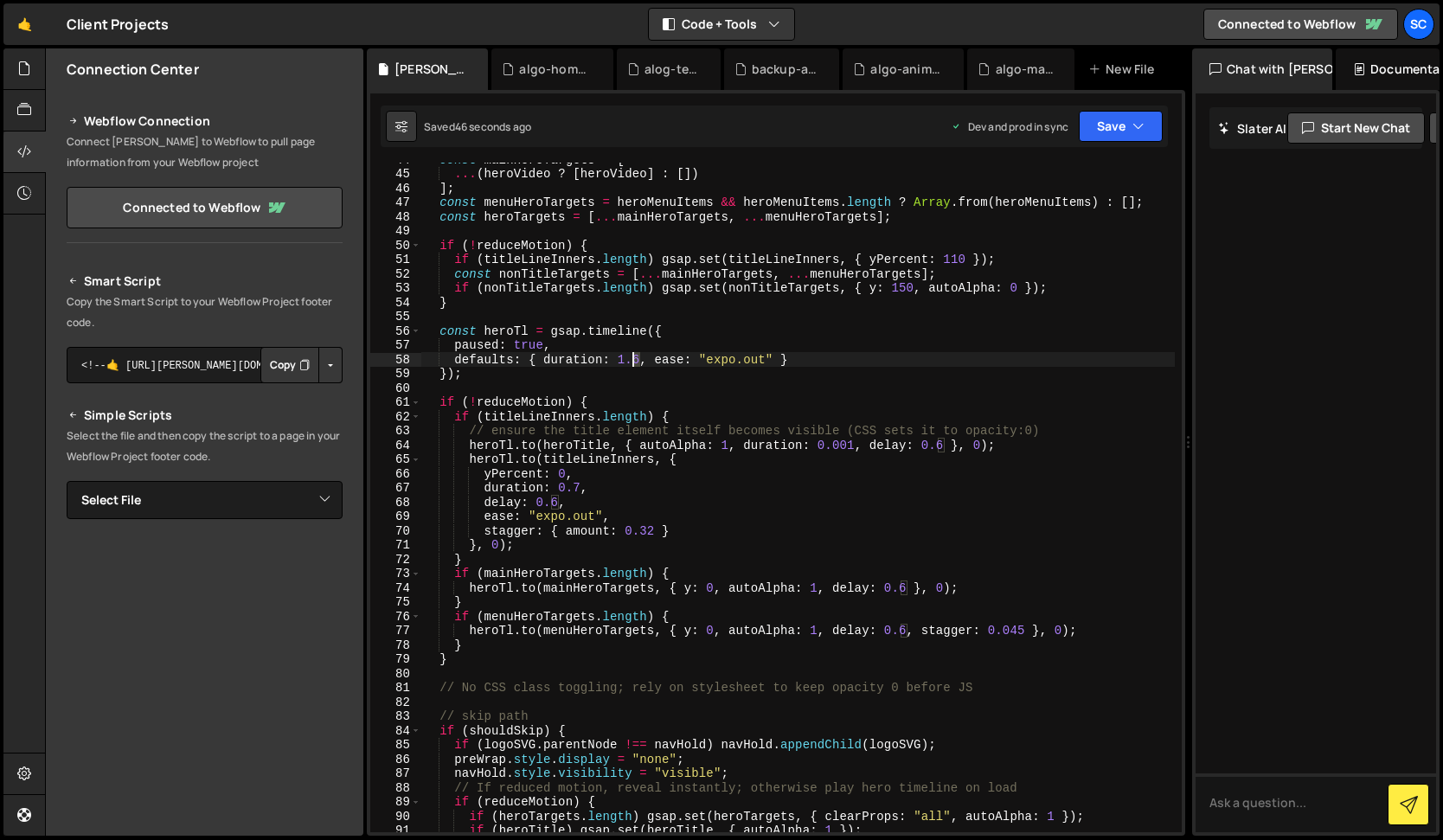
click at [633, 362] on div "const mainHeroTargets = [ ... ( heroVideo ? [ heroVideo ] : [ ]) ] ; const menu…" at bounding box center [798, 501] width 754 height 698
click at [654, 327] on div "const mainHeroTargets = [ ... ( heroVideo ? [ heroVideo ] : [ ]) ] ; const menu…" at bounding box center [798, 501] width 754 height 698
click at [718, 374] on div "const mainHeroTargets = [ ... ( heroVideo ? [ heroVideo ] : [ ]) ] ; const menu…" at bounding box center [798, 501] width 754 height 698
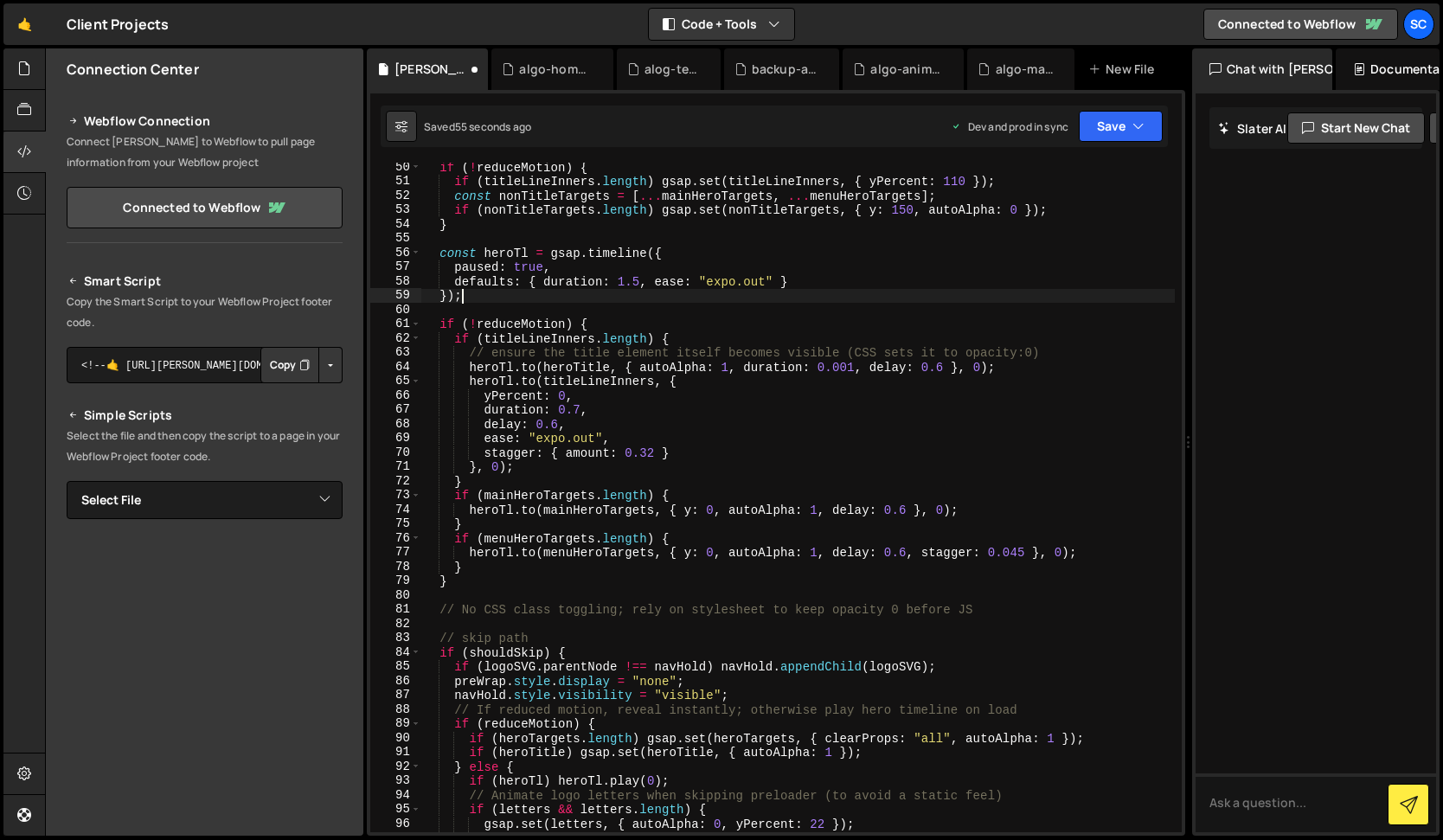
scroll to position [703, 0]
click at [943, 367] on div "if ( ! reduceMotion ) { if ( titleLineInners . length ) gsap . set ( titleLineI…" at bounding box center [798, 509] width 754 height 698
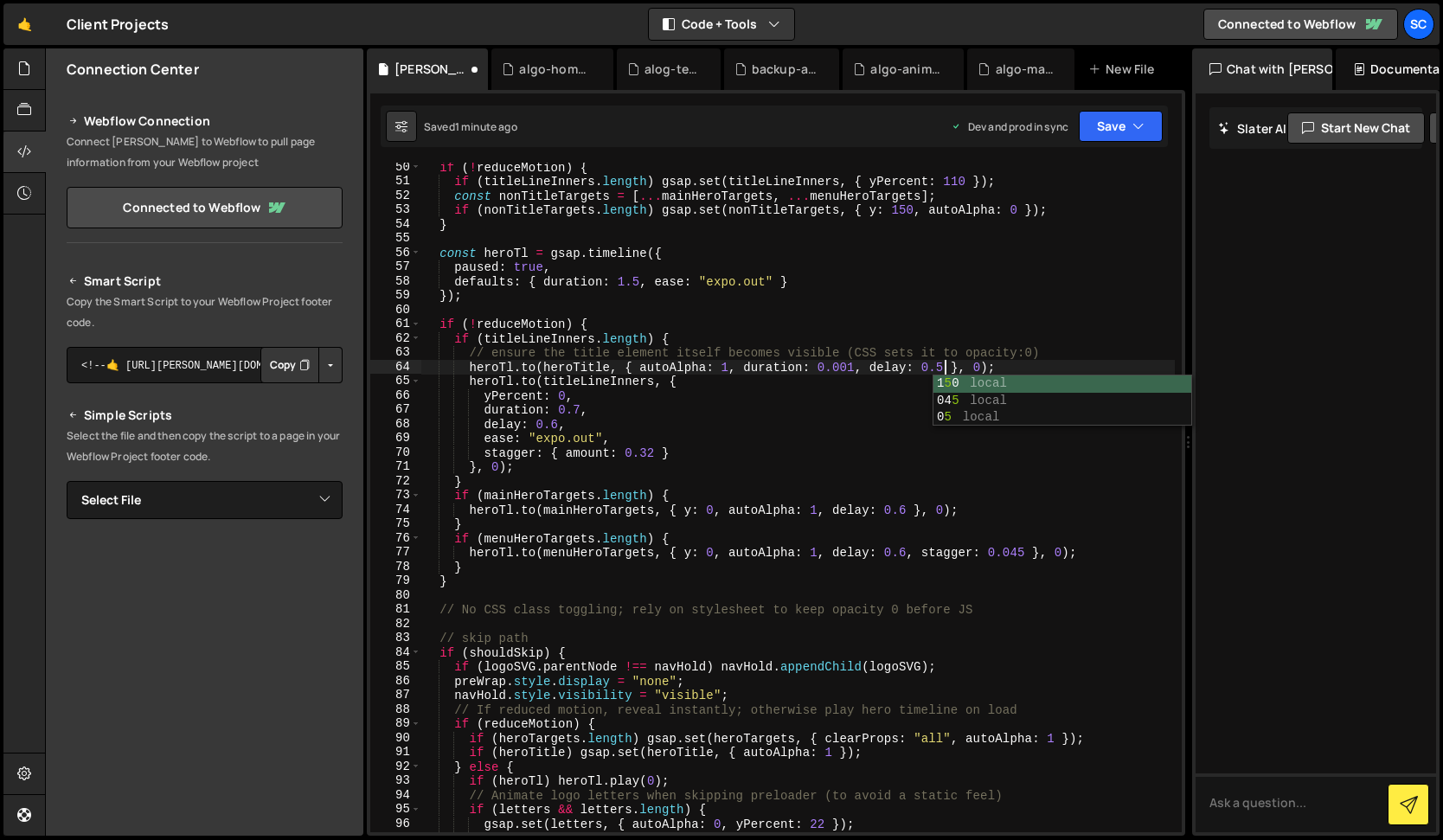
click at [828, 411] on div "if ( ! reduceMotion ) { if ( titleLineInners . length ) gsap . set ( titleLineI…" at bounding box center [798, 509] width 754 height 698
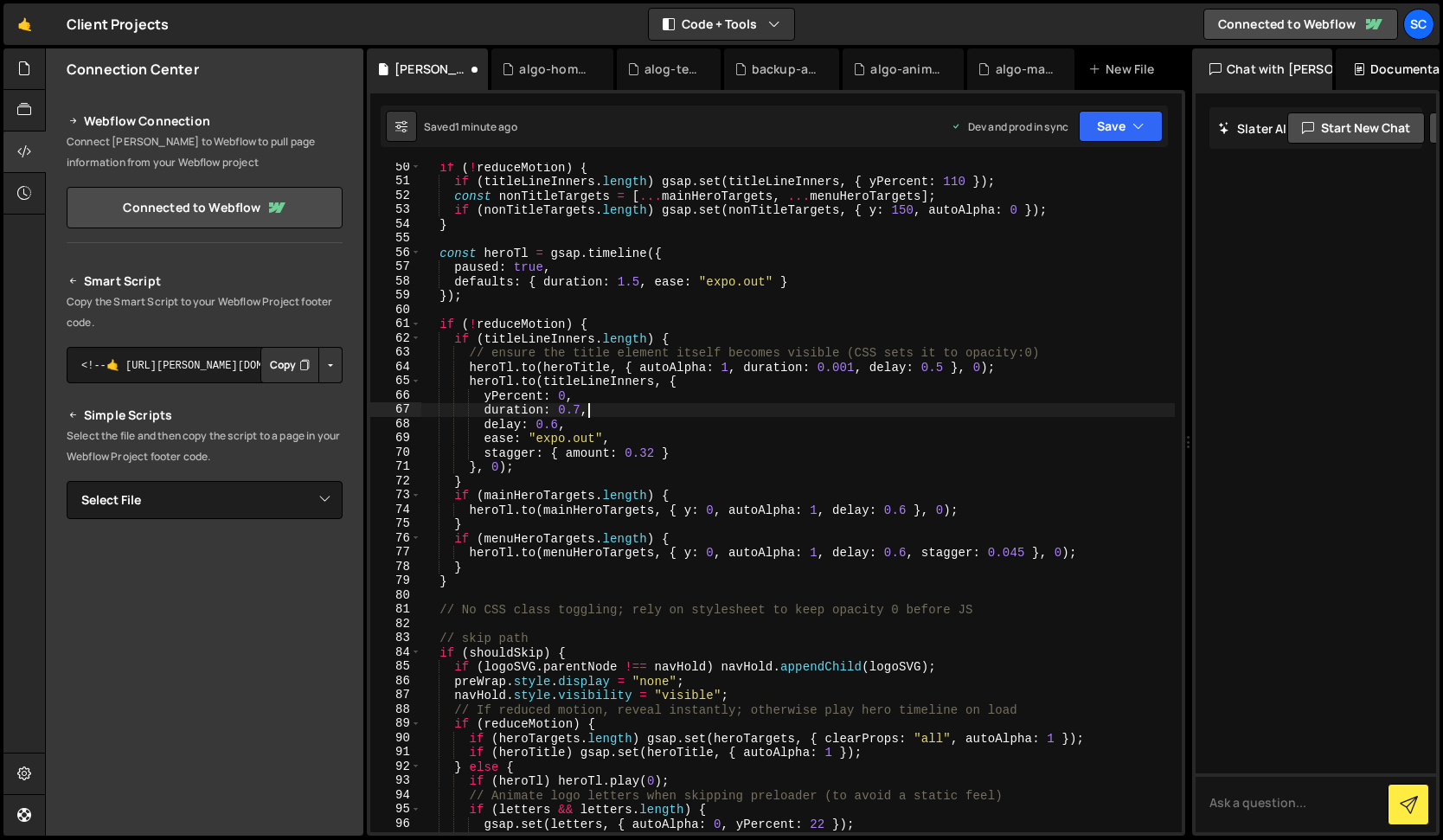
click at [577, 409] on div "if ( ! reduceMotion ) { if ( titleLineInners . length ) gsap . set ( titleLineI…" at bounding box center [798, 509] width 754 height 698
click at [556, 423] on div "if ( ! reduceMotion ) { if ( titleLineInners . length ) gsap . set ( titleLineI…" at bounding box center [798, 509] width 754 height 698
click at [635, 389] on div "if ( ! reduceMotion ) { if ( titleLineInners . length ) gsap . set ( titleLineI…" at bounding box center [798, 509] width 754 height 698
click at [653, 452] on div "if ( ! reduceMotion ) { if ( titleLineInners . length ) gsap . set ( titleLineI…" at bounding box center [798, 509] width 754 height 698
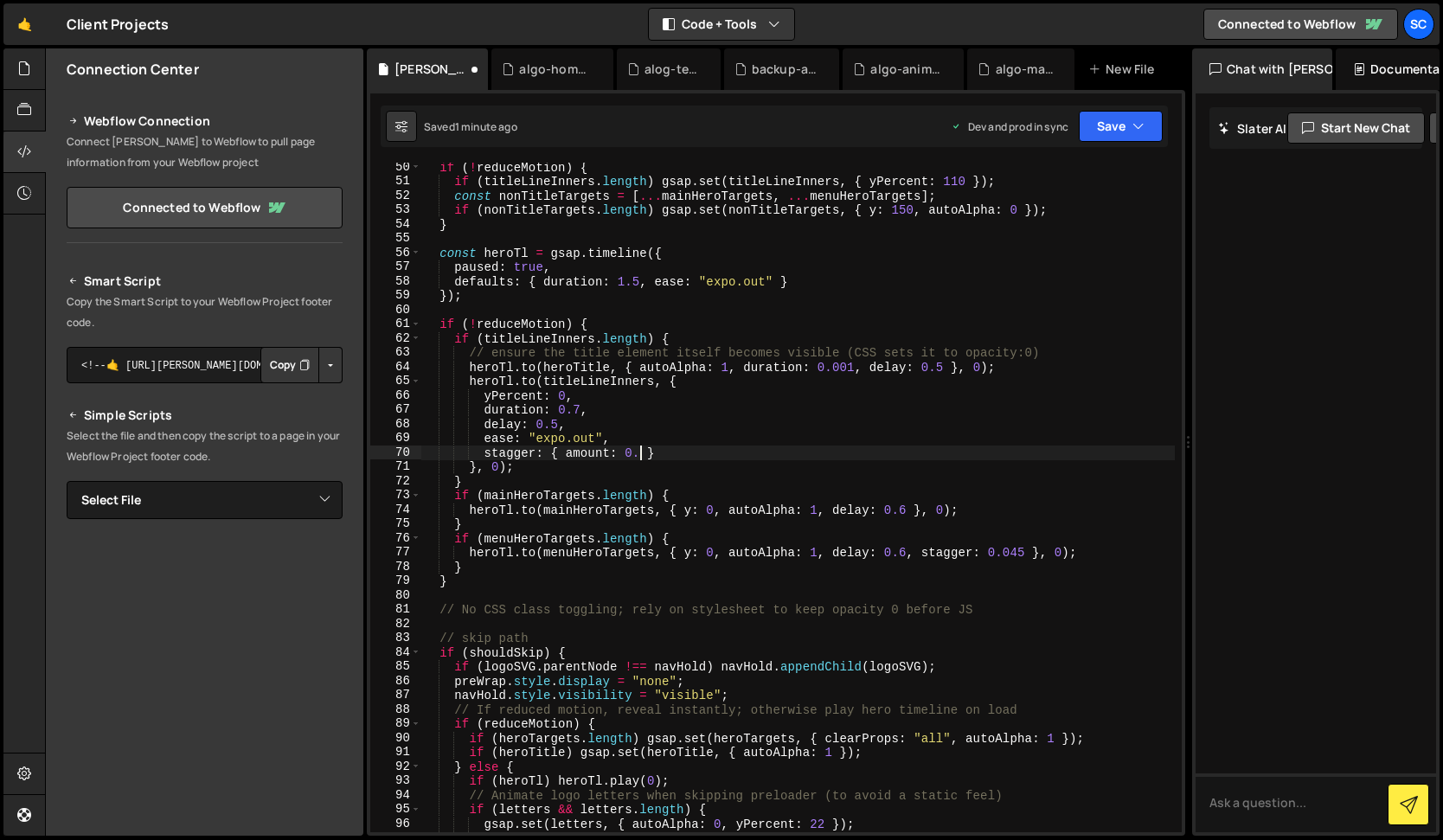
scroll to position [0, 16]
click at [580, 410] on div "if ( ! reduceMotion ) { if ( titleLineInners . length ) gsap . set ( titleLineI…" at bounding box center [798, 509] width 754 height 698
click at [625, 379] on div "if ( ! reduceMotion ) { if ( titleLineInners . length ) gsap . set ( titleLineI…" at bounding box center [798, 509] width 754 height 698
click at [671, 479] on div "if ( ! reduceMotion ) { if ( titleLineInners . length ) gsap . set ( titleLineI…" at bounding box center [798, 509] width 754 height 698
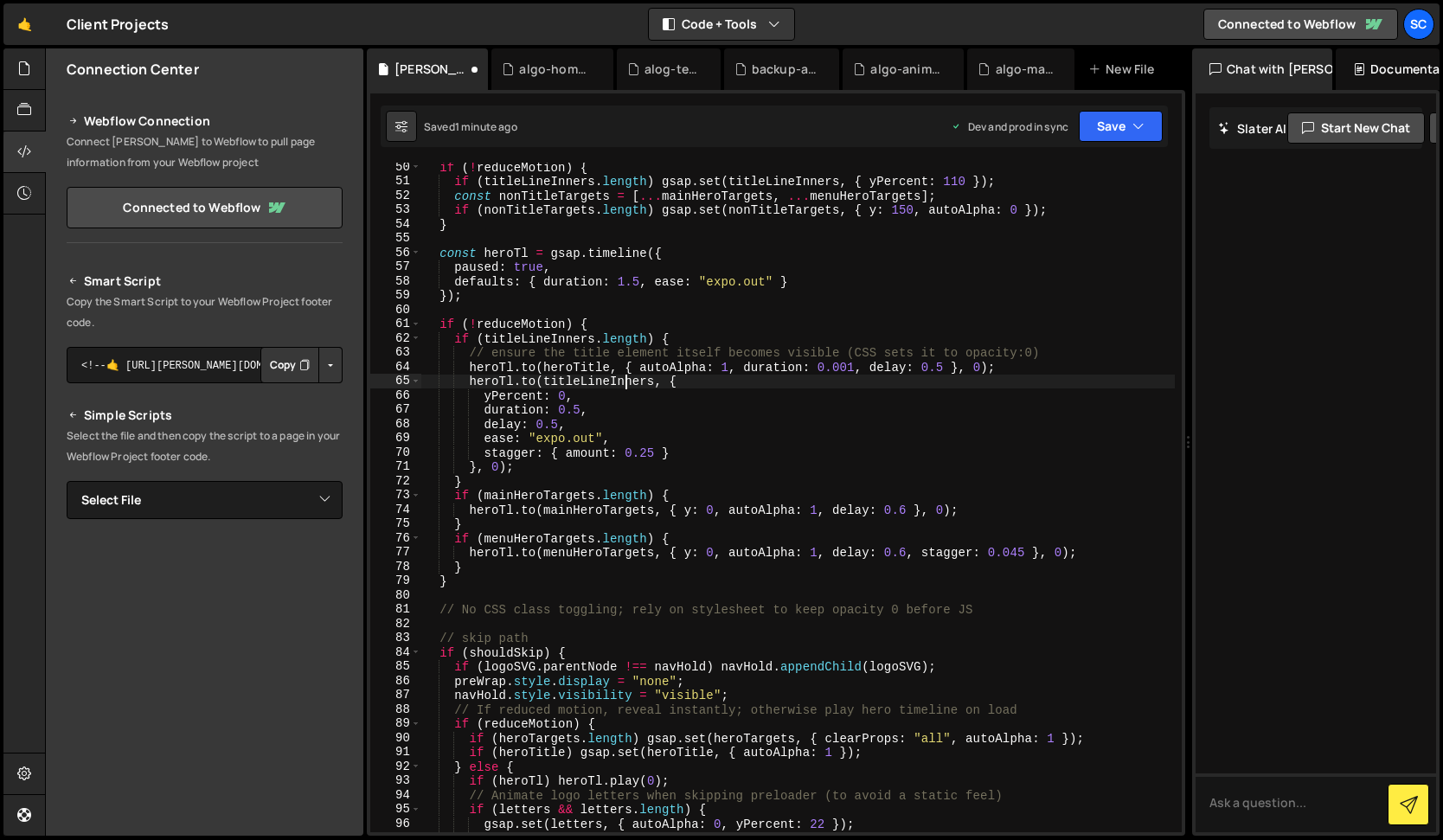
scroll to position [0, 2]
click at [910, 510] on div "if ( ! reduceMotion ) { if ( titleLineInners . length ) gsap . set ( titleLineI…" at bounding box center [798, 509] width 754 height 698
click at [857, 529] on div "if ( ! reduceMotion ) { if ( titleLineInners . length ) gsap . set ( titleLineI…" at bounding box center [798, 509] width 754 height 698
click at [908, 556] on div "if ( ! reduceMotion ) { if ( titleLineInners . length ) gsap . set ( titleLineI…" at bounding box center [798, 509] width 754 height 698
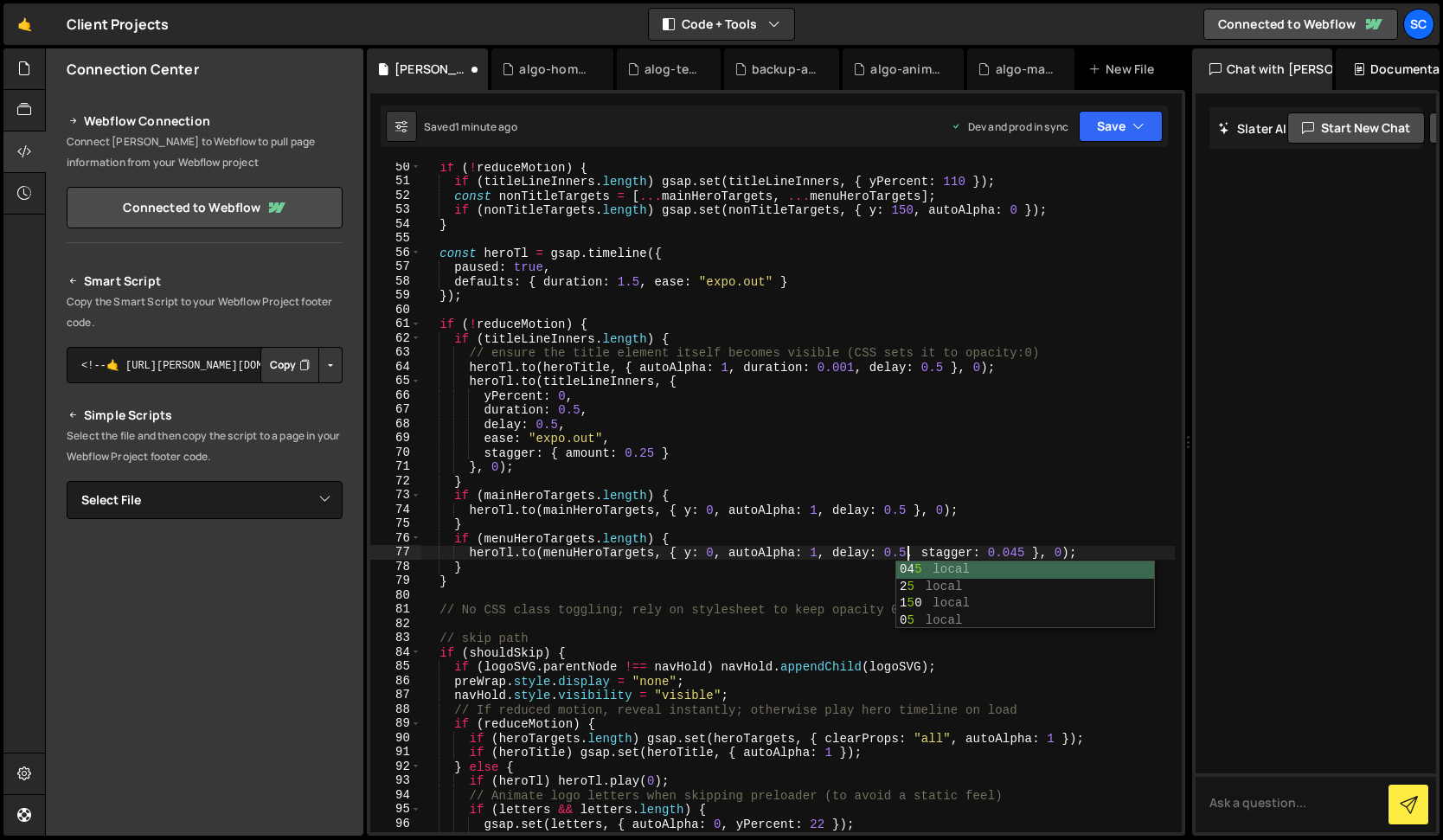
click at [889, 562] on div "if ( ! reduceMotion ) { if ( titleLineInners . length ) gsap . set ( titleLineI…" at bounding box center [798, 509] width 754 height 698
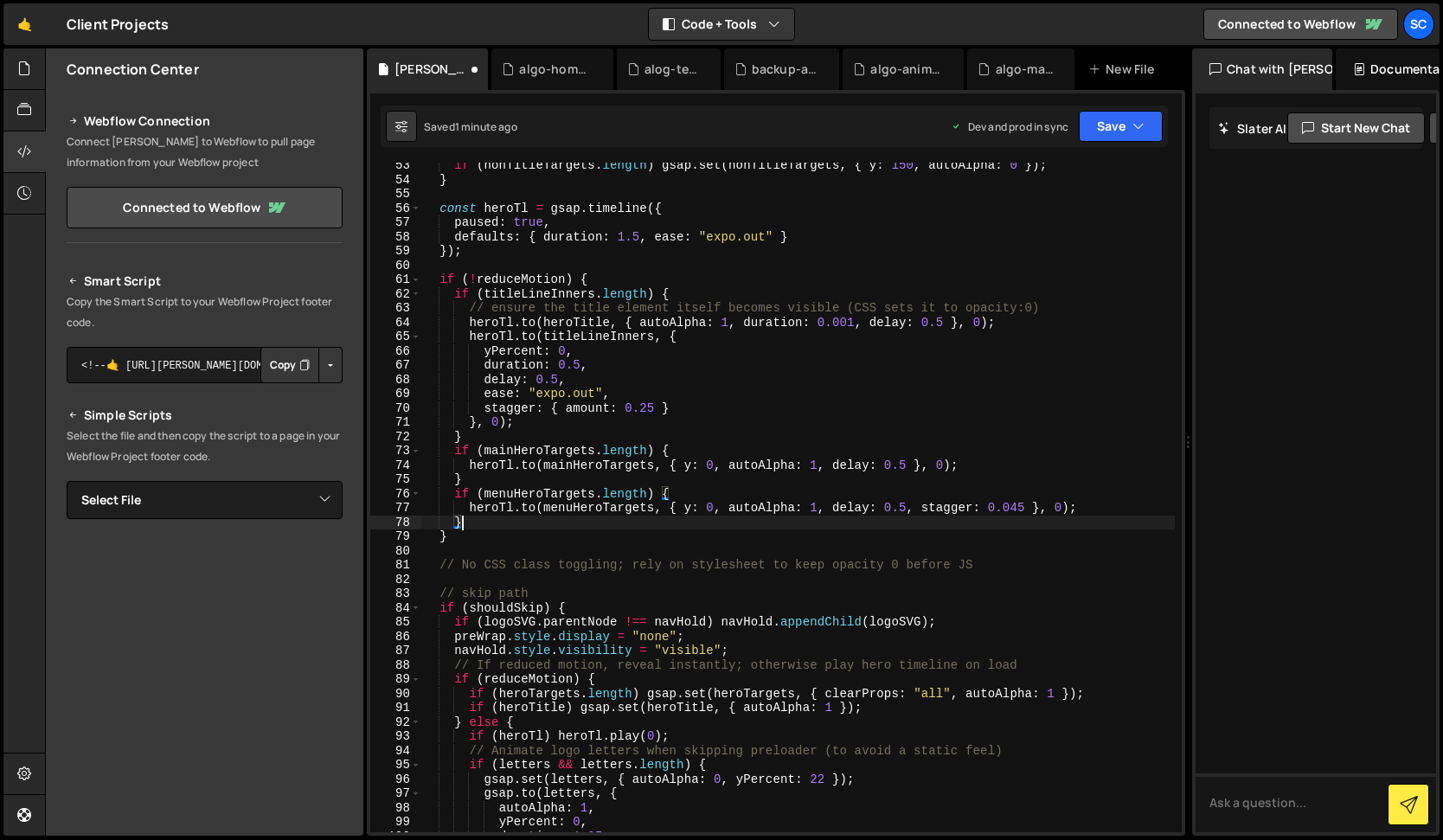
scroll to position [755, 0]
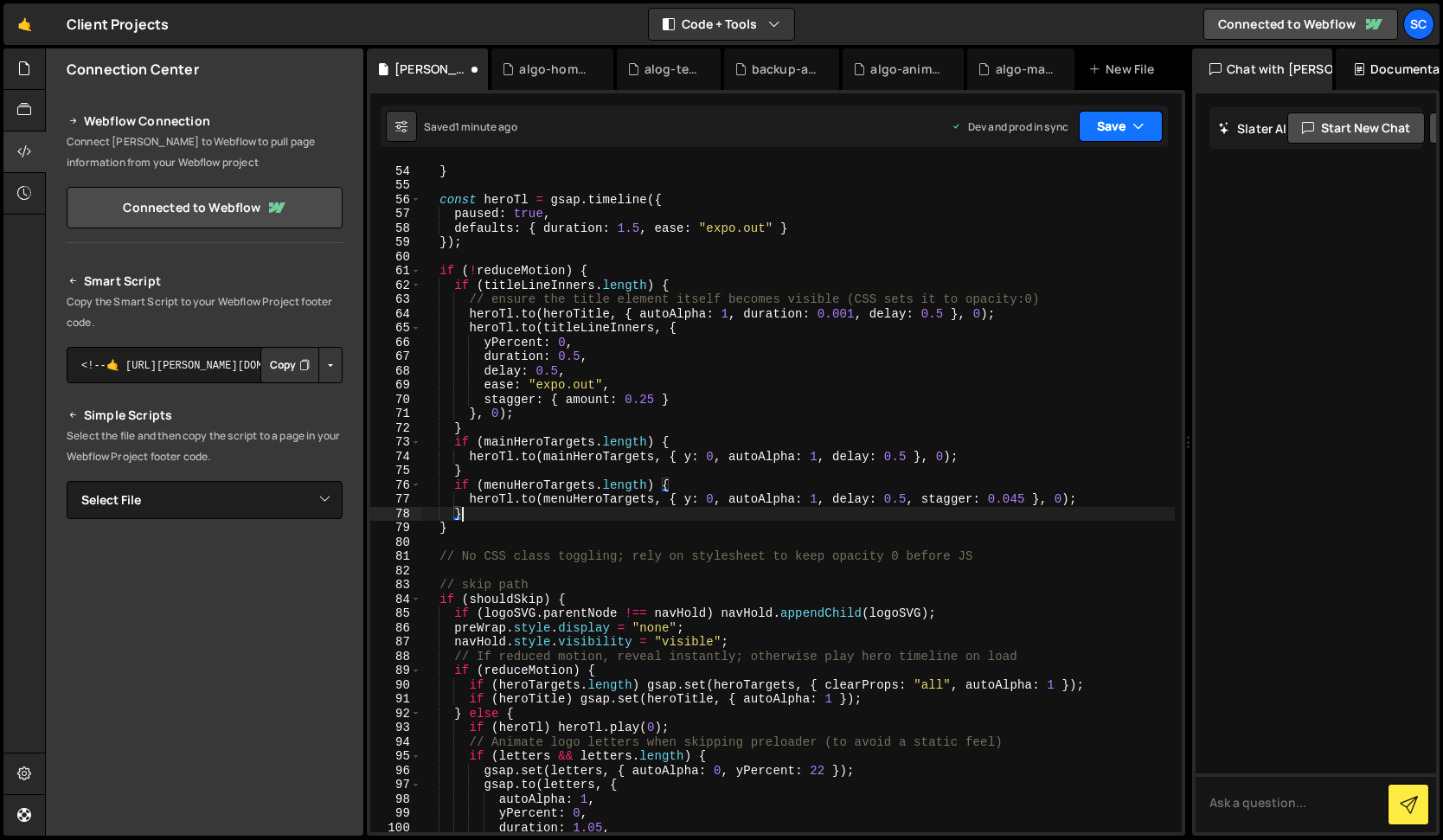
click at [1132, 124] on icon "button" at bounding box center [1138, 126] width 12 height 18
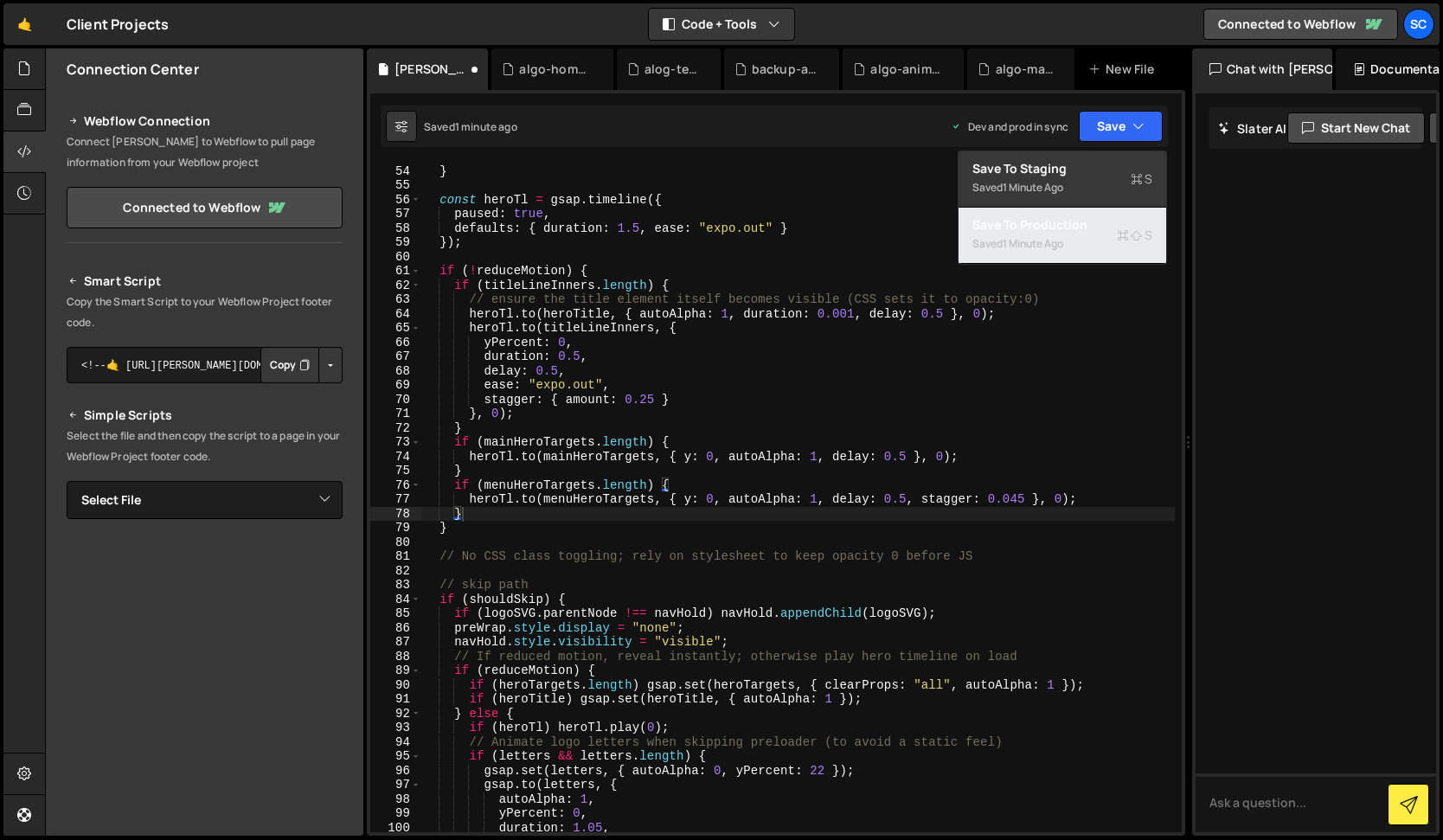
click at [1074, 237] on div "Saved 1 minute ago" at bounding box center [1063, 243] width 180 height 21
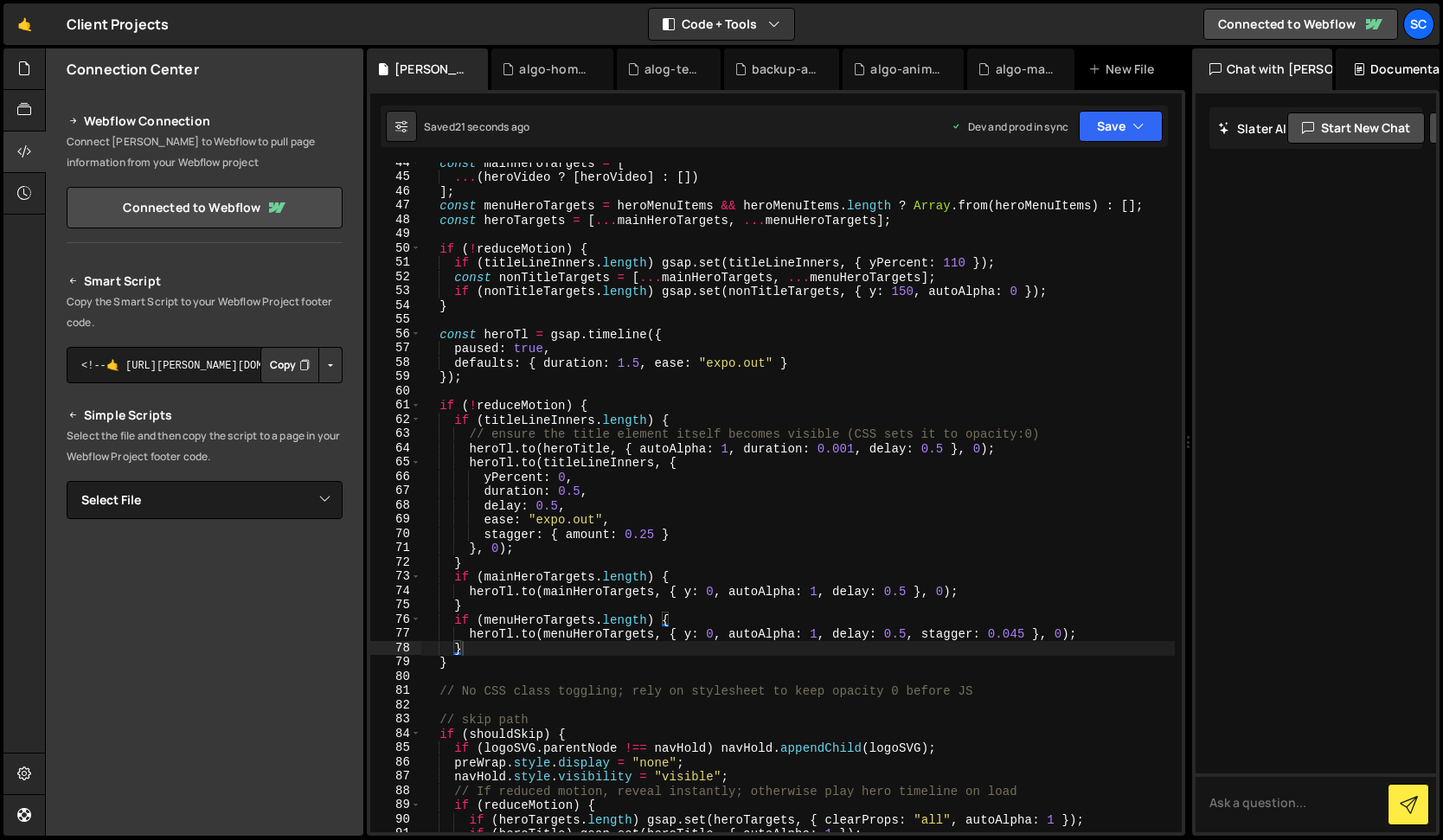
scroll to position [618, 0]
drag, startPoint x: 917, startPoint y: 297, endPoint x: 902, endPoint y: 296, distance: 15.0
click at [902, 296] on div "const mainHeroTargets = [ ... ( heroVideo ? [ heroVideo ] : [ ]) ] ; const menu…" at bounding box center [798, 507] width 754 height 698
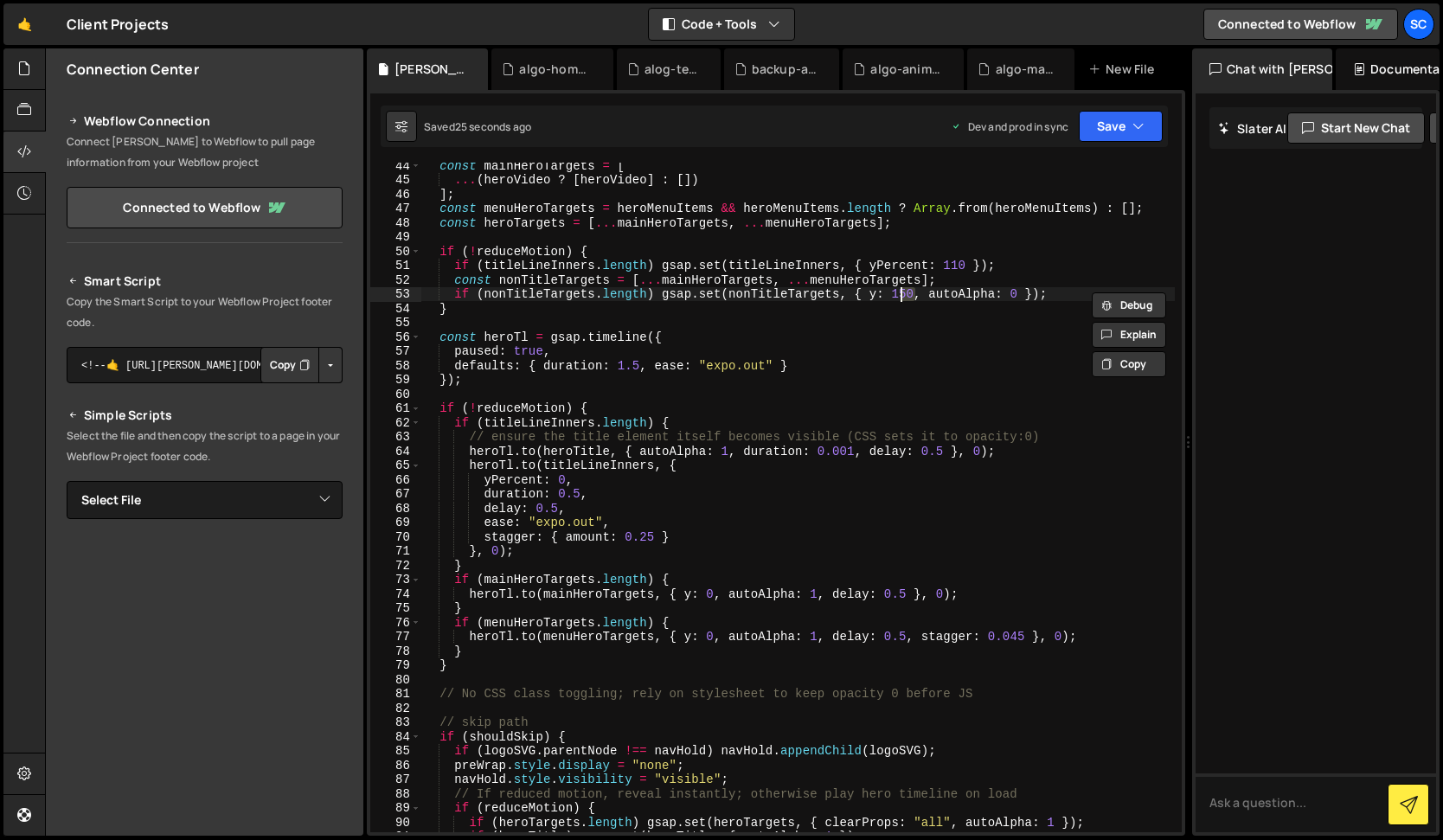
scroll to position [0, 33]
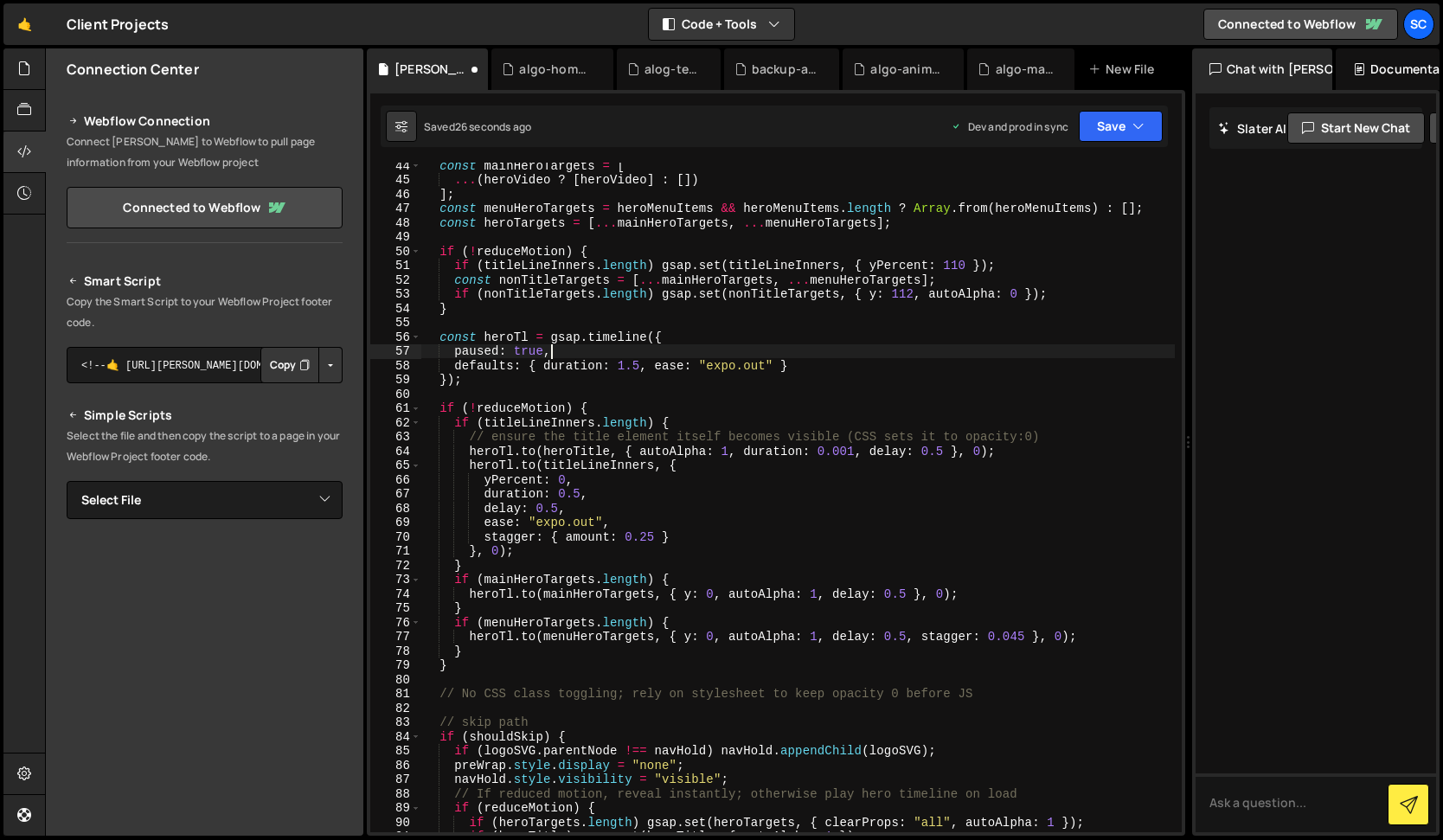
click at [958, 345] on div "const mainHeroTargets = [ ... ( heroVideo ? [ heroVideo ] : [ ]) ] ; const menu…" at bounding box center [798, 507] width 754 height 698
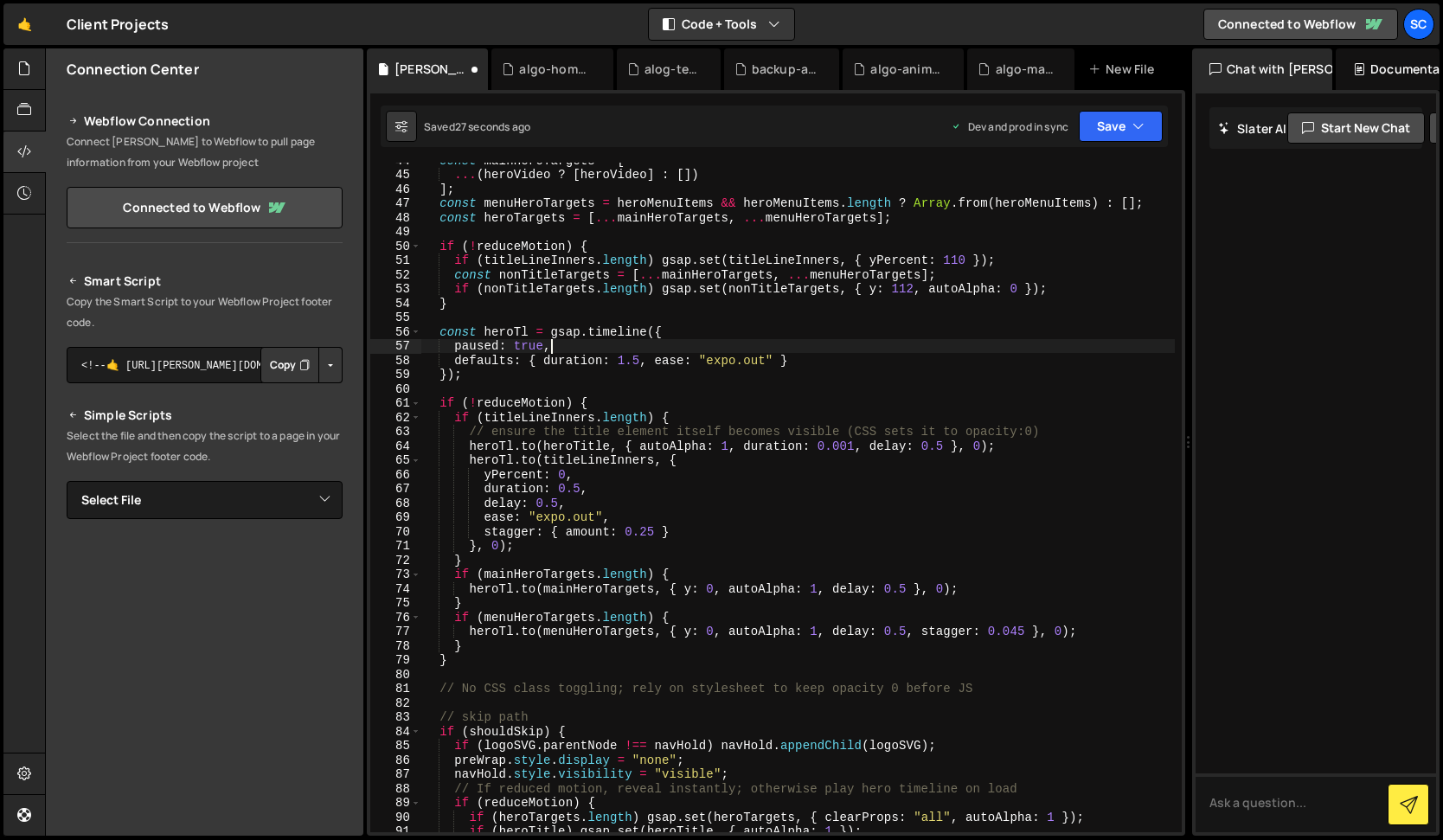
scroll to position [626, 0]
click at [915, 288] on div "const mainHeroTargets = [ ... ( heroVideo ? [ heroVideo ] : [ ]) ] ; const menu…" at bounding box center [798, 499] width 754 height 698
click at [902, 332] on div "const mainHeroTargets = [ ... ( heroVideo ? [ heroVideo ] : [ ]) ] ; const menu…" at bounding box center [798, 499] width 754 height 698
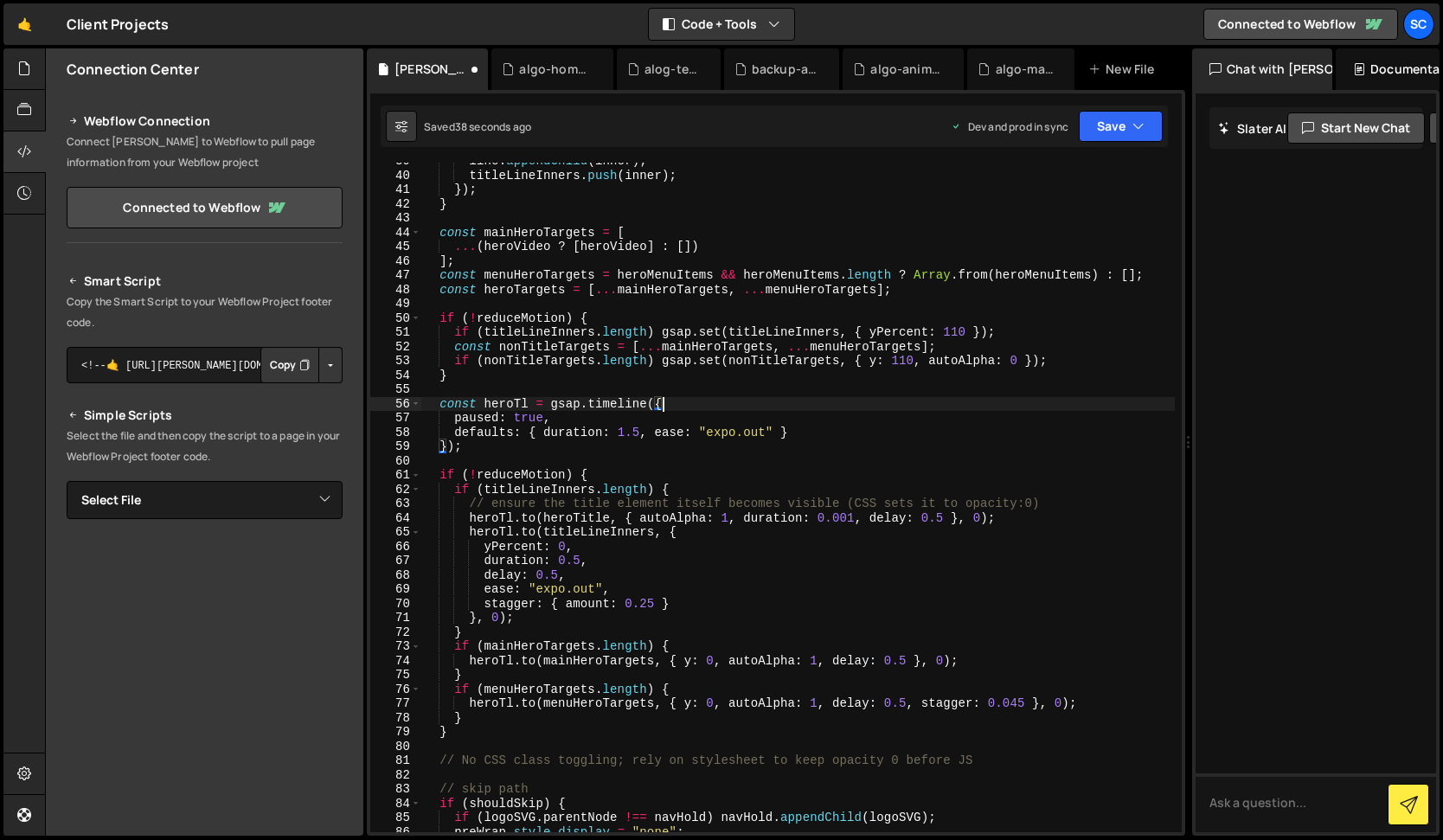
scroll to position [565, 0]
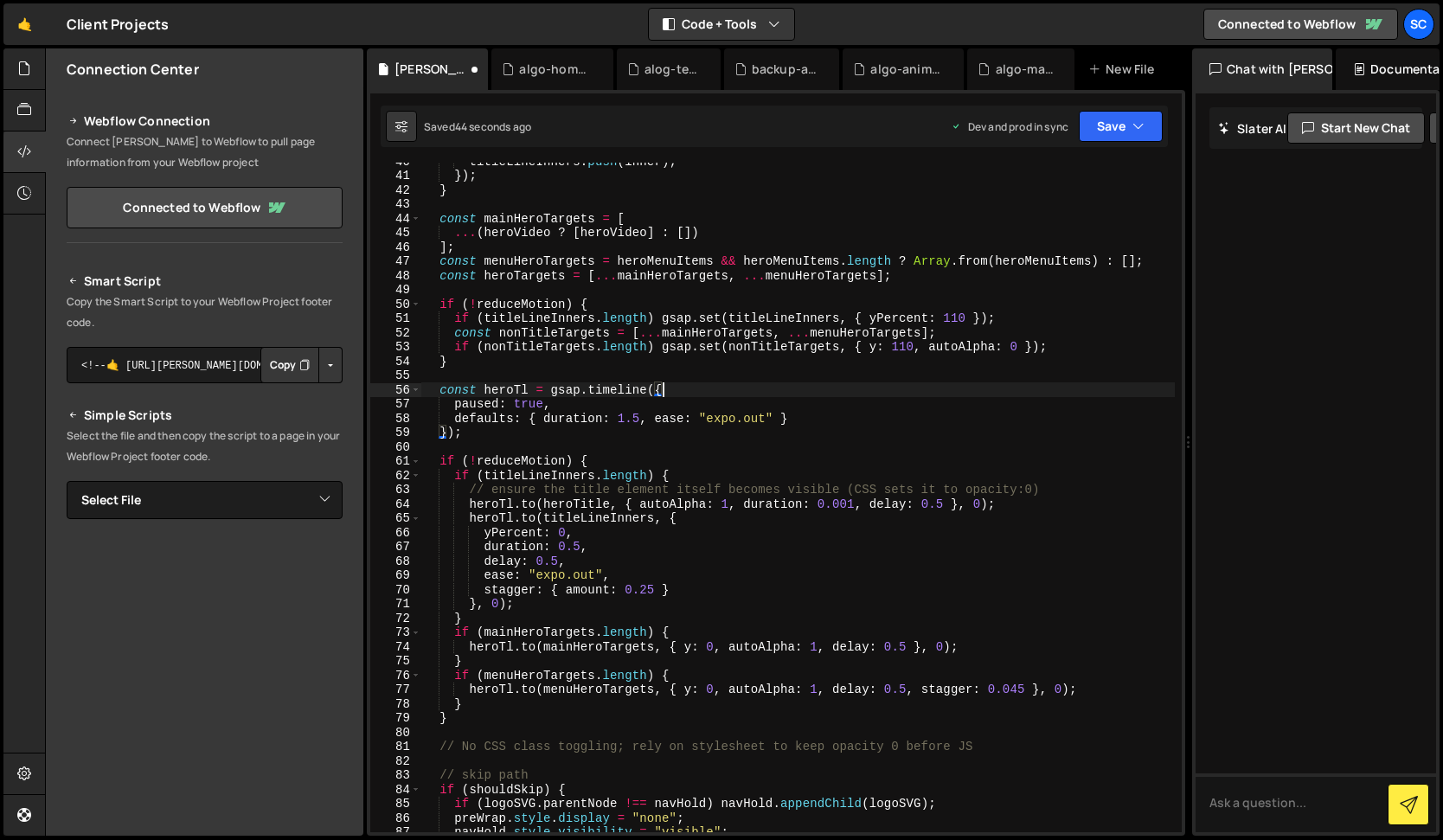
click at [870, 348] on div "titleLineInners . push ( inner ) ; }) ; } const mainHeroTargets = [ ... ( heroV…" at bounding box center [798, 503] width 754 height 698
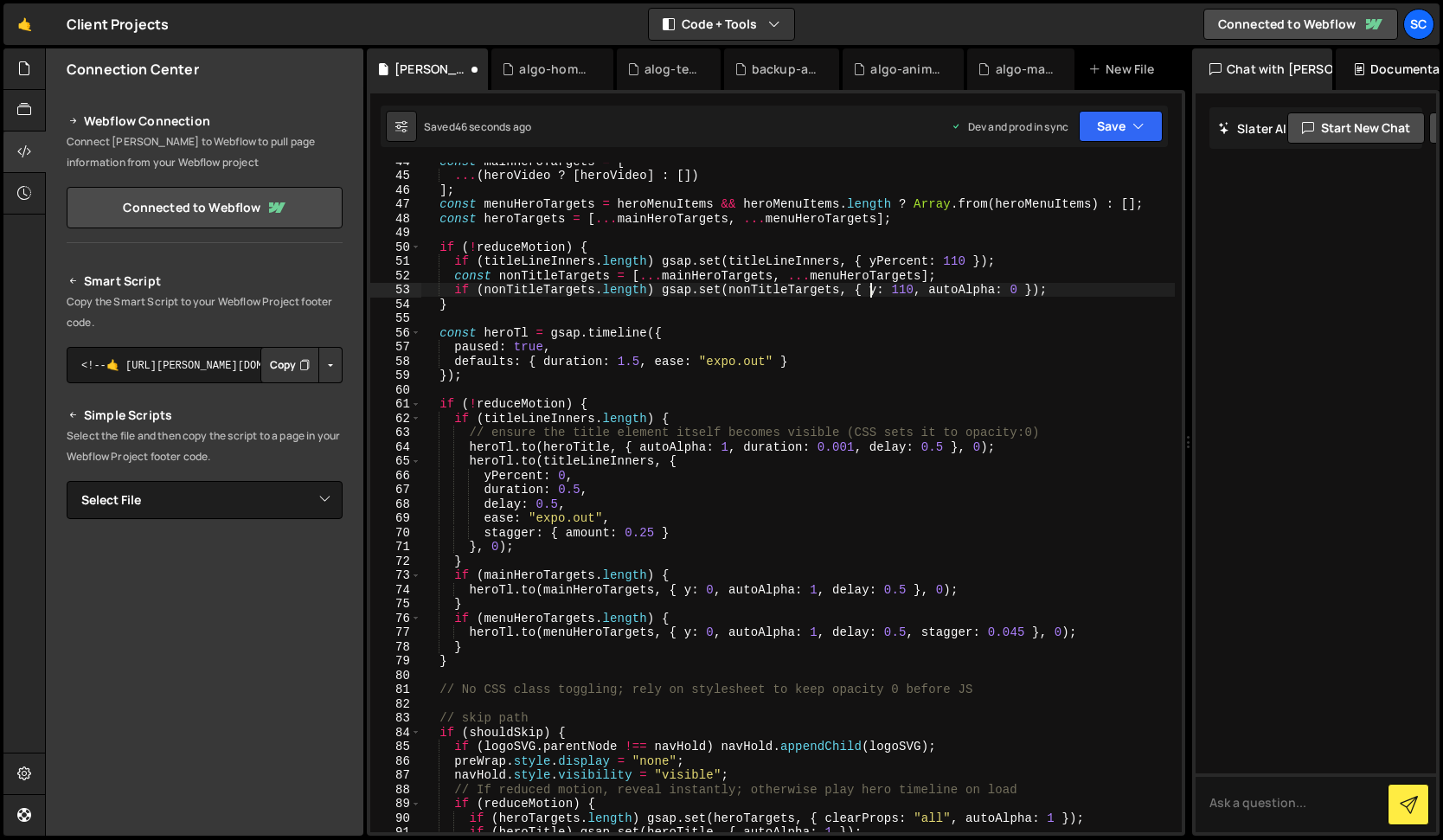
scroll to position [644, 0]
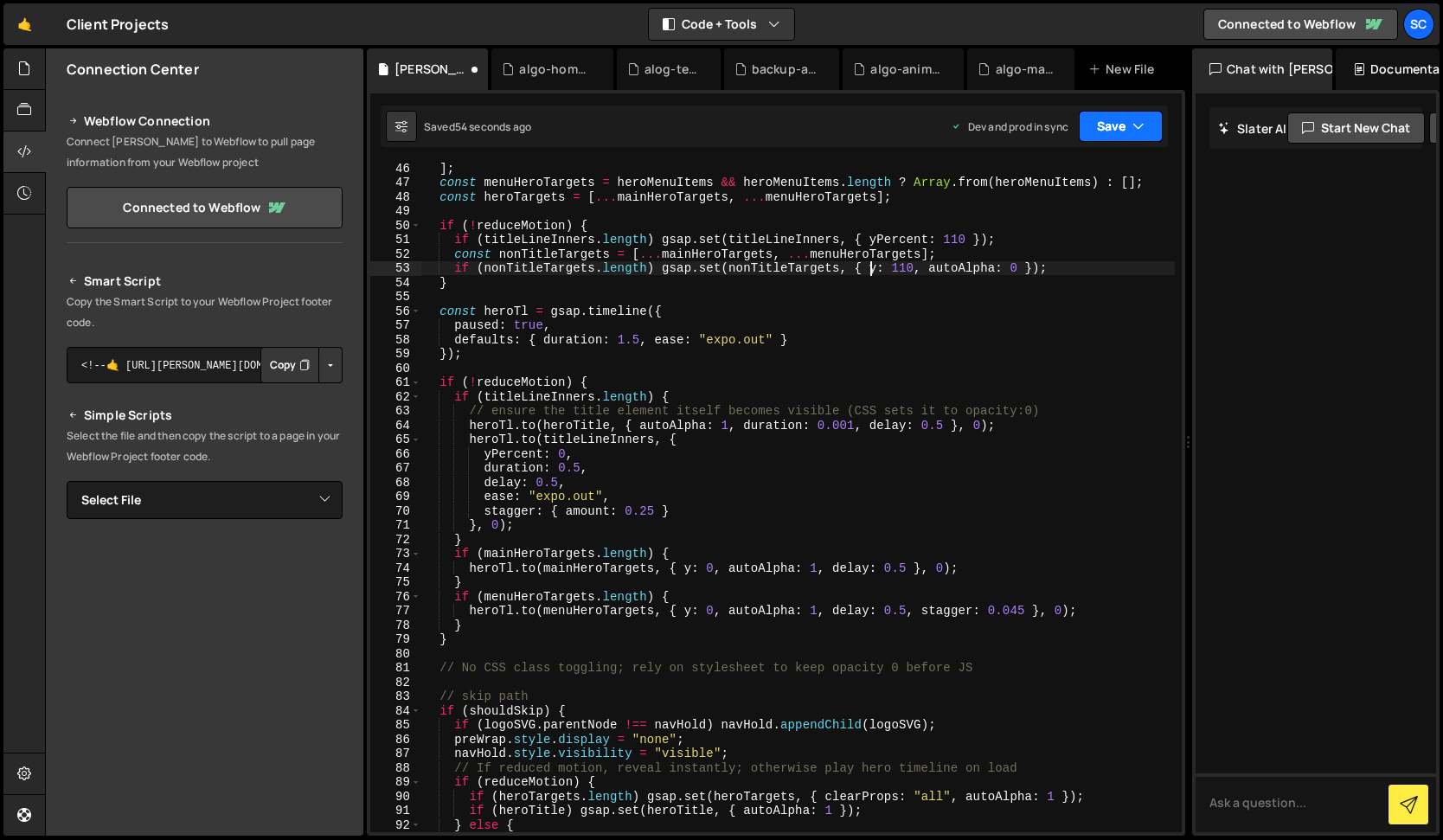
click at [1126, 126] on button "Save" at bounding box center [1120, 126] width 84 height 31
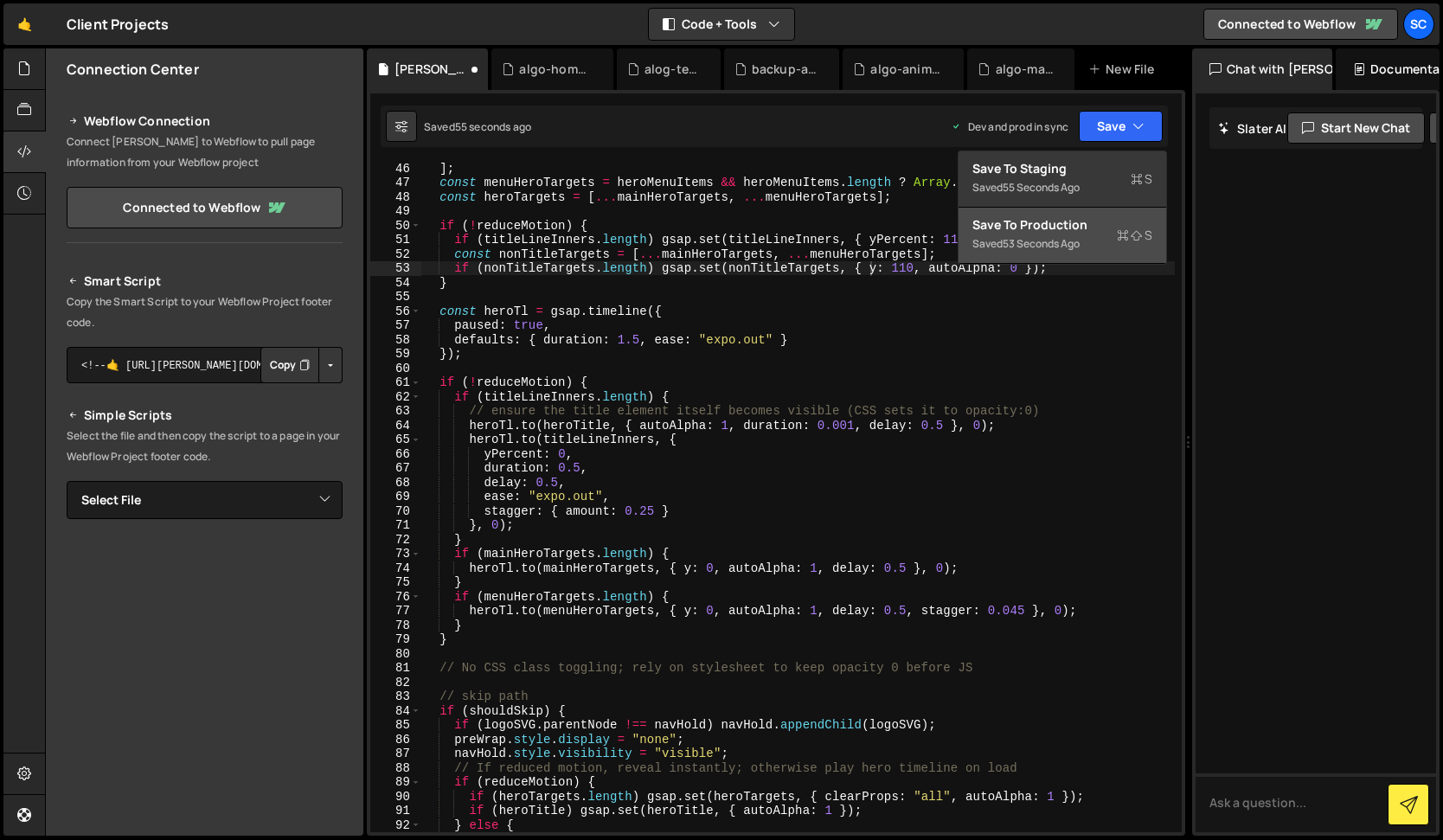
click at [1092, 231] on div "Save to Production S" at bounding box center [1063, 225] width 180 height 18
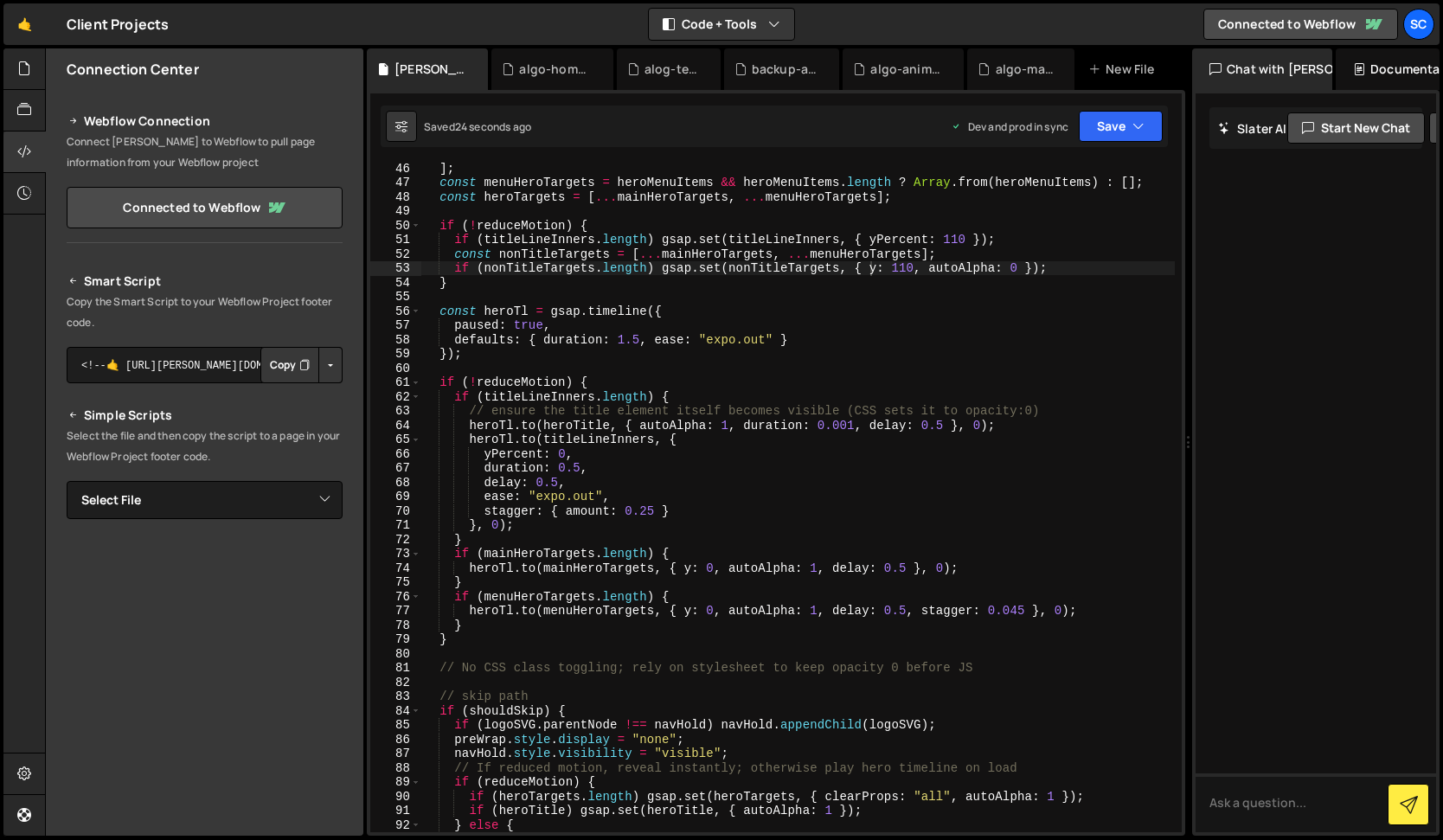
click at [870, 271] on div "] ; const menuHeroTargets = heroMenuItems && heroMenuItems . length ? Array . f…" at bounding box center [798, 510] width 754 height 698
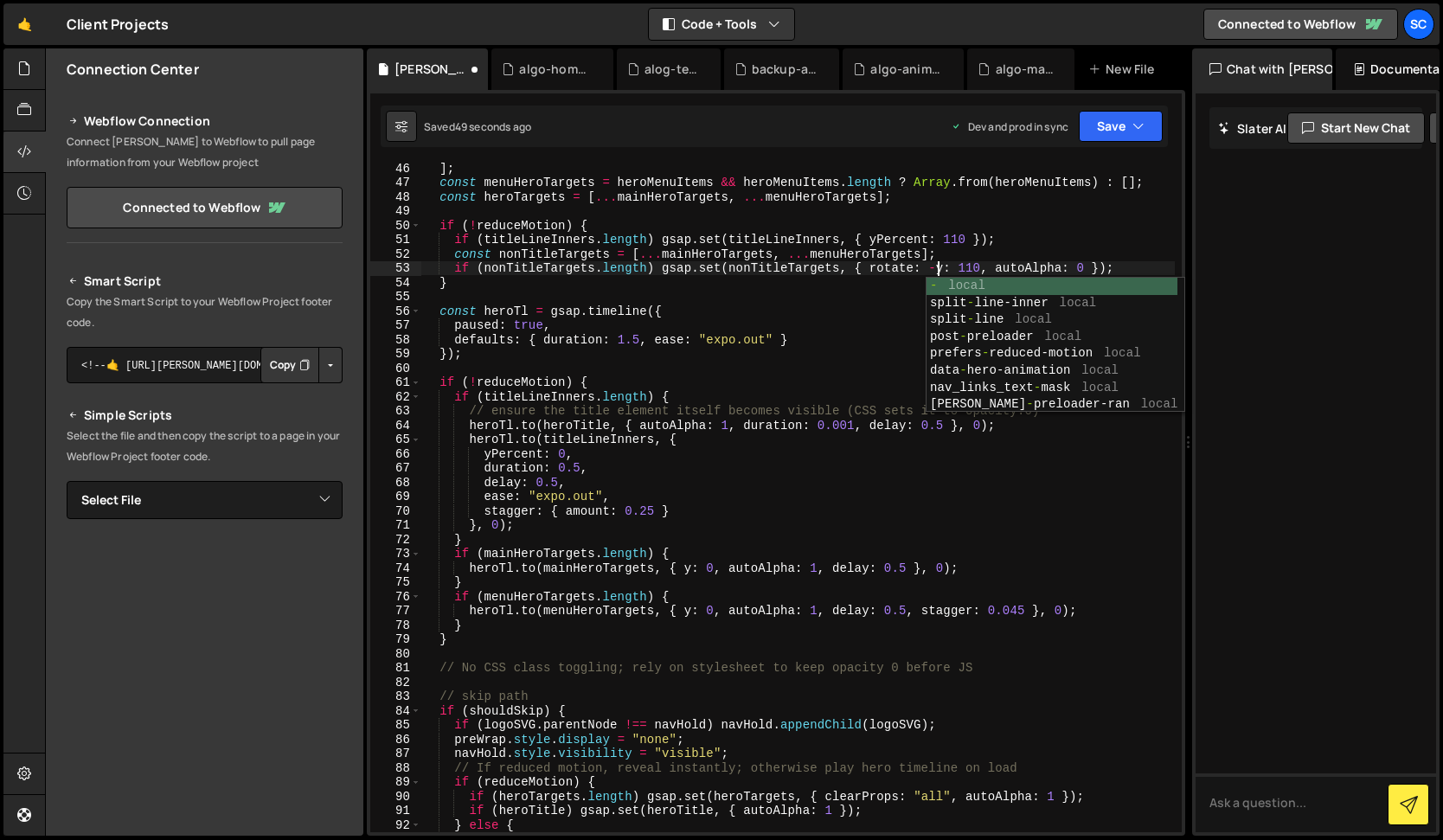
scroll to position [0, 36]
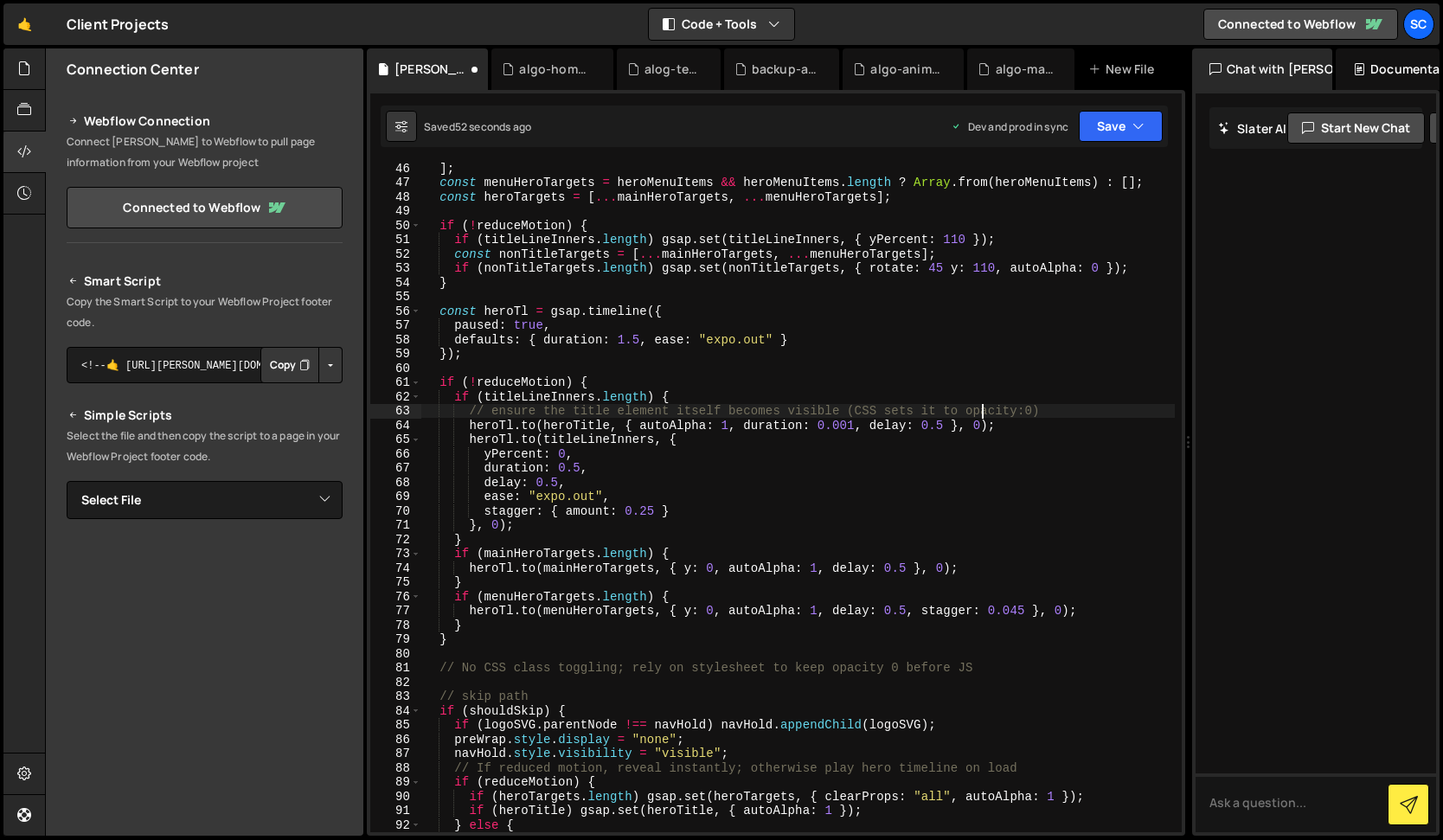
click at [984, 410] on div "] ; const menuHeroTargets = heroMenuItems && heroMenuItems . length ? Array . f…" at bounding box center [798, 510] width 754 height 698
click at [1126, 128] on button "Save" at bounding box center [1120, 126] width 84 height 31
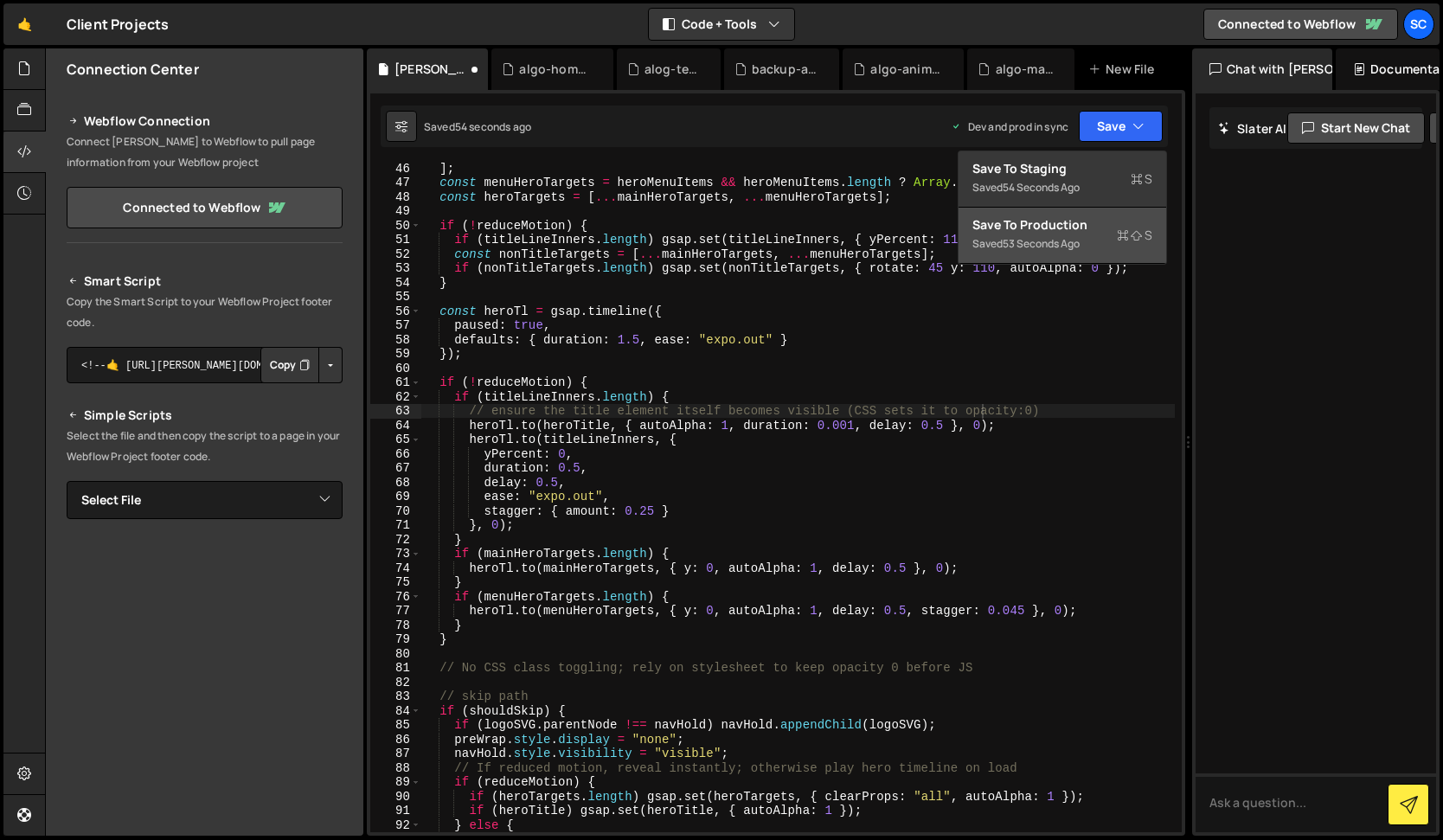
click at [1055, 247] on div "53 seconds ago" at bounding box center [1041, 243] width 77 height 15
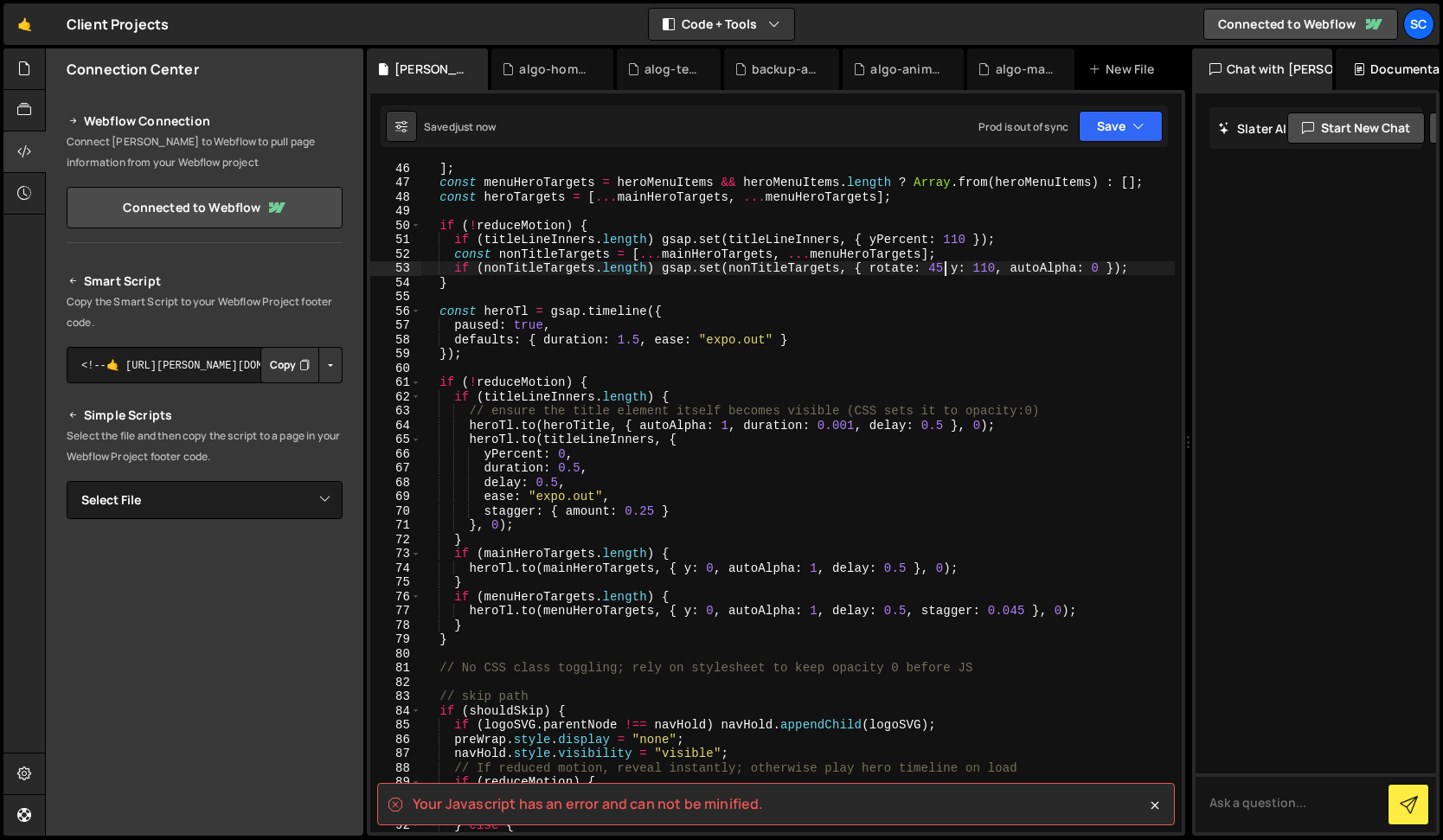
click at [944, 269] on div "] ; const menuHeroTargets = heroMenuItems && heroMenuItems . length ? Array . f…" at bounding box center [798, 510] width 754 height 698
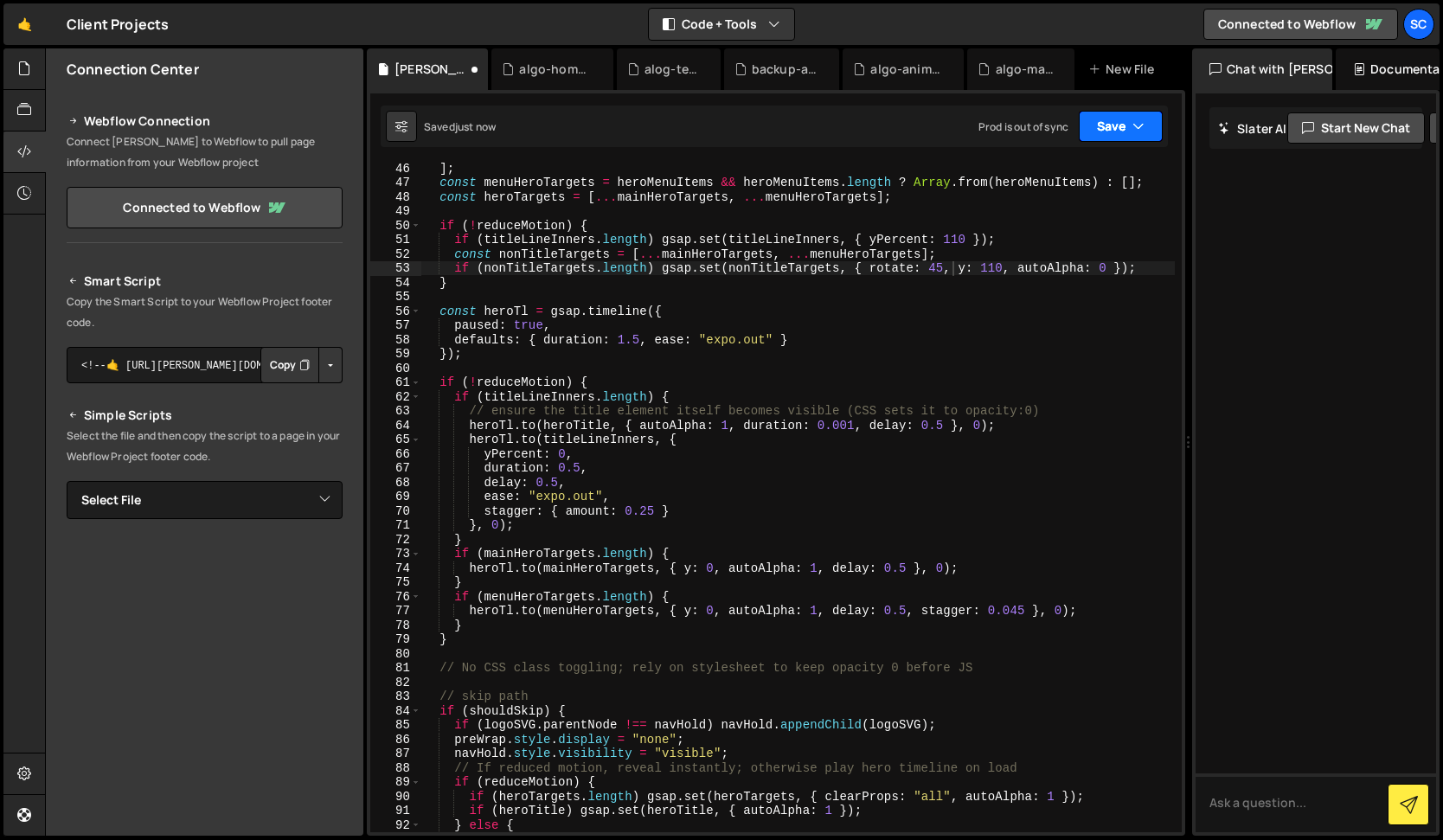
click at [1119, 128] on button "Save" at bounding box center [1120, 126] width 84 height 31
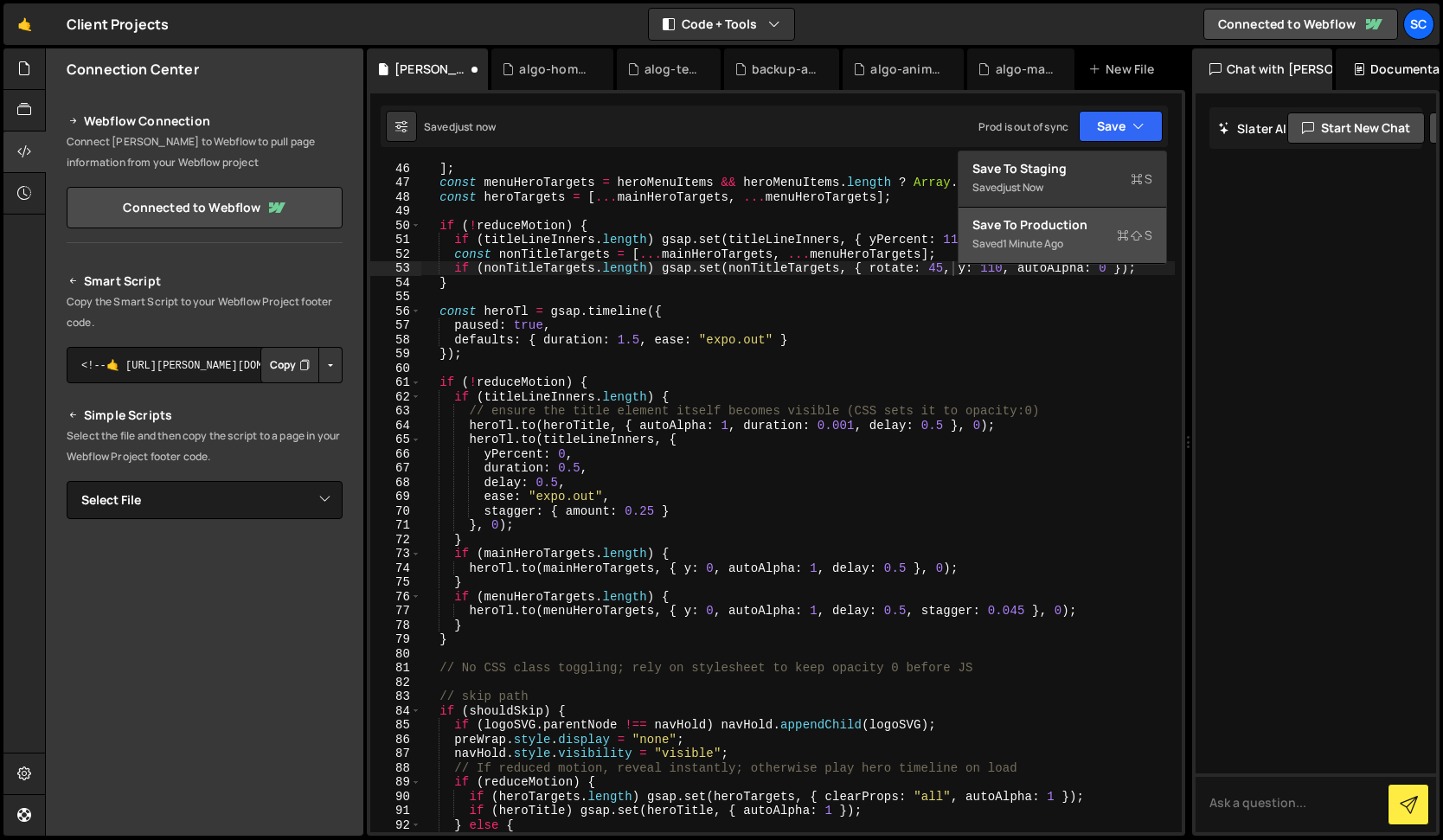
click at [1091, 244] on div "Saved 1 minute ago" at bounding box center [1063, 243] width 180 height 21
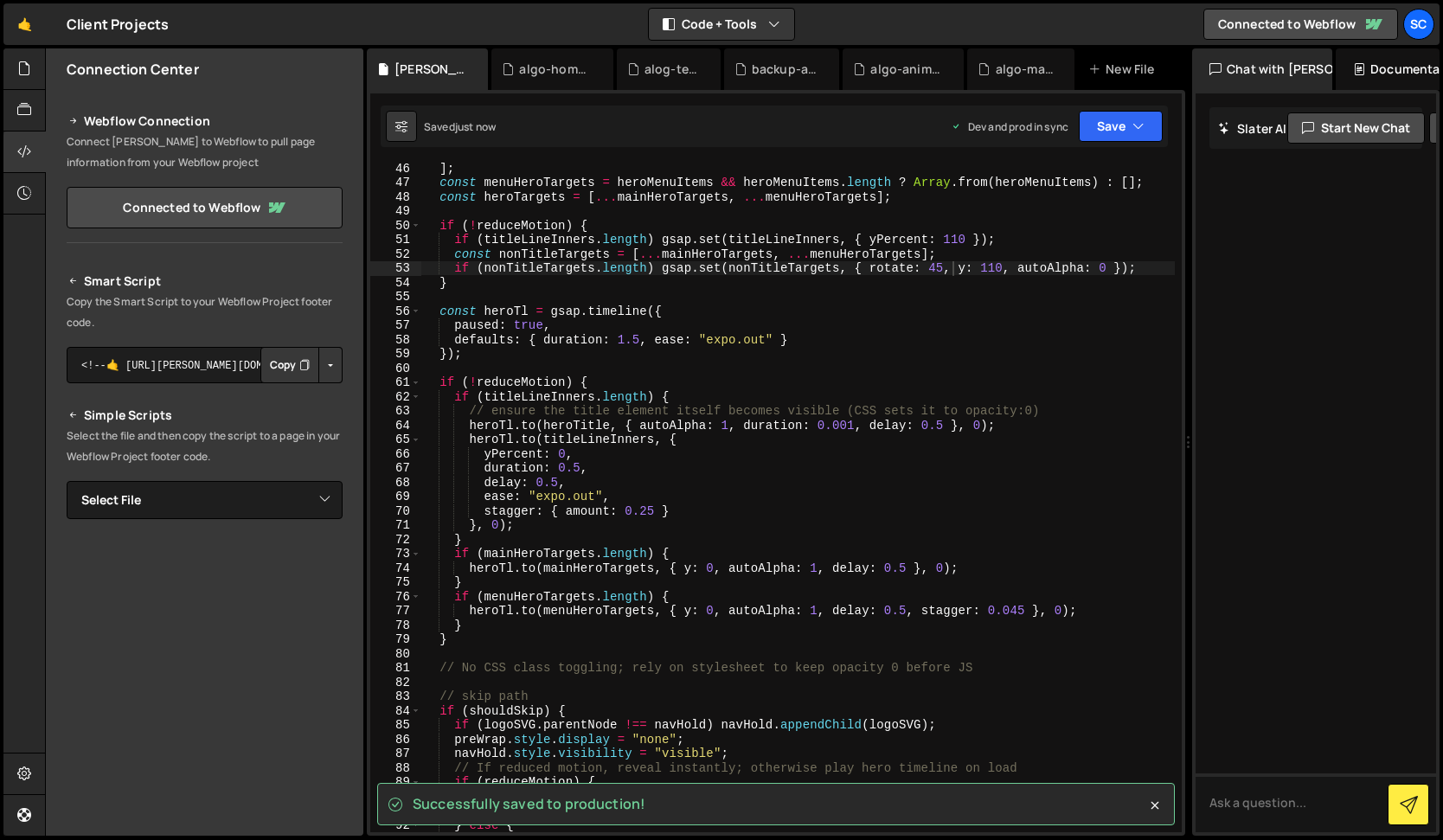
type textarea "yPercent: 0,"
click at [578, 457] on div "] ; const menuHeroTargets = heroMenuItems && heroMenuItems . length ? Array . f…" at bounding box center [798, 510] width 754 height 698
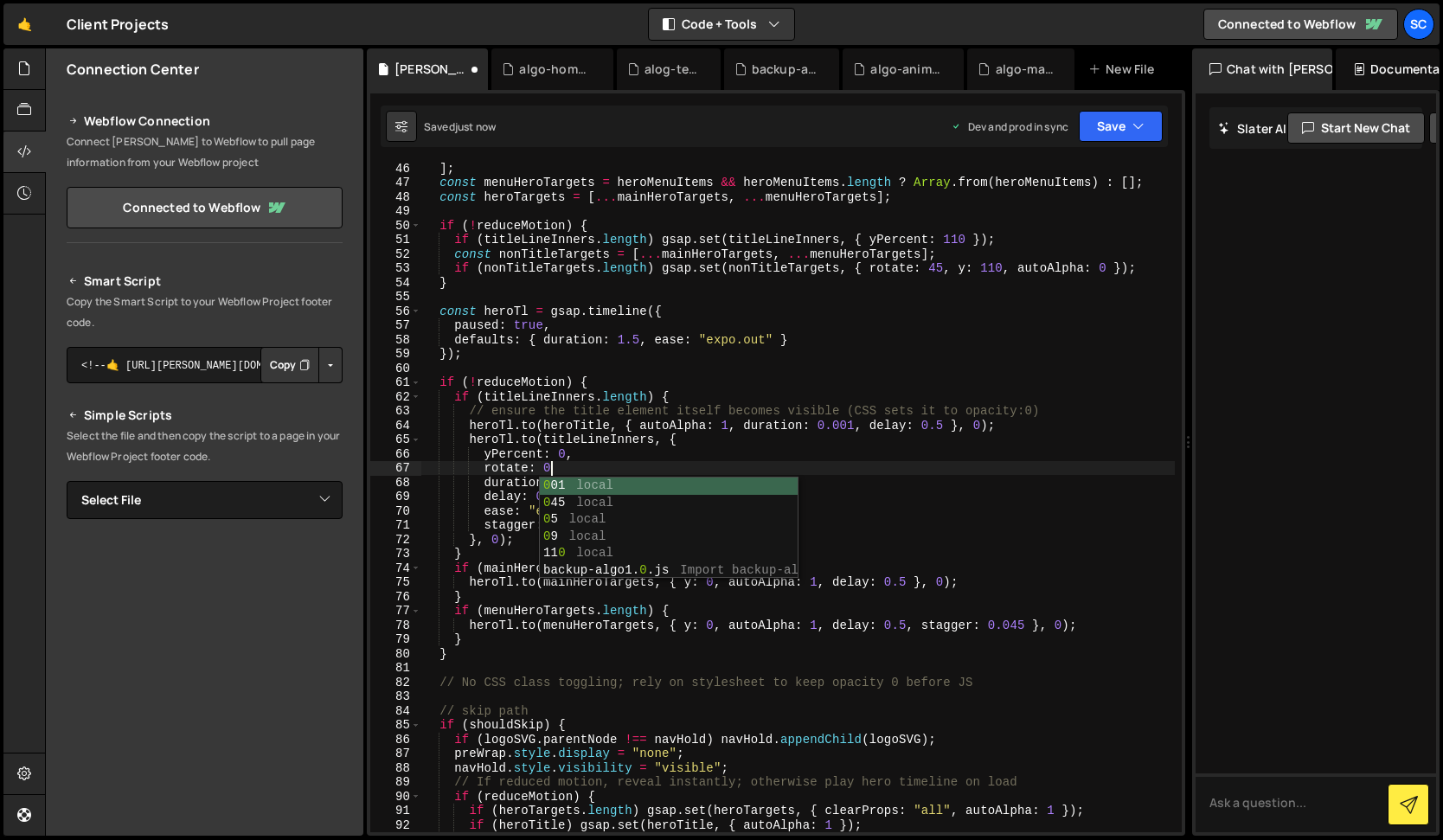
scroll to position [0, 8]
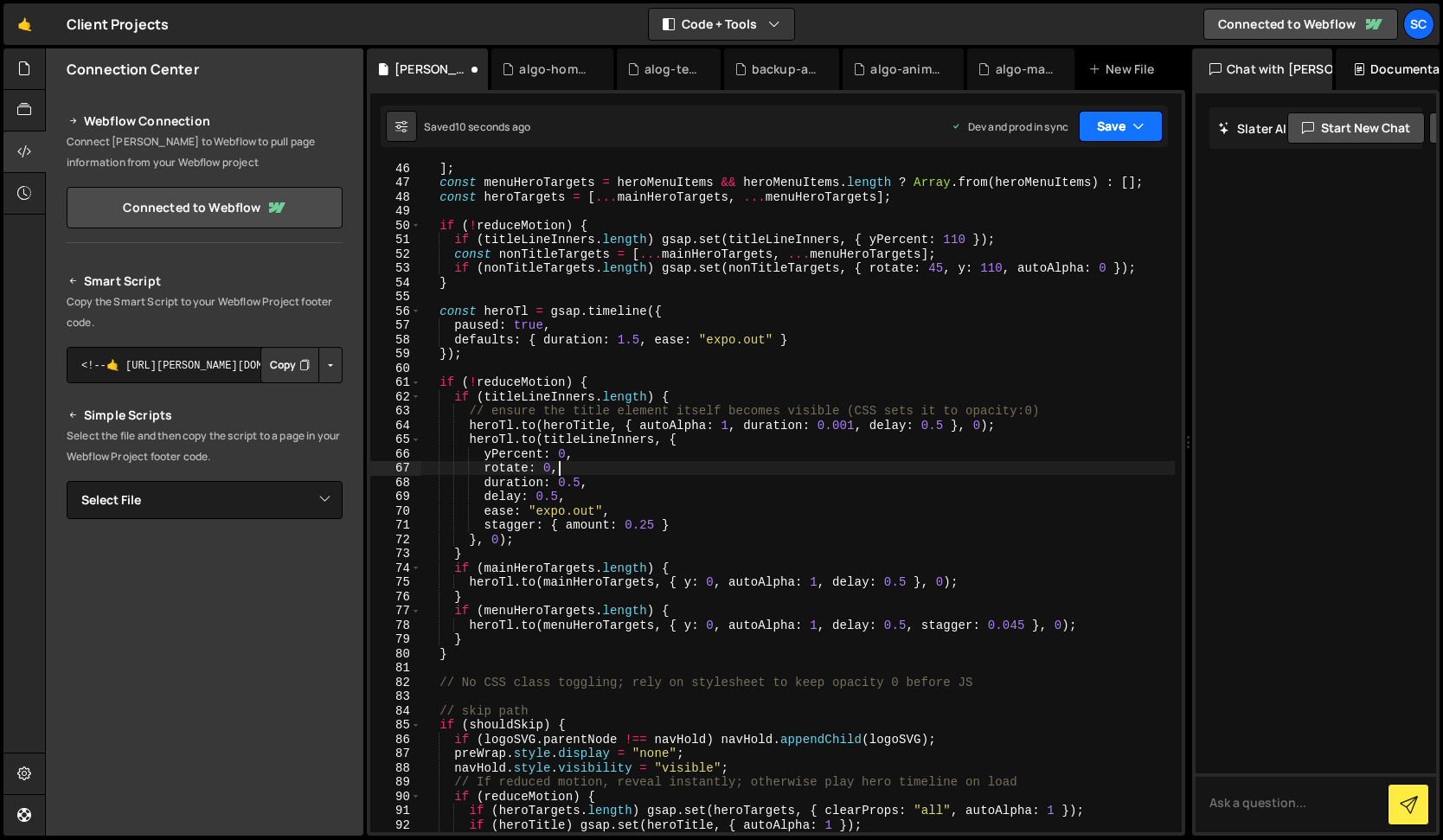
click at [1120, 129] on button "Save" at bounding box center [1120, 126] width 84 height 31
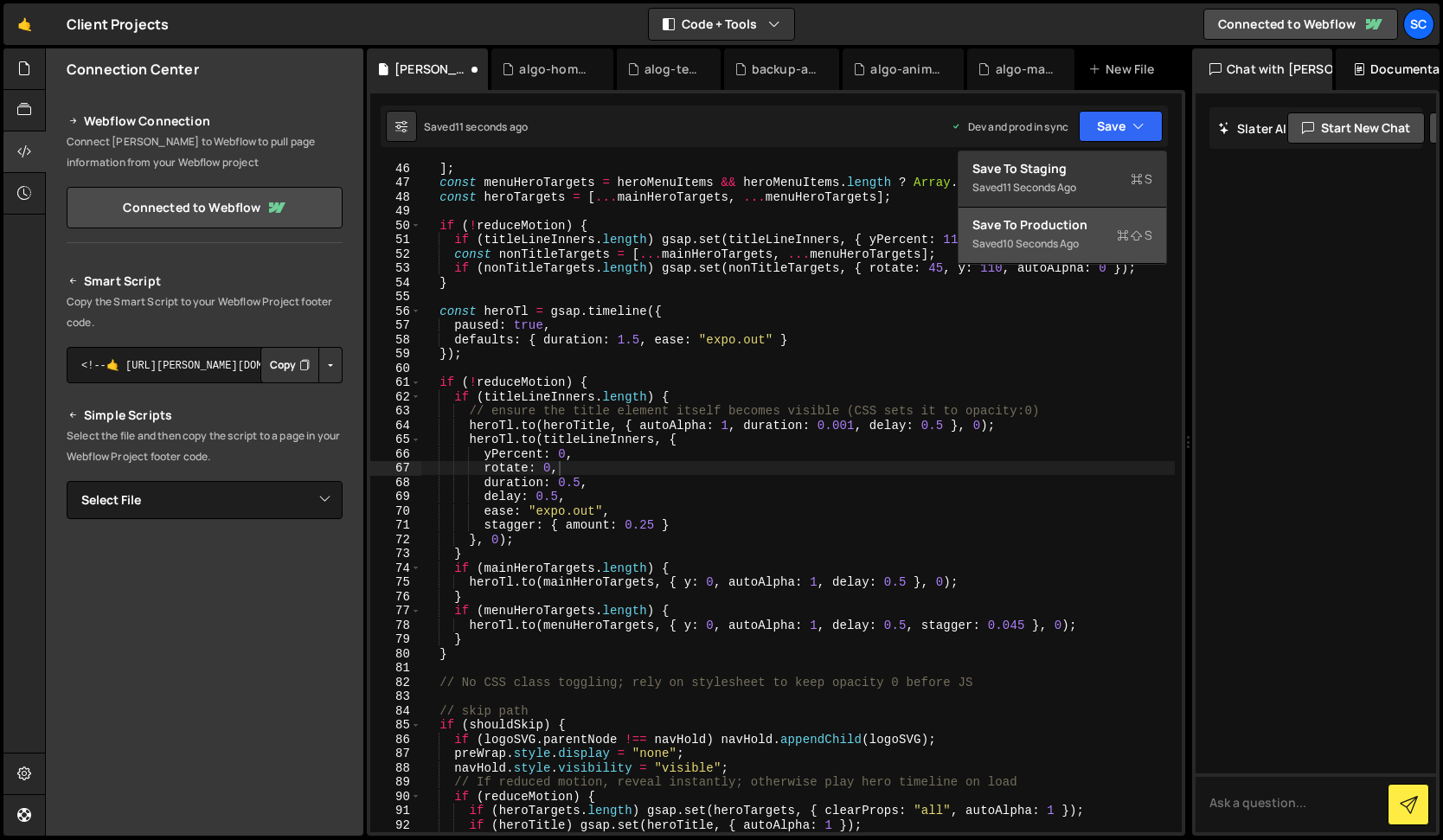
click at [1060, 254] on button "Save to Production S Saved 10 seconds ago" at bounding box center [1063, 235] width 208 height 56
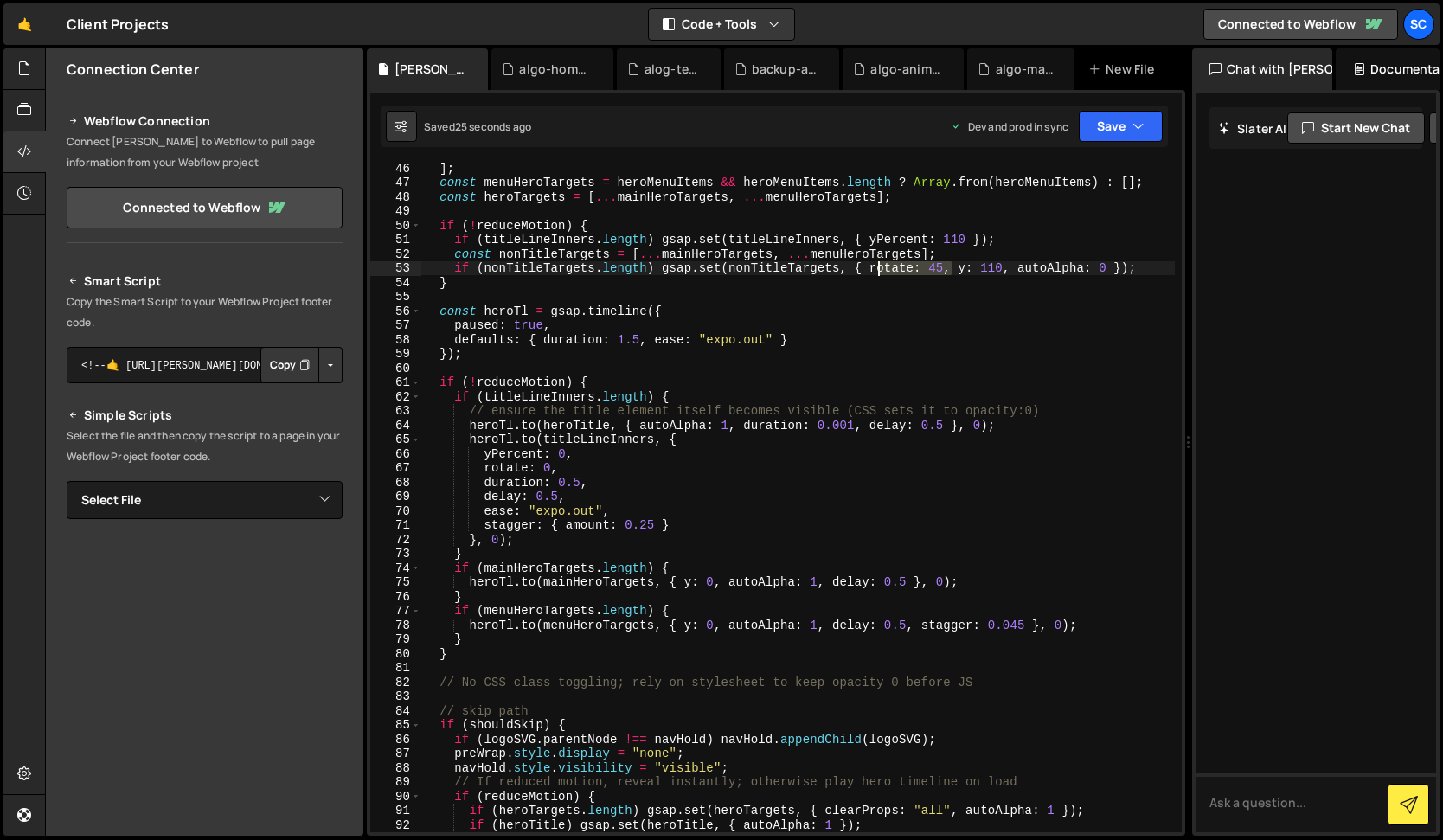
drag, startPoint x: 954, startPoint y: 269, endPoint x: 874, endPoint y: 269, distance: 80.0
click at [874, 269] on div "] ; const menuHeroTargets = heroMenuItems && heroMenuItems . length ? Array . f…" at bounding box center [798, 510] width 754 height 698
drag, startPoint x: 571, startPoint y: 468, endPoint x: 429, endPoint y: 468, distance: 142.0
click at [429, 468] on div "] ; const menuHeroTargets = heroMenuItems && heroMenuItems . length ? Array . f…" at bounding box center [798, 510] width 754 height 698
type textarea "rotate: 0,"
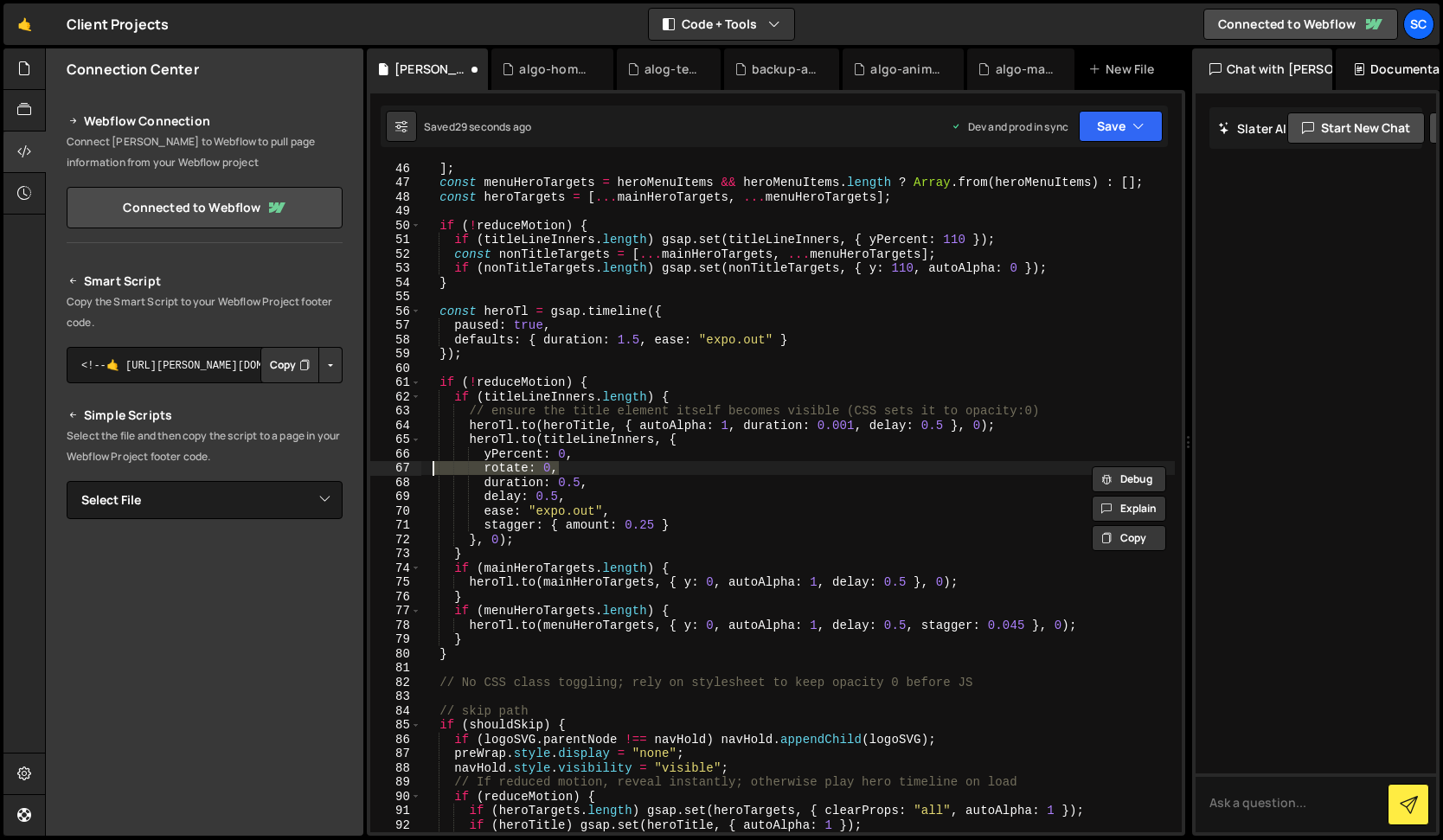
scroll to position [0, 0]
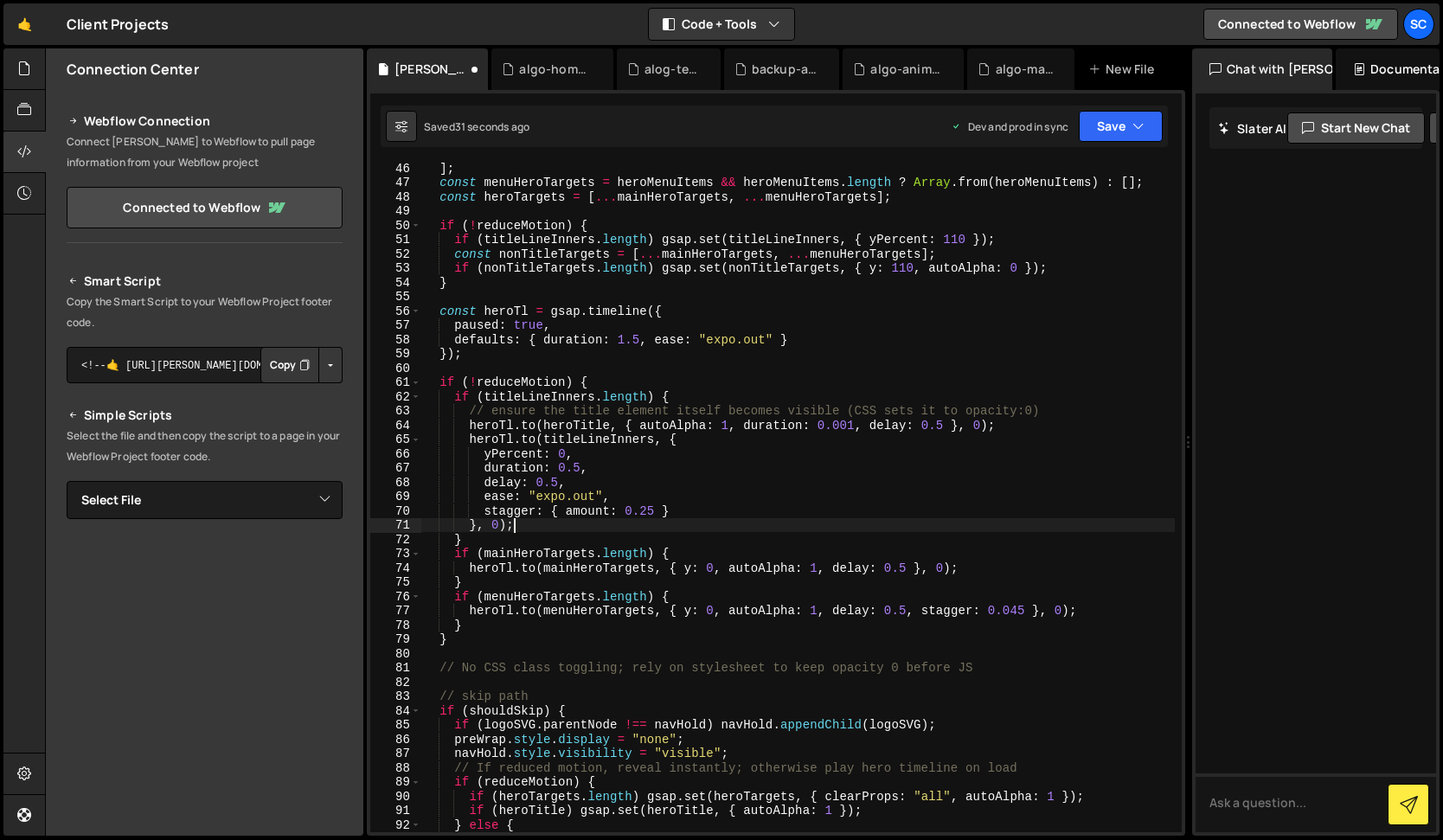
click at [620, 530] on div "] ; const menuHeroTargets = heroMenuItems && heroMenuItems . length ? Array . f…" at bounding box center [798, 510] width 754 height 698
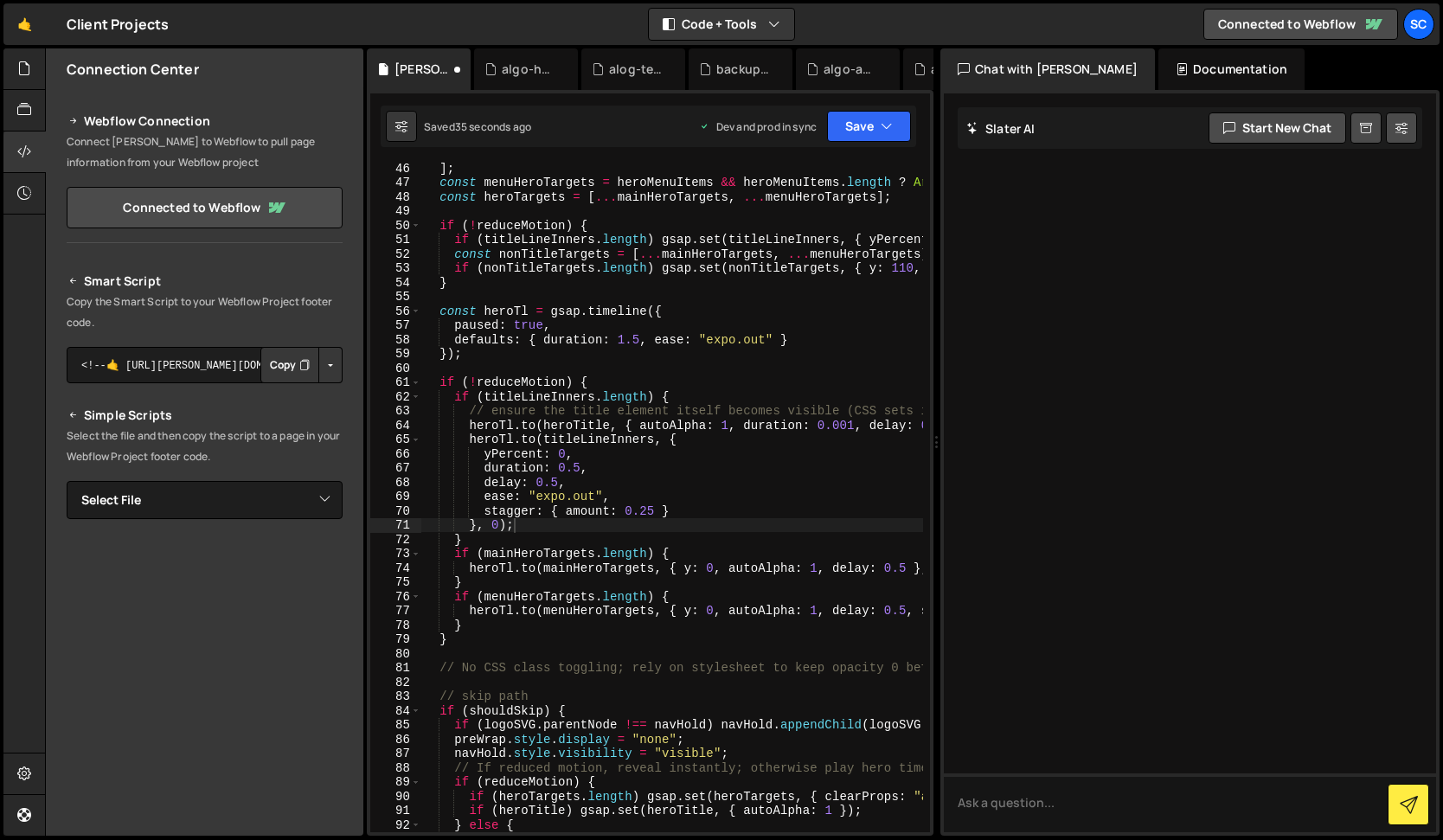
drag, startPoint x: 1189, startPoint y: 225, endPoint x: 927, endPoint y: 226, distance: 262.0
click at [927, 226] on div "Files New File Javascript files 0 algo-animation2_wrap.js 0 0 algo-home-page-ma…" at bounding box center [744, 442] width 1398 height 788
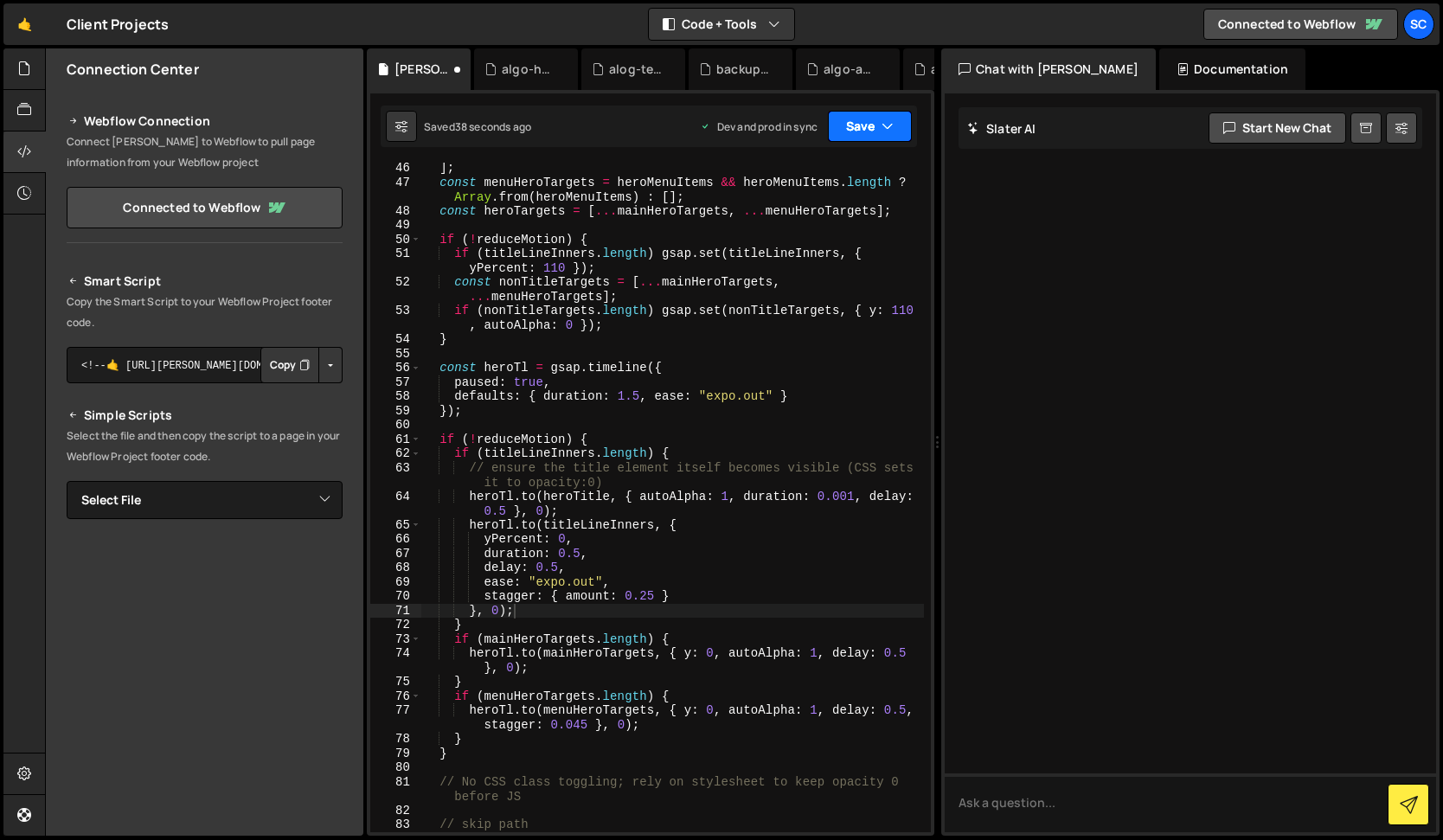
click at [876, 129] on button "Save" at bounding box center [871, 126] width 84 height 31
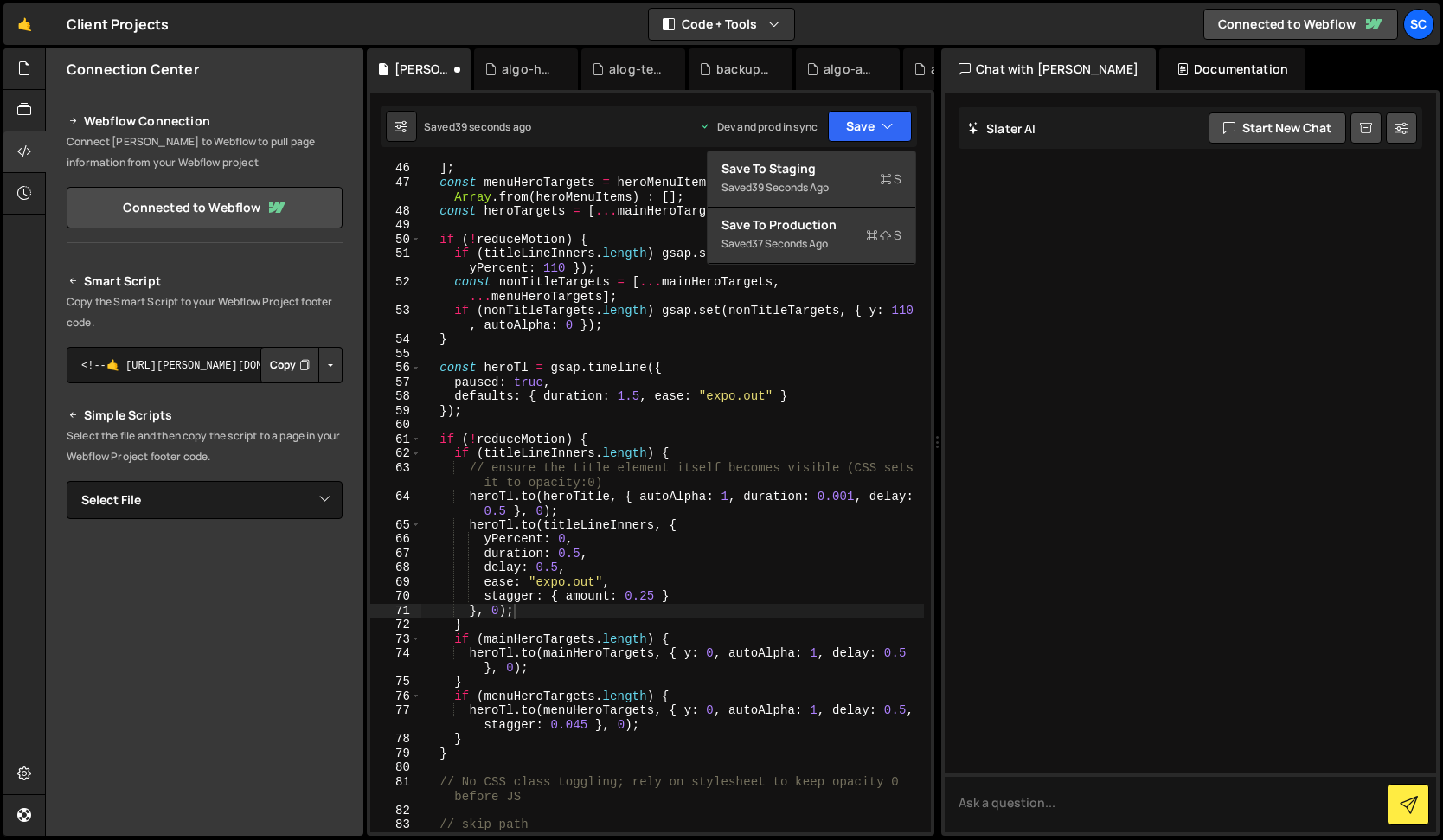
click at [653, 381] on div "] ; const menuHeroTargets = heroMenuItems && heroMenuItems . length ? Array . f…" at bounding box center [672, 510] width 503 height 698
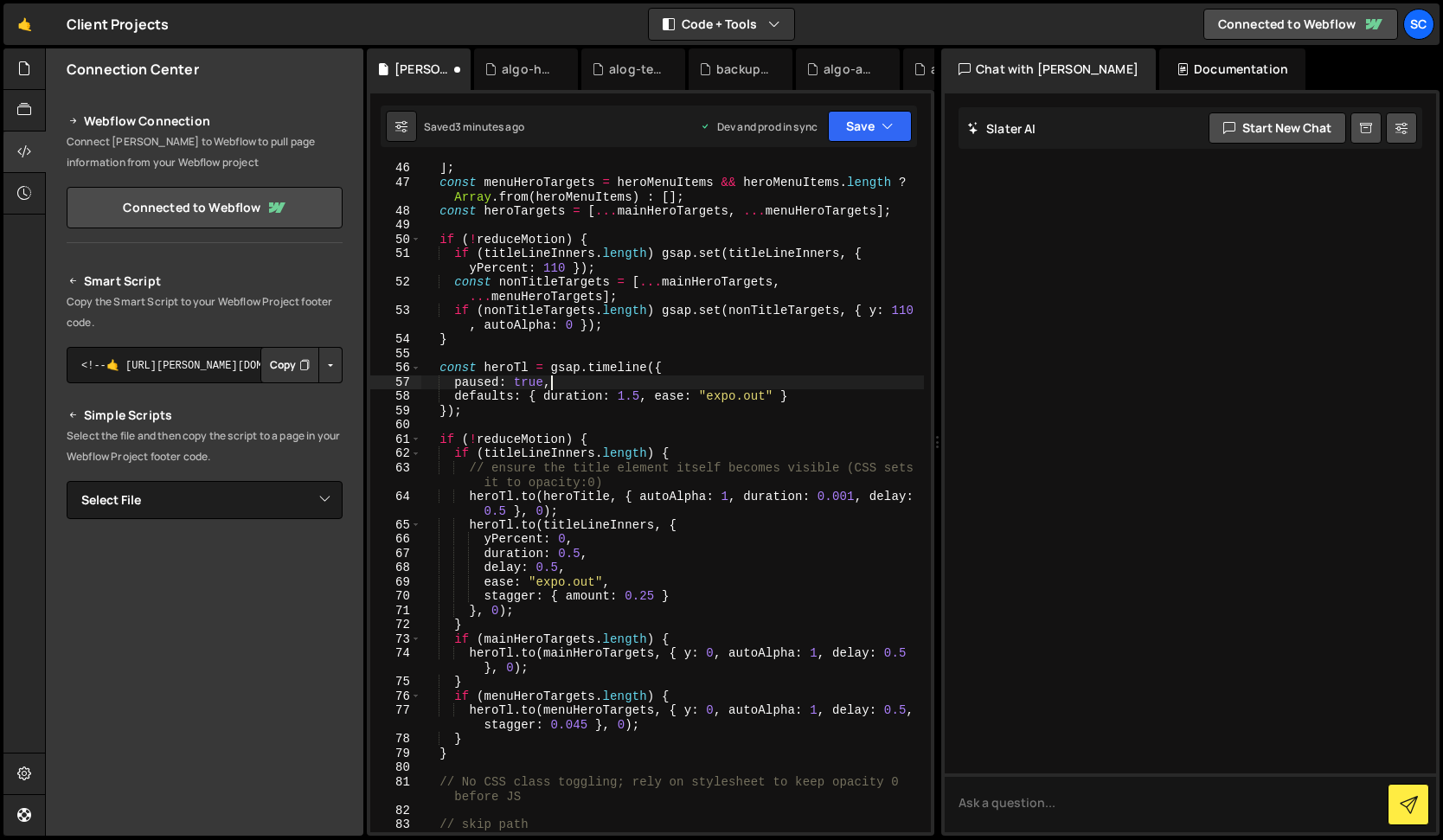
click at [553, 314] on div "] ; const menuHeroTargets = heroMenuItems && heroMenuItems . length ? Array . f…" at bounding box center [672, 510] width 503 height 698
type textarea "})();"
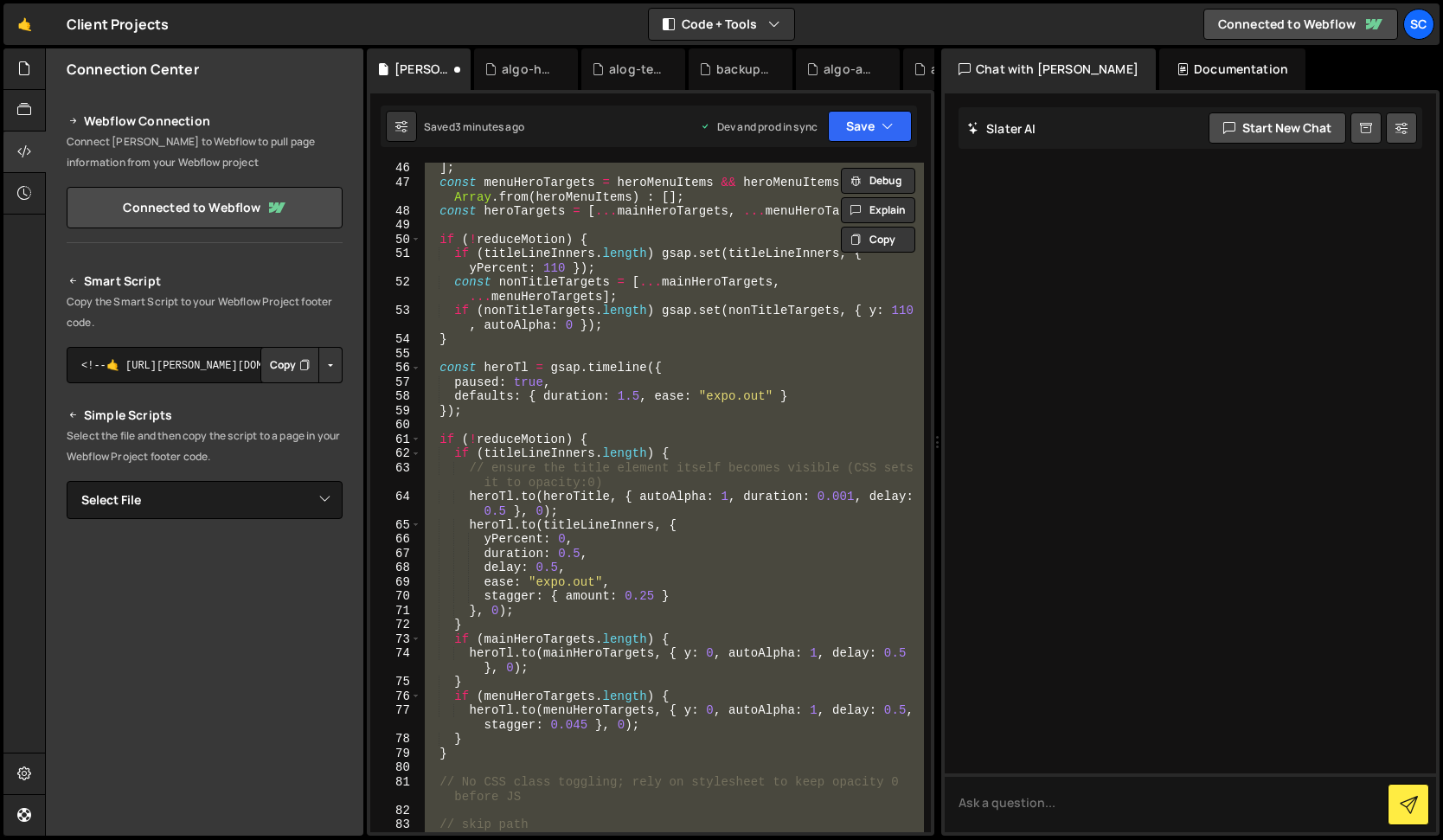
paste textarea
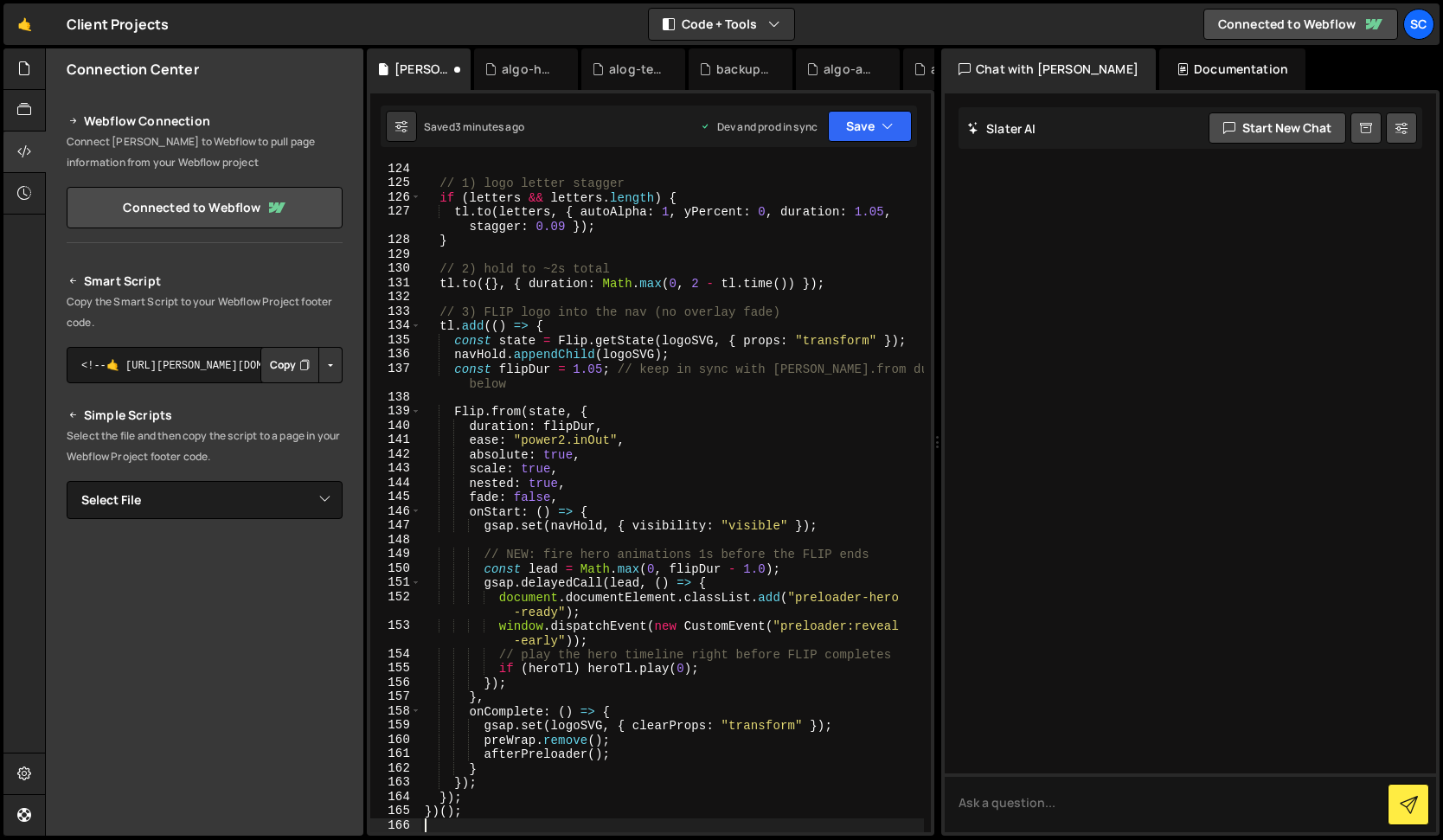
scroll to position [2156, 0]
click at [863, 127] on button "Save" at bounding box center [871, 126] width 84 height 31
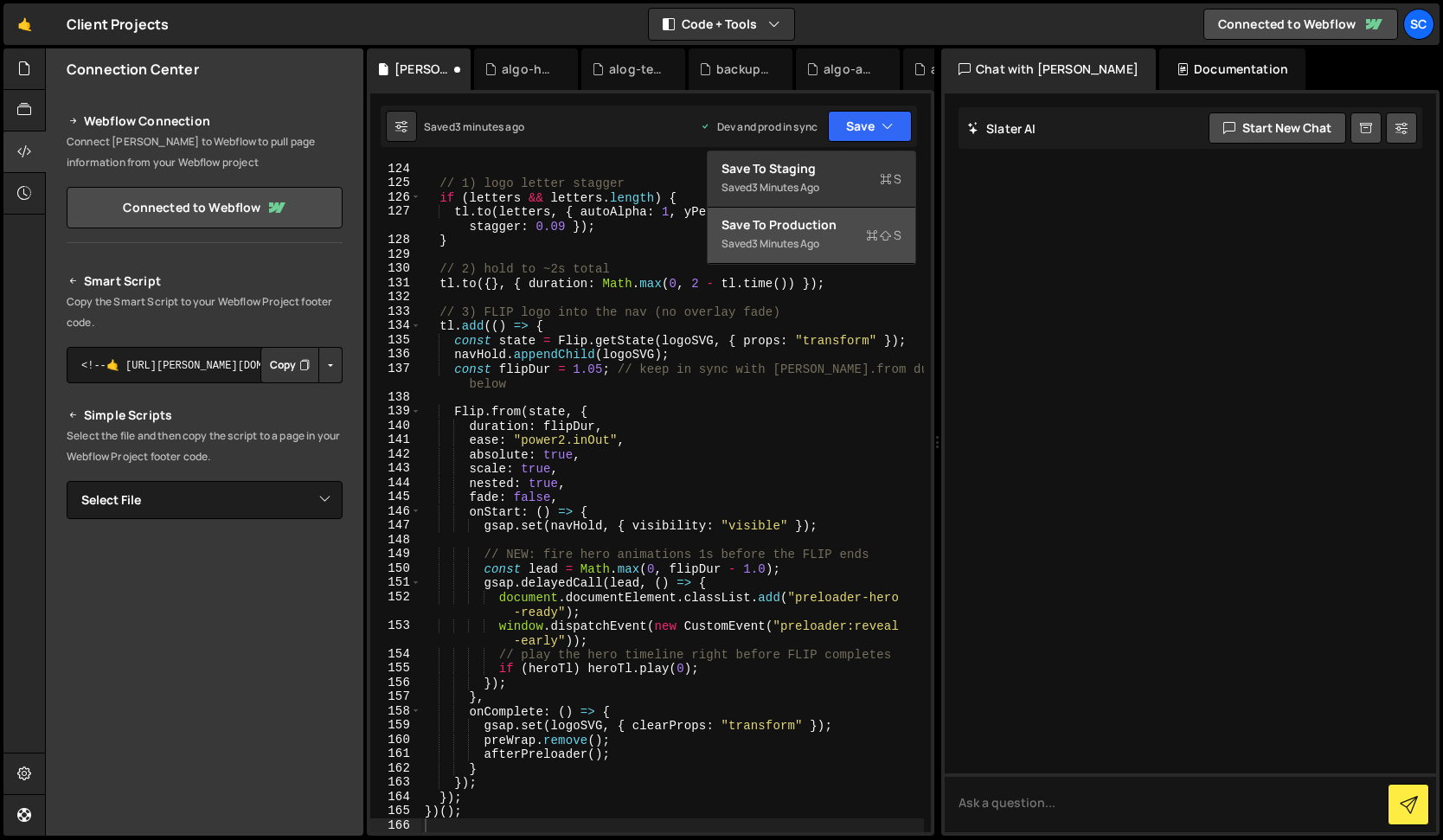
click at [817, 231] on div "Save to Production S" at bounding box center [812, 225] width 180 height 18
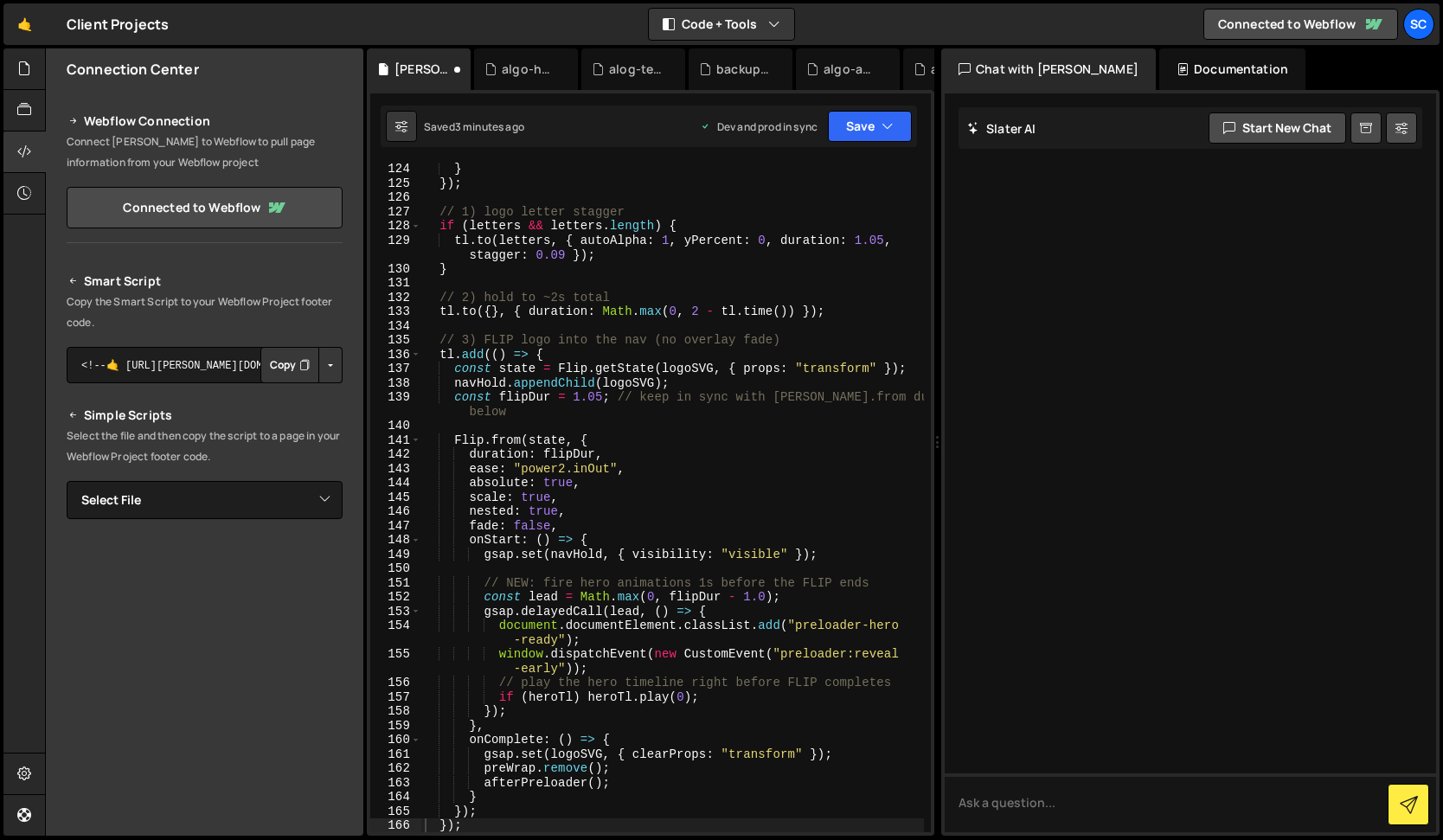
scroll to position [2142, 0]
